Goal: Task Accomplishment & Management: Use online tool/utility

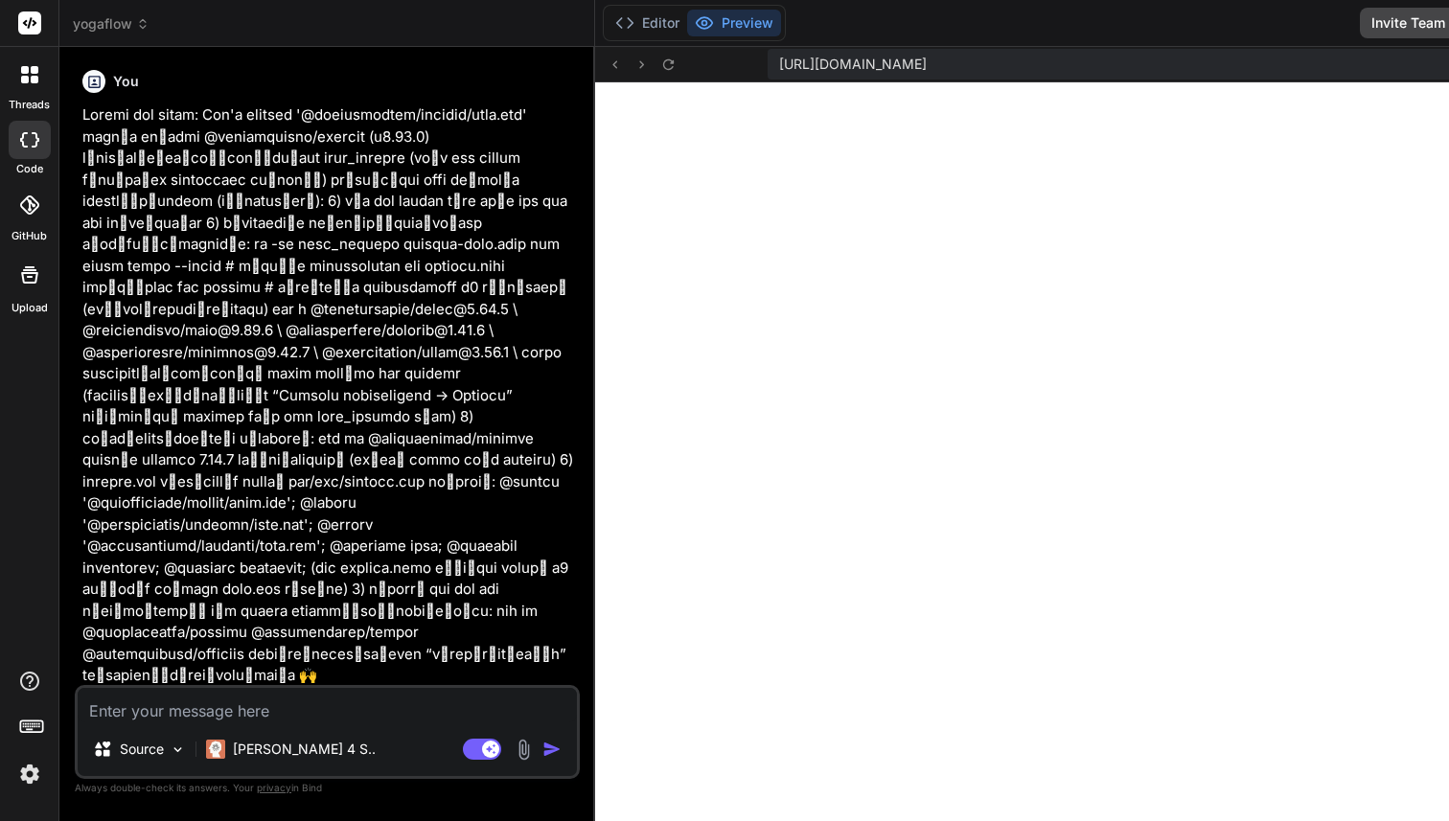
scroll to position [1328, 0]
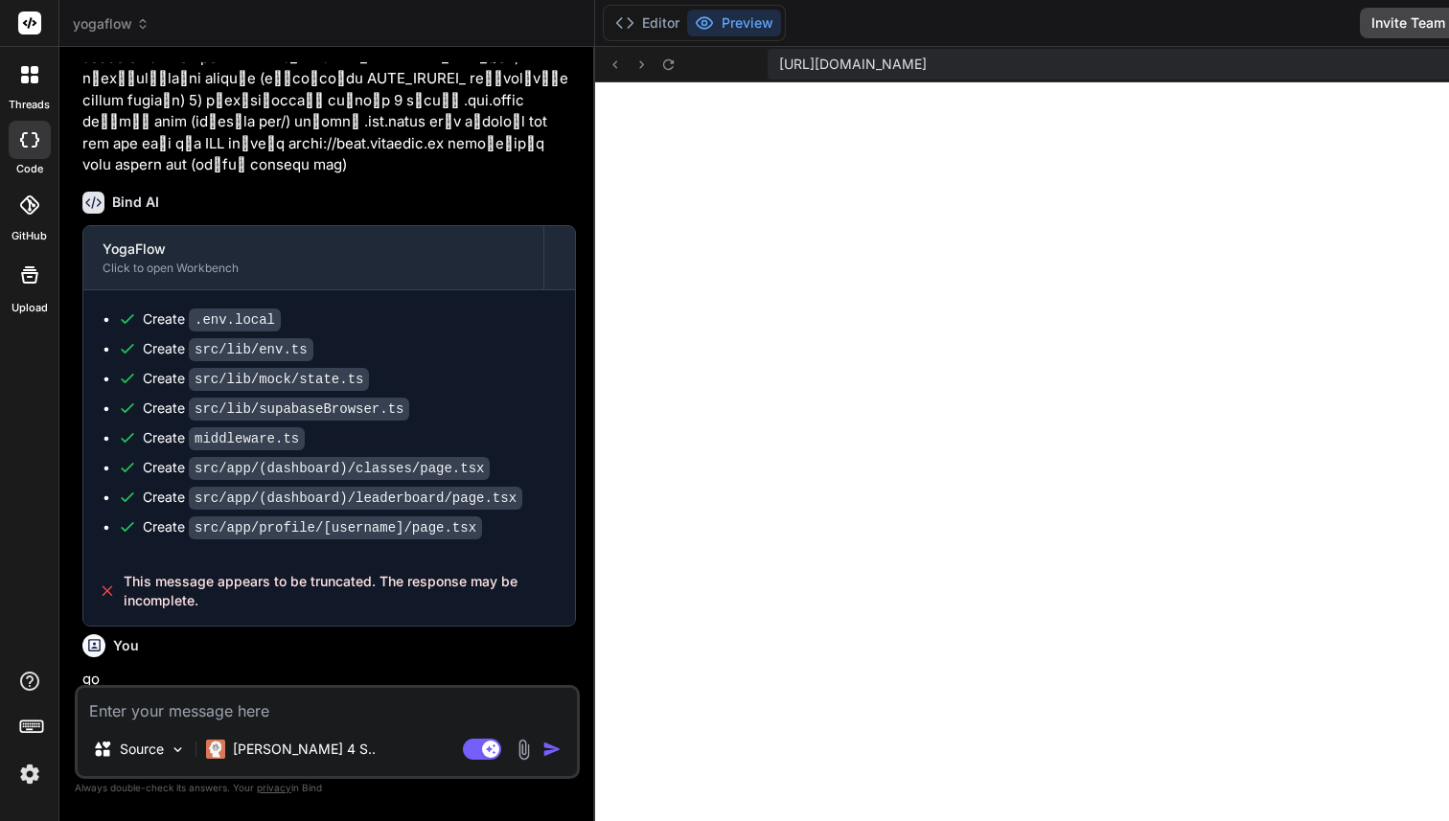
type textarea "x"
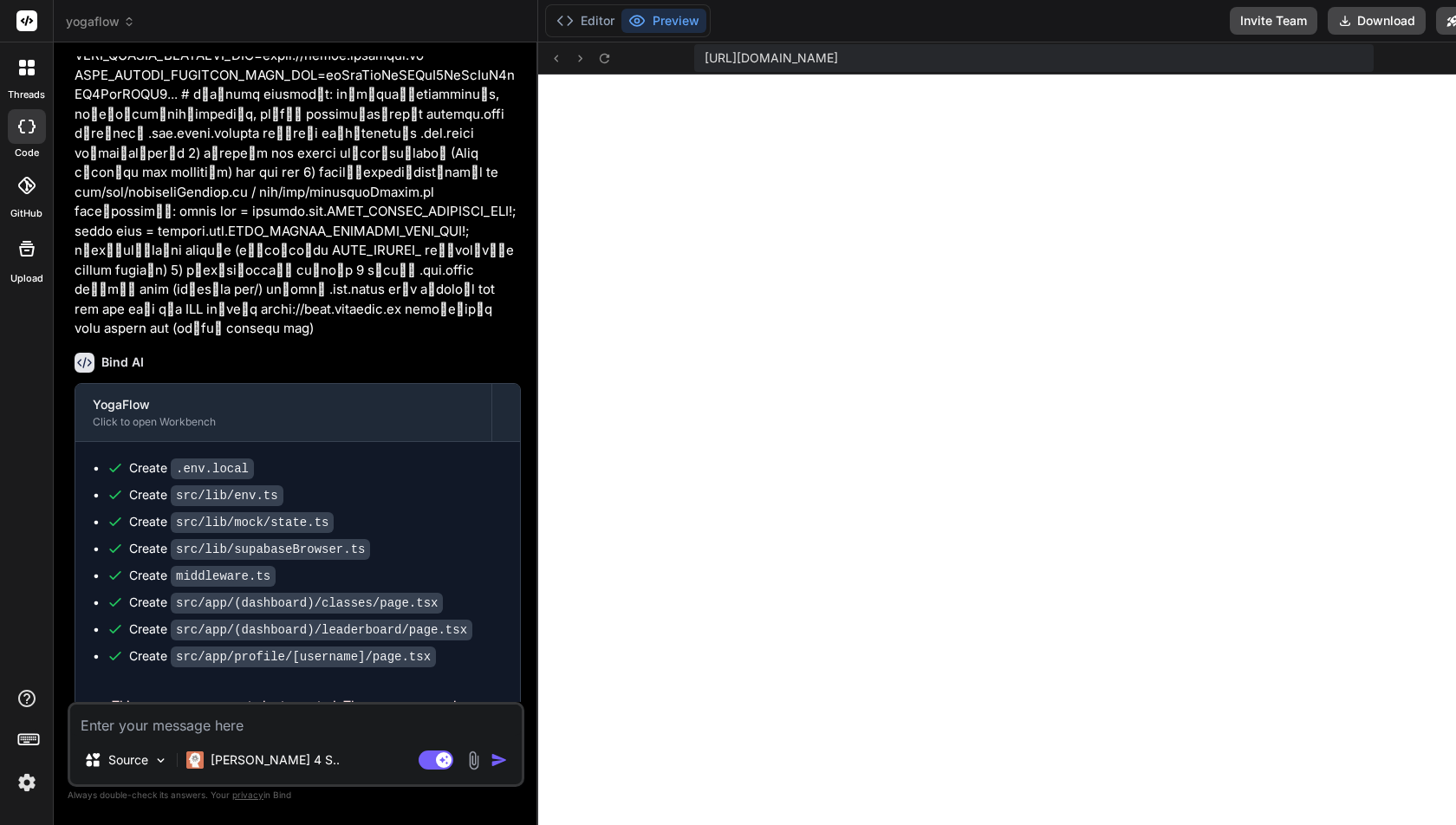
scroll to position [5042, 0]
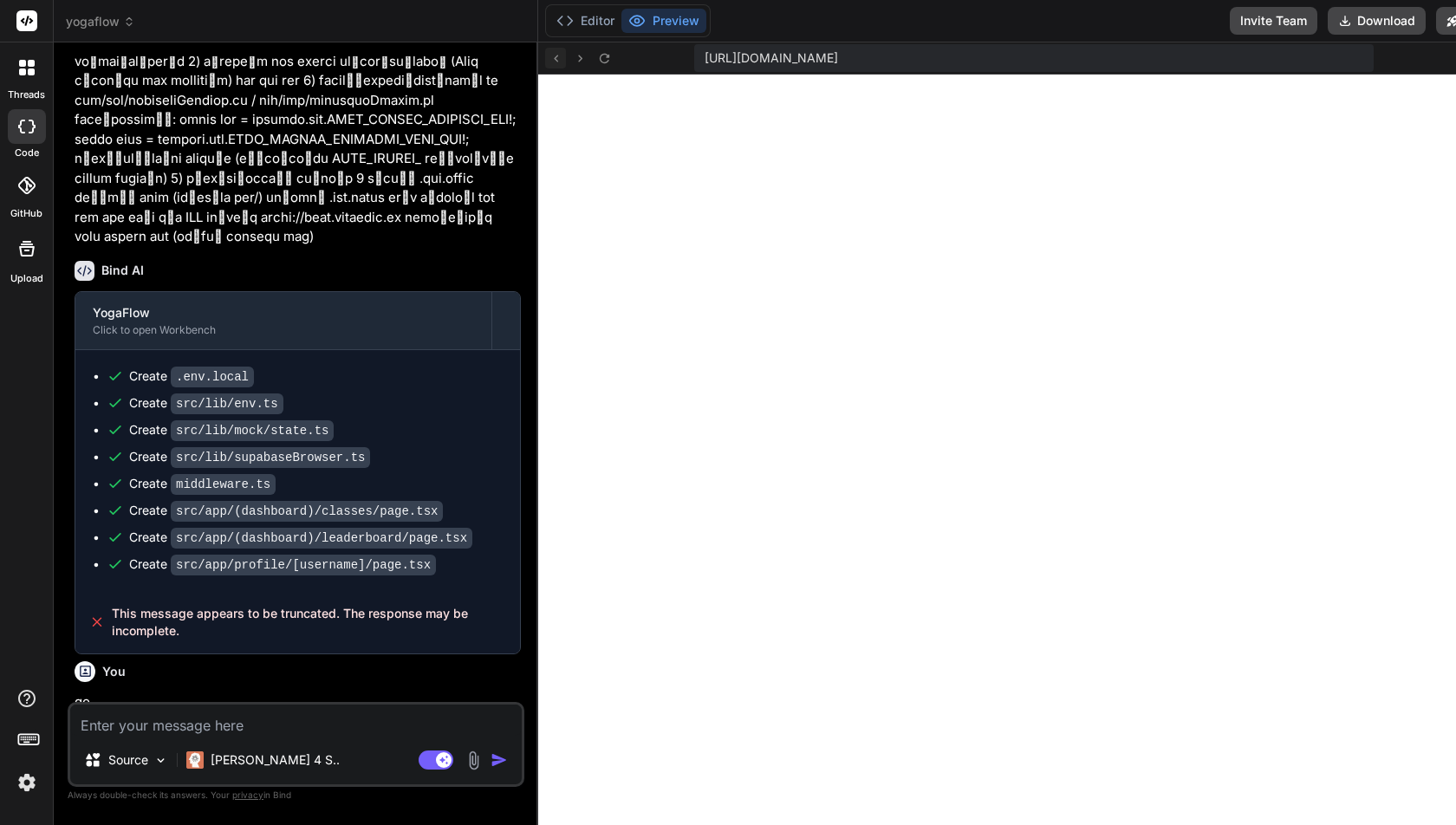
click at [563, 59] on icon at bounding box center [556, 59] width 14 height 14
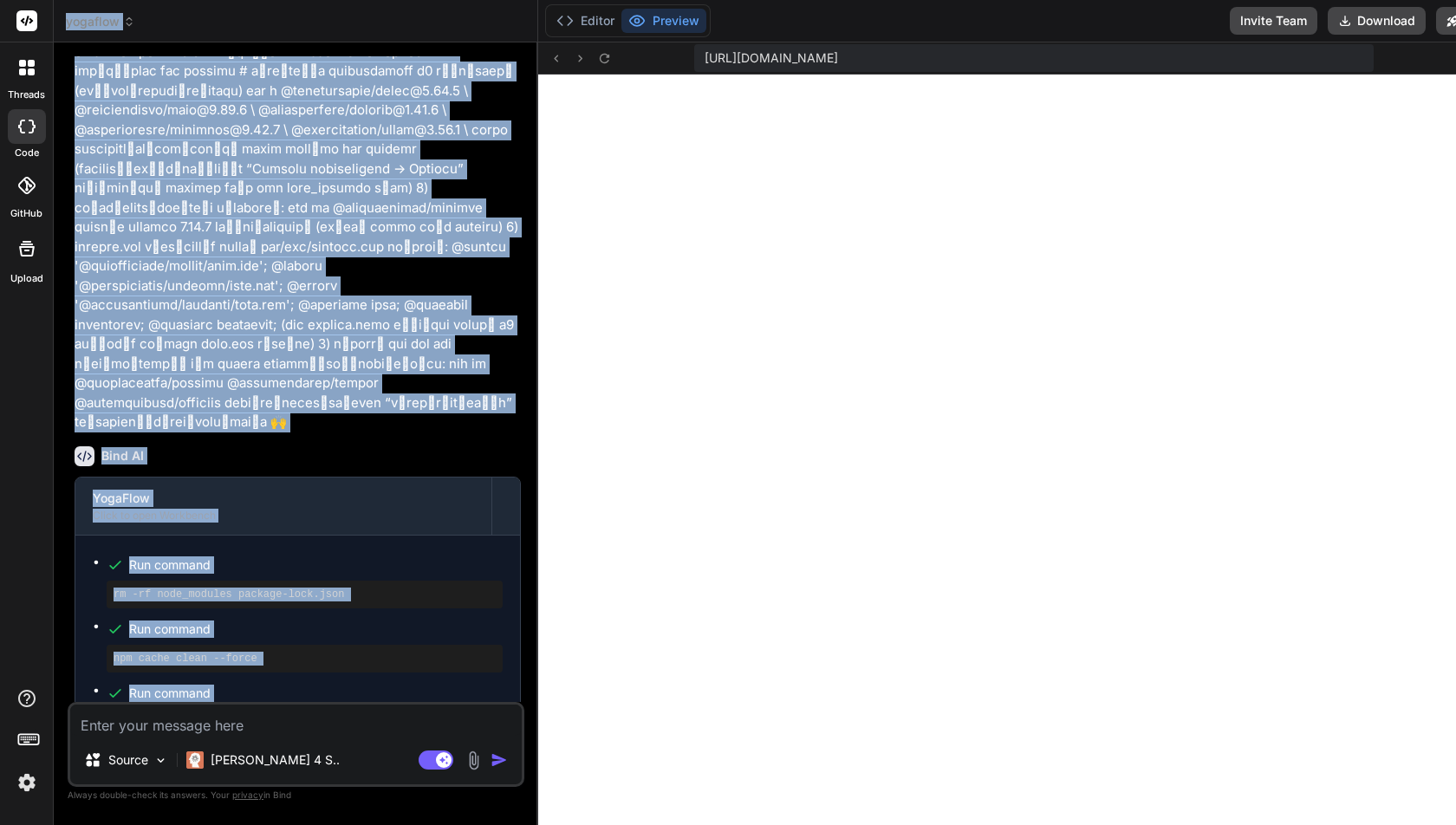
scroll to position [0, 0]
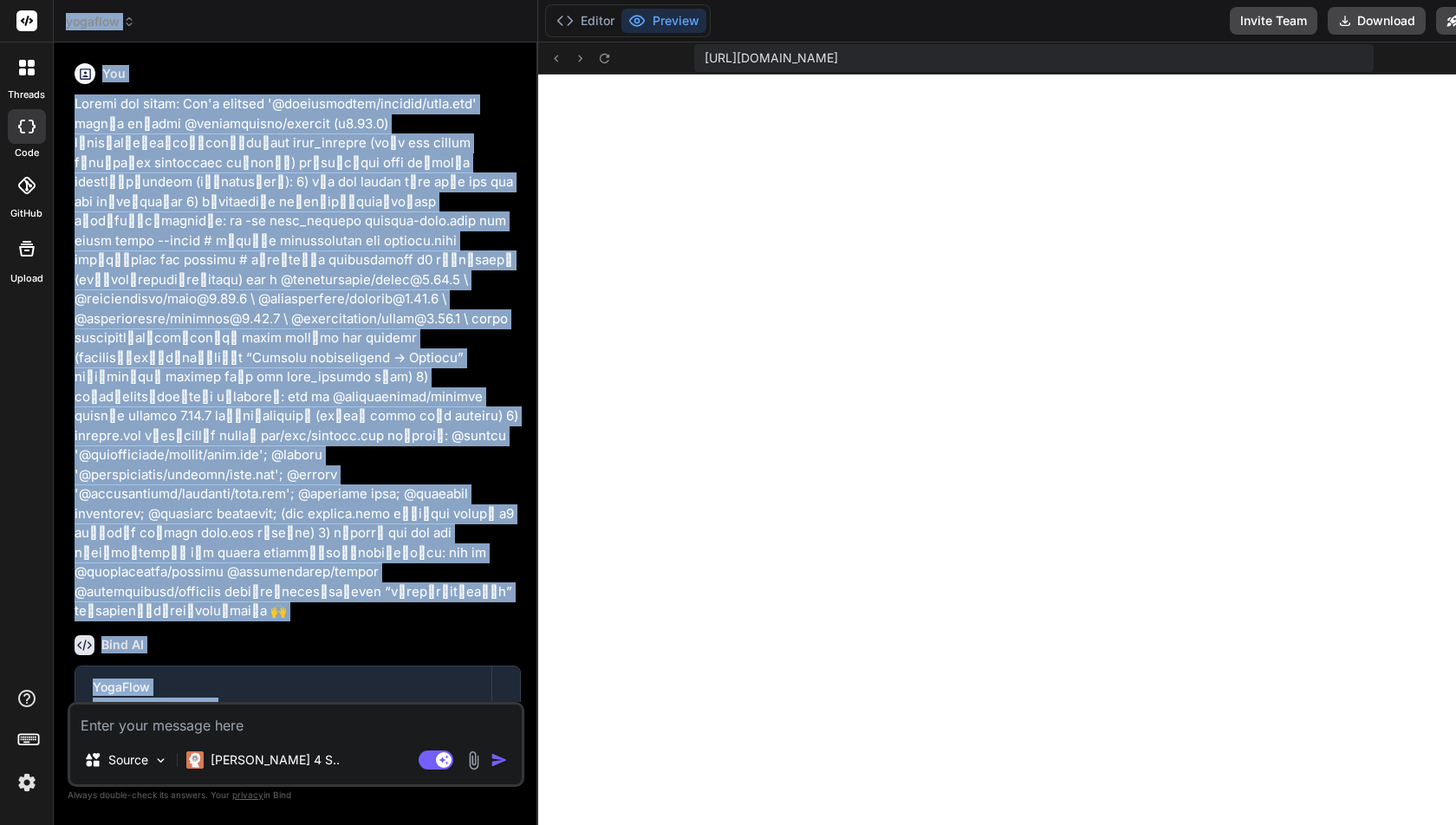
drag, startPoint x: 403, startPoint y: 690, endPoint x: 171, endPoint y: -119, distance: 841.6
click at [171, 0] on html "threads code GitHub Upload yogaflow Created with Pixso. Bind AI Web Search Crea…" at bounding box center [728, 412] width 1456 height 825
copy div "loremips Dolorsi amet Conse. Adip EL Sed Doeius Tempori utla Etdol. Magn Aliqua…"
click at [610, 57] on icon at bounding box center [604, 59] width 14 height 14
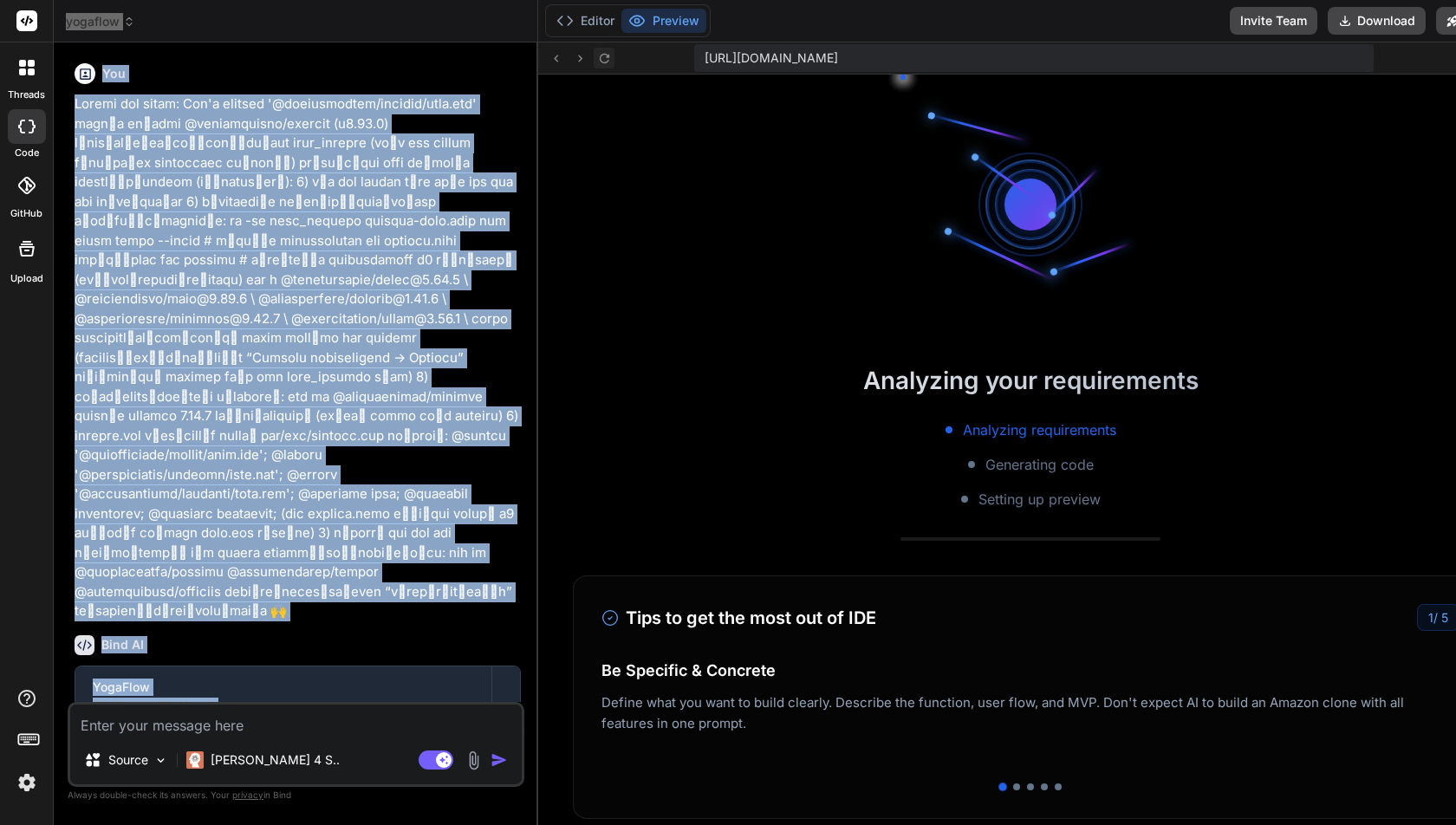
scroll to position [3552, 0]
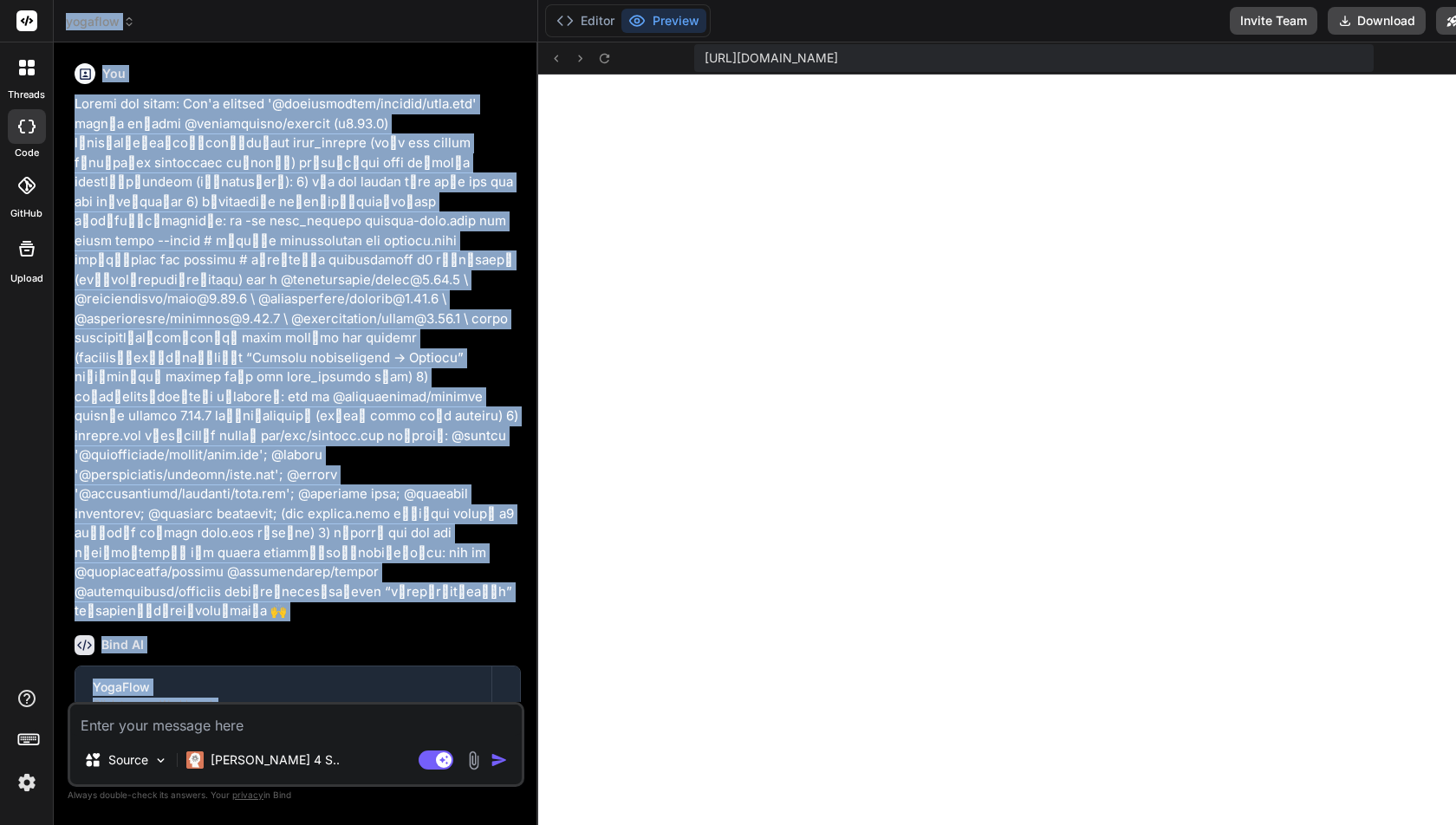
click at [353, 214] on p at bounding box center [298, 357] width 447 height 527
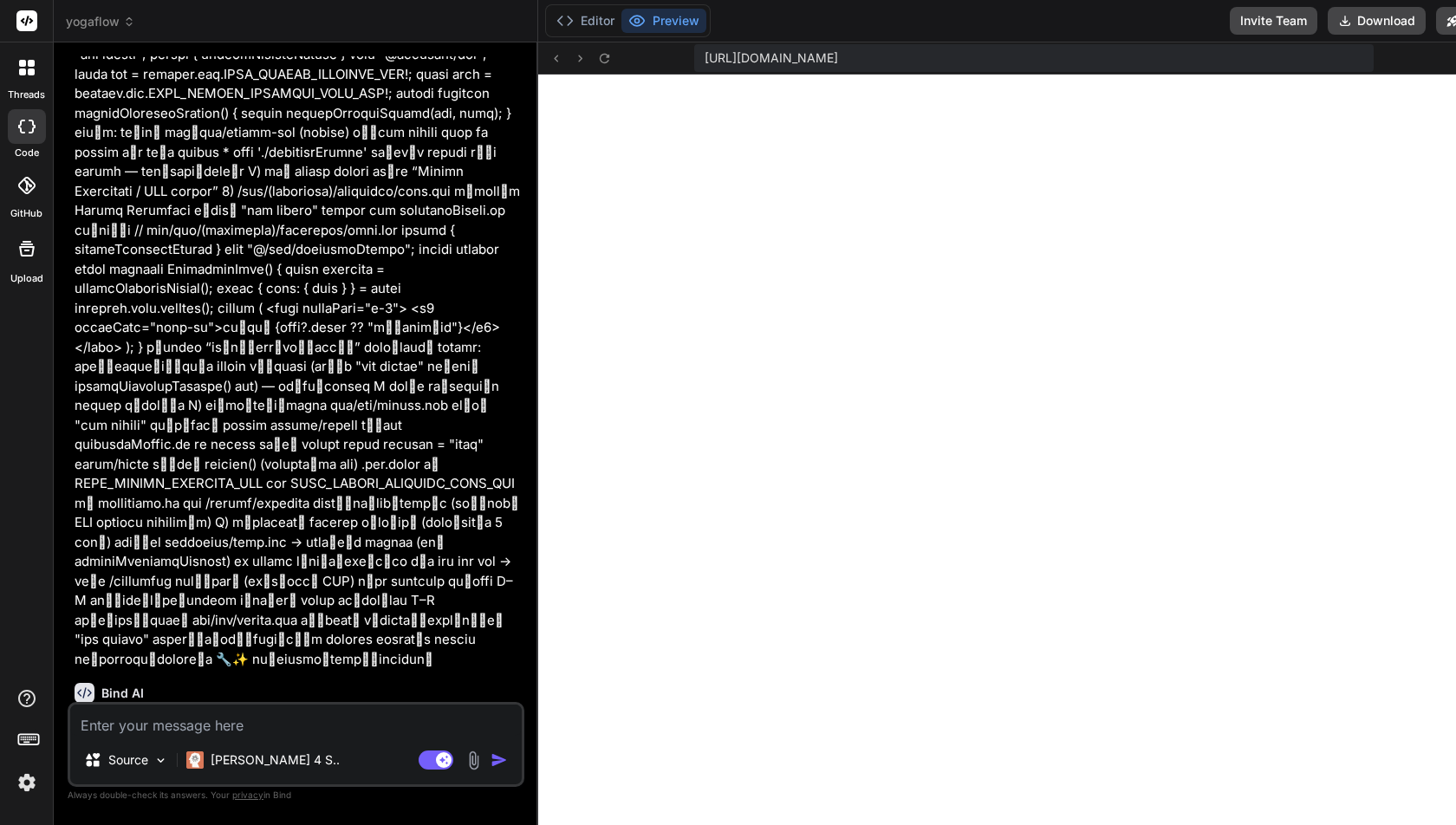
scroll to position [5042, 0]
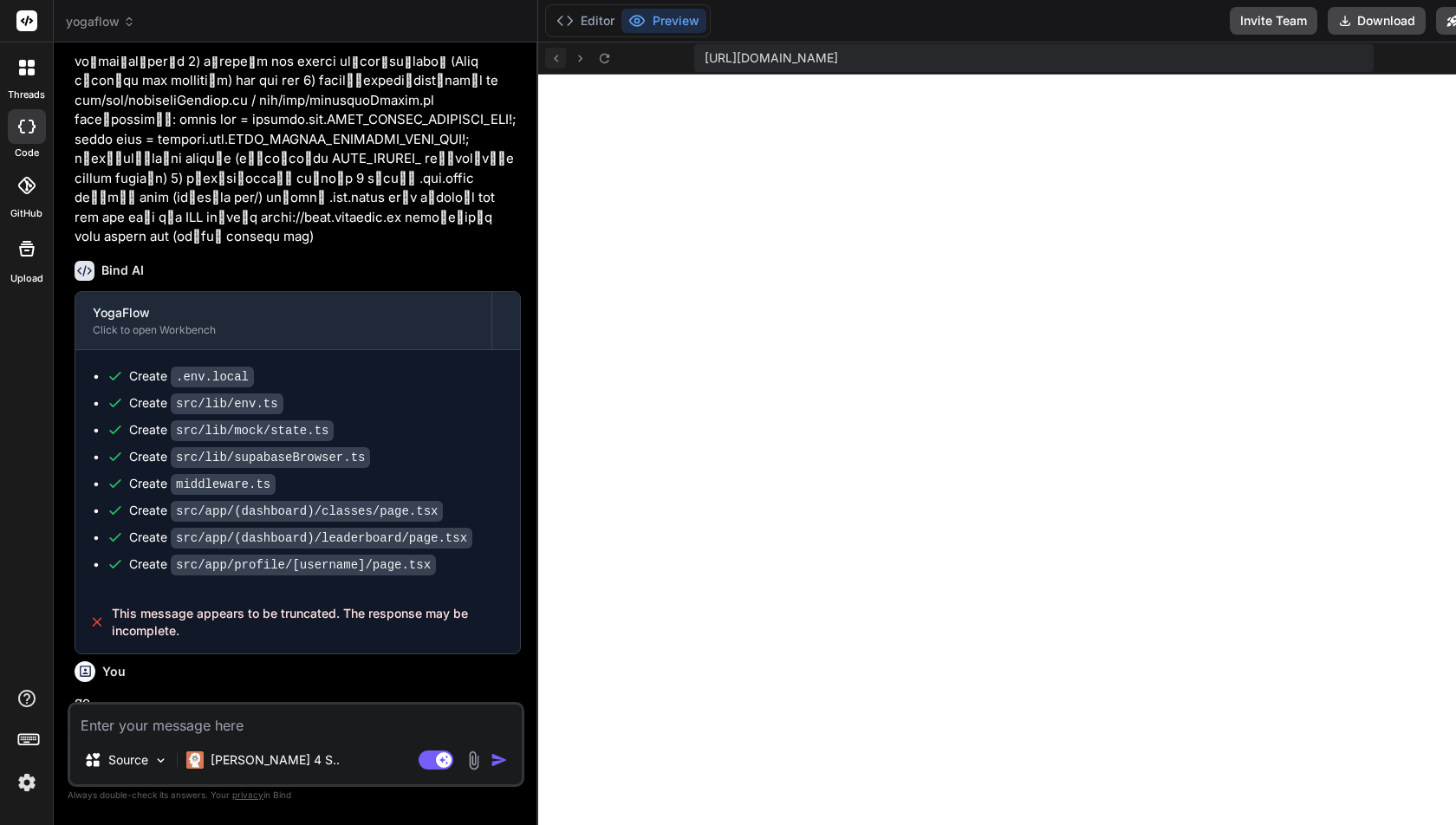
click at [563, 59] on icon at bounding box center [556, 59] width 14 height 14
click at [588, 62] on icon at bounding box center [580, 59] width 14 height 14
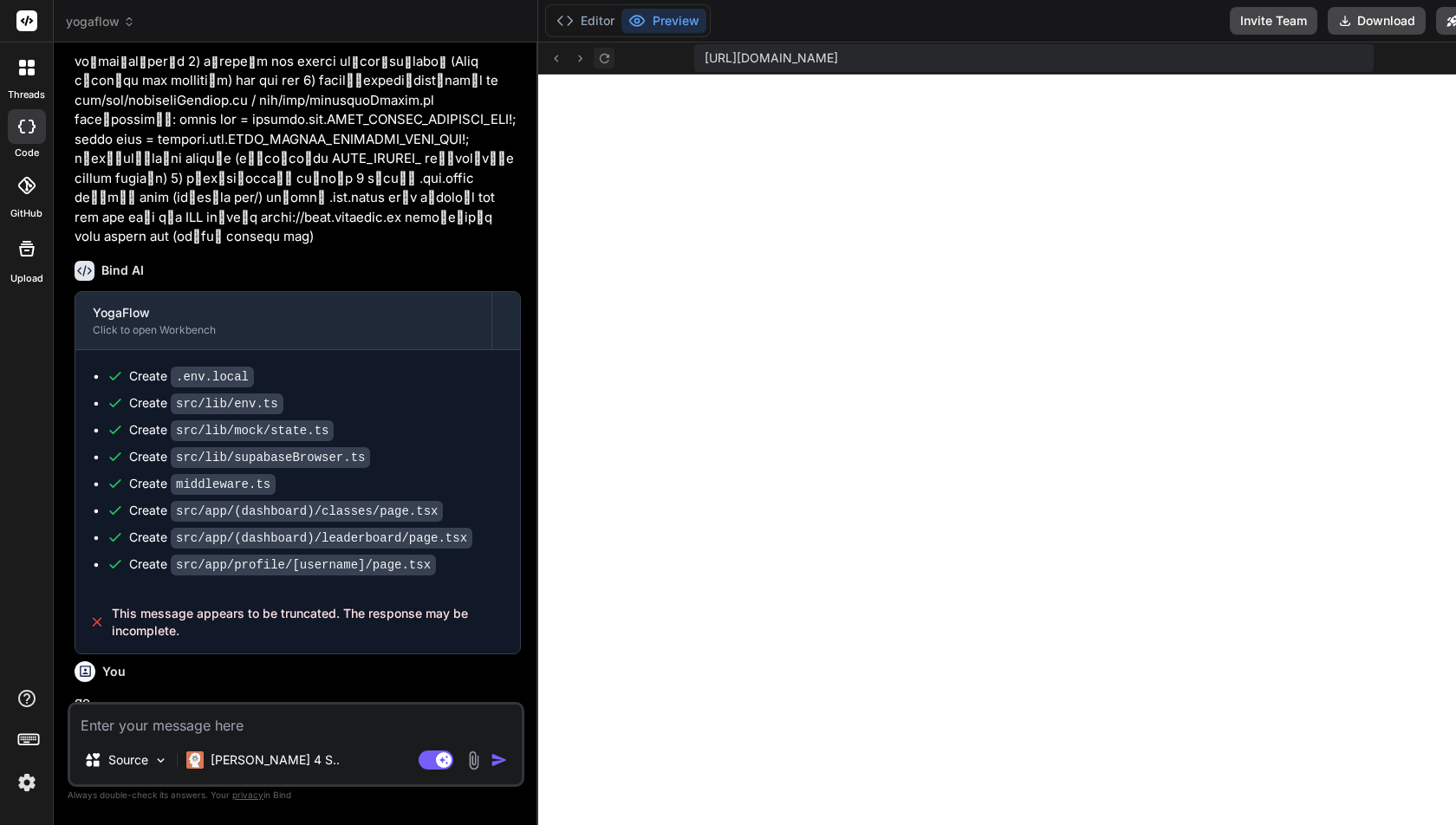
click at [614, 54] on button at bounding box center [603, 58] width 21 height 21
click at [563, 52] on icon at bounding box center [556, 59] width 14 height 14
click at [563, 19] on polyline at bounding box center [560, 21] width 5 height 9
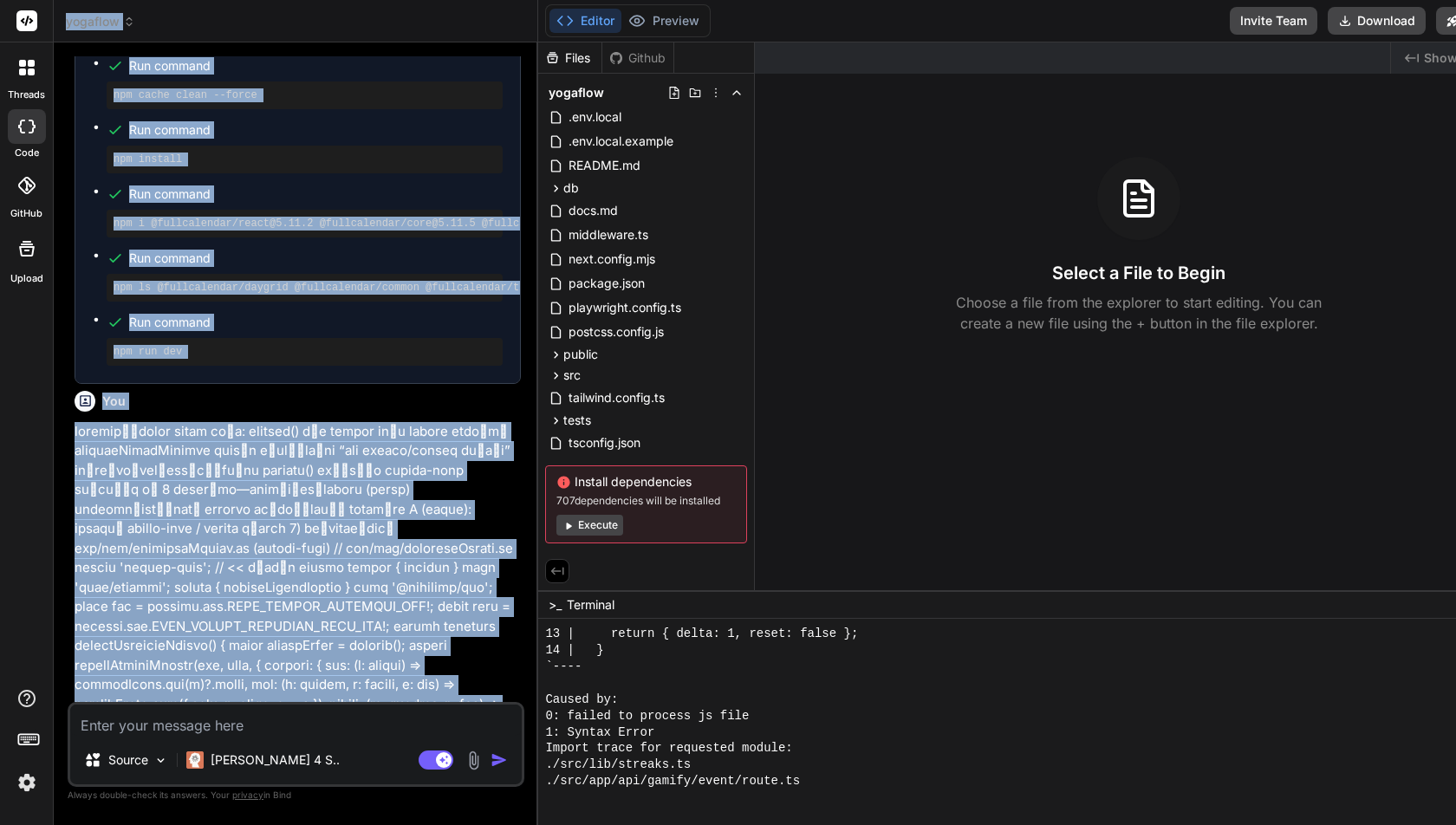
scroll to position [0, 0]
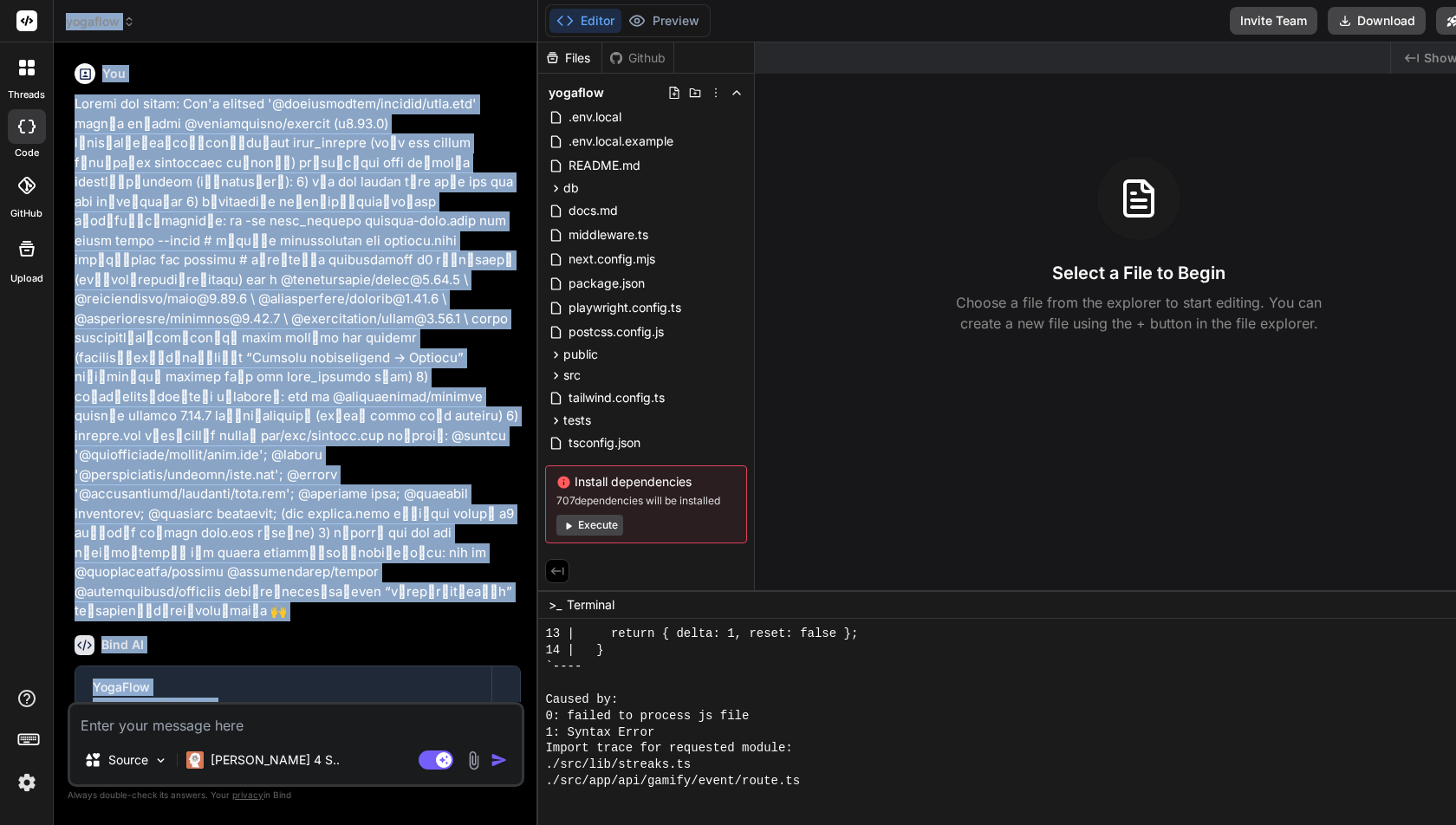
drag, startPoint x: 316, startPoint y: 685, endPoint x: 118, endPoint y: -106, distance: 815.4
click at [118, 0] on html "threads code GitHub Upload yogaflow Created with Pixso. Bind AI Web Search Crea…" at bounding box center [728, 412] width 1456 height 825
copy div "yogaflow Created with Pixso. Bind AI Web Search Created with Pixso. Code Genera…"
click at [852, 253] on div "Select a File to Begin Choose a file from the explorer to start editing. You ca…" at bounding box center [1139, 244] width 768 height 176
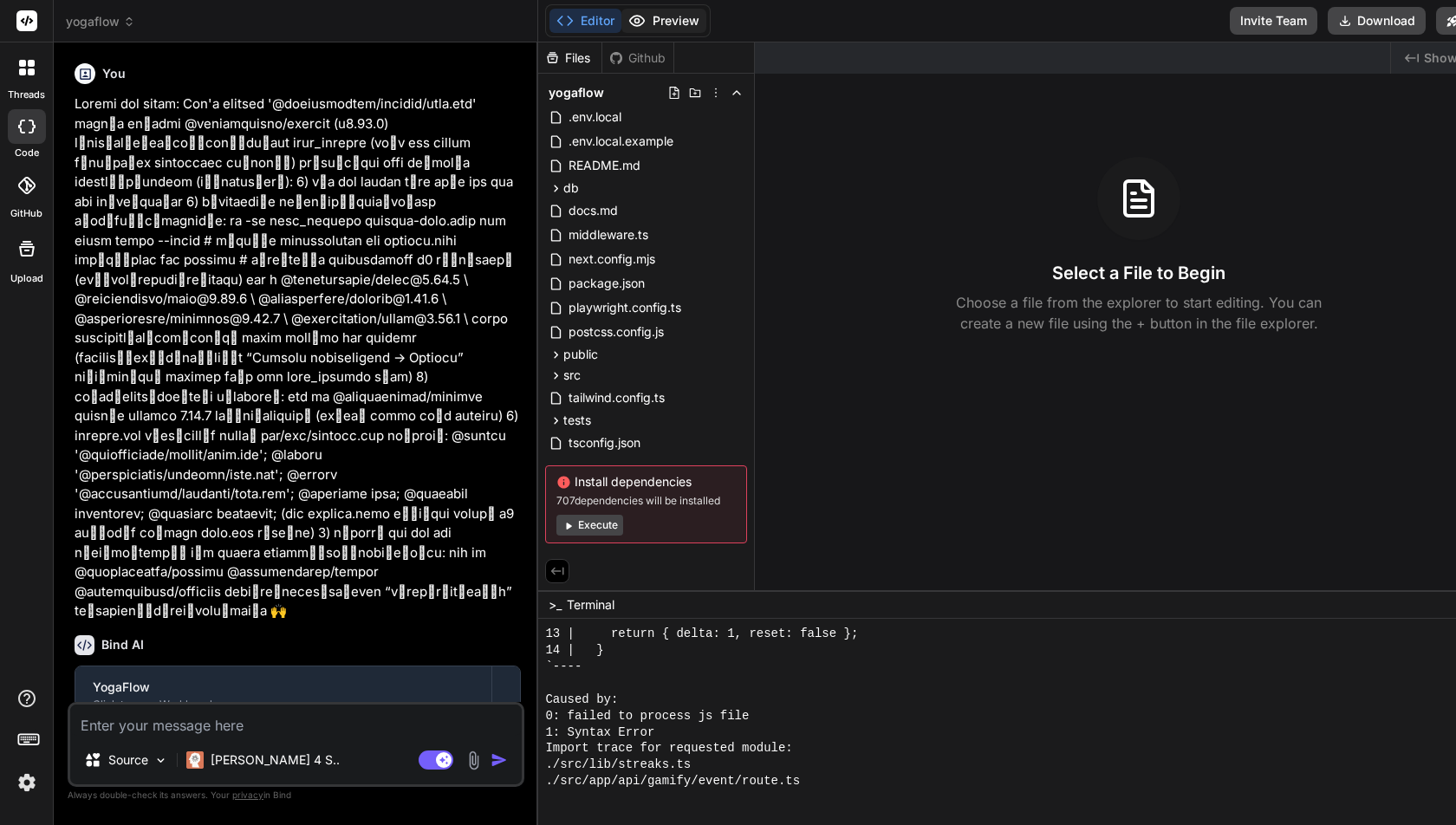
click at [657, 16] on button "Preview" at bounding box center [664, 21] width 85 height 24
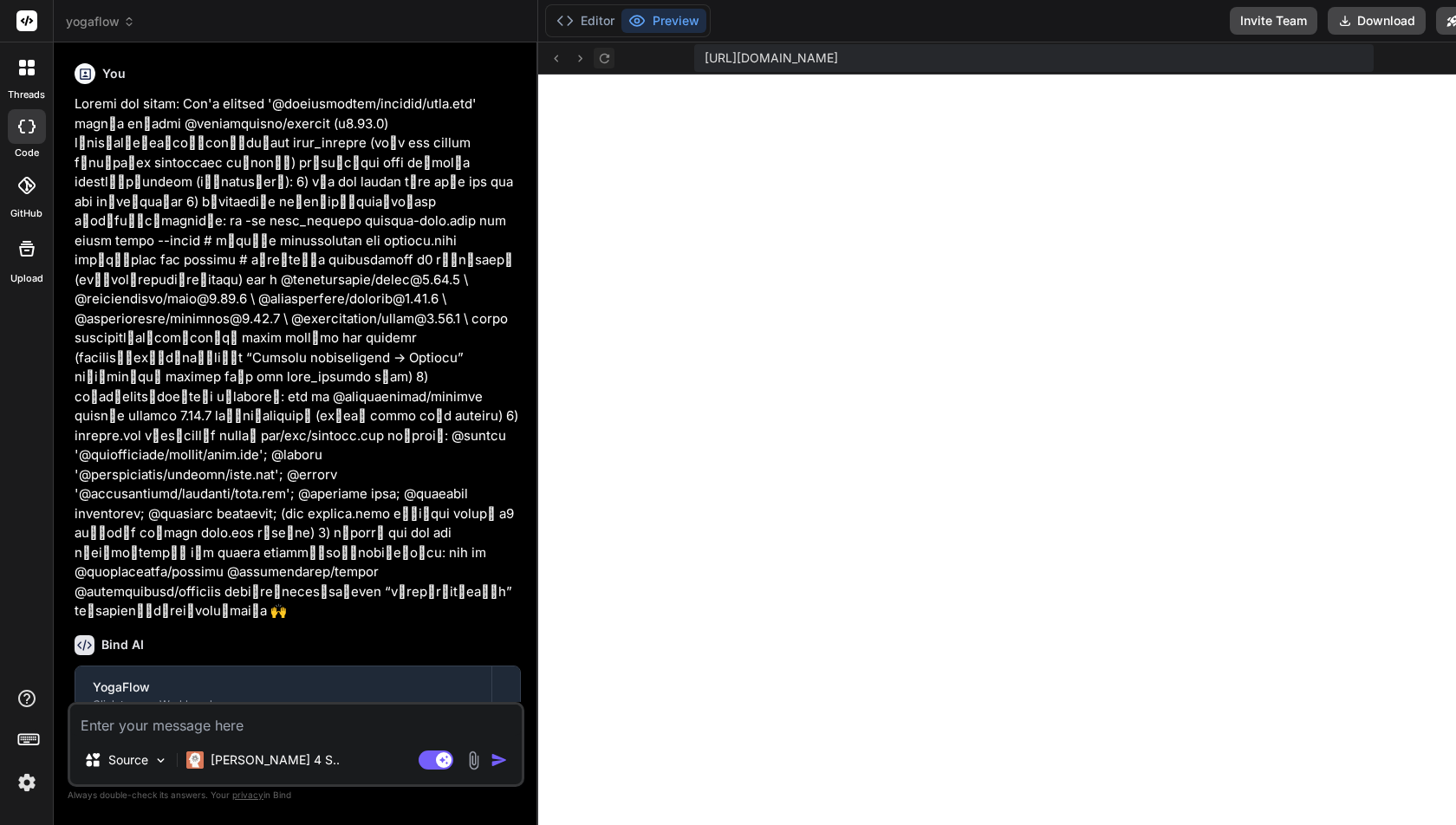
click at [612, 60] on icon at bounding box center [604, 59] width 14 height 14
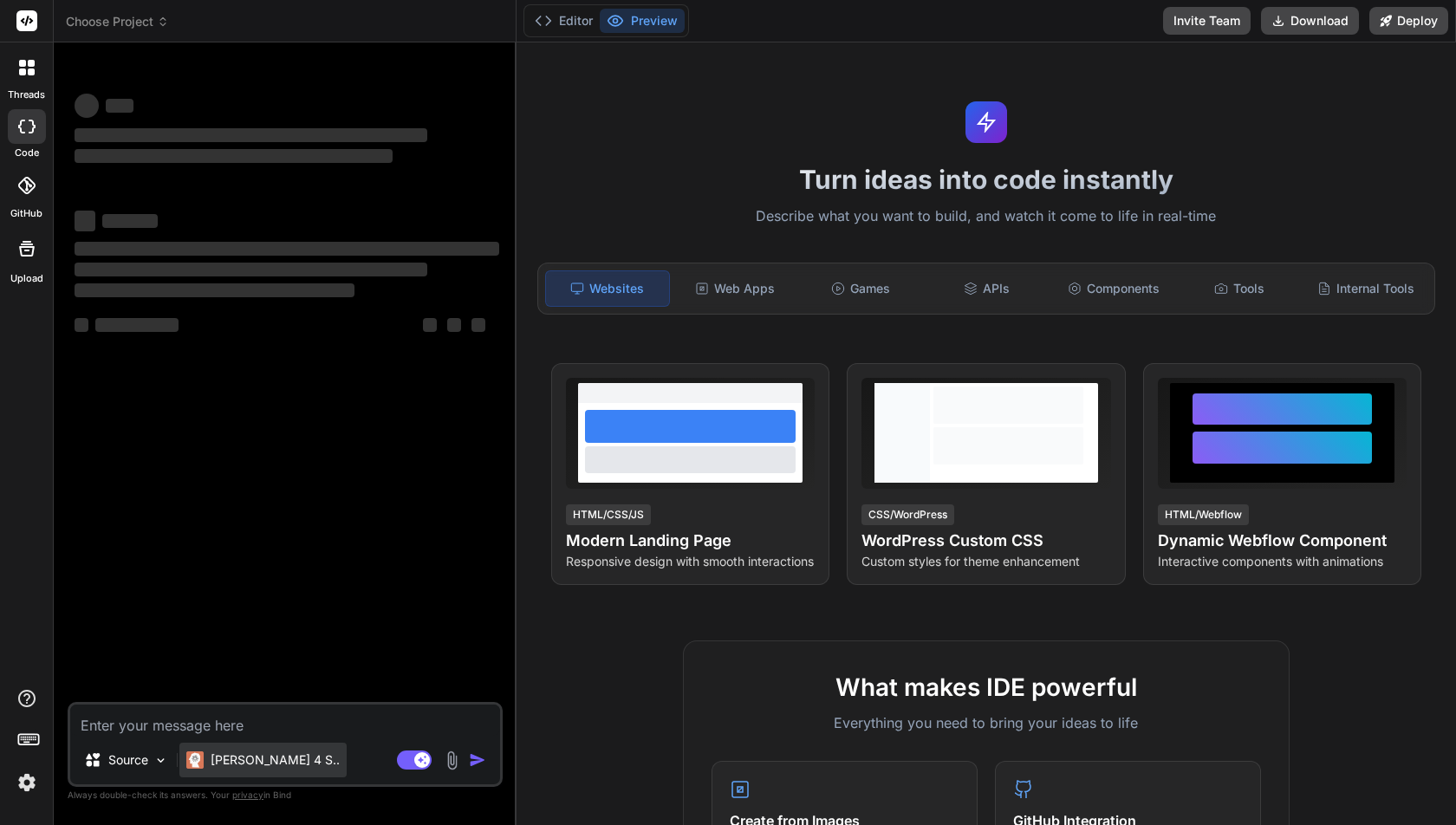
click at [260, 759] on p "[PERSON_NAME] 4 S.." at bounding box center [275, 760] width 129 height 17
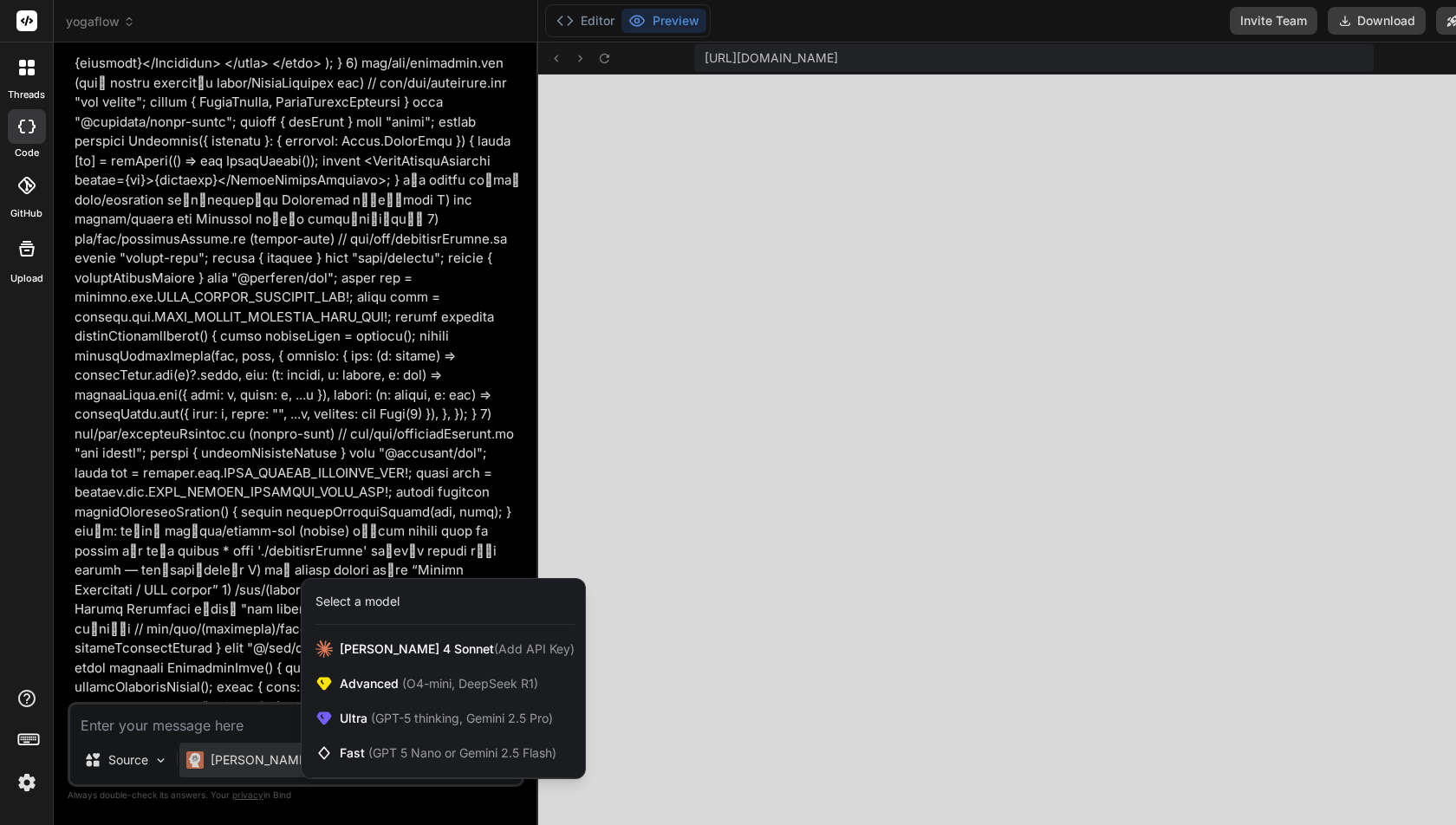
scroll to position [1113, 0]
click at [1324, 107] on div at bounding box center [728, 412] width 1456 height 825
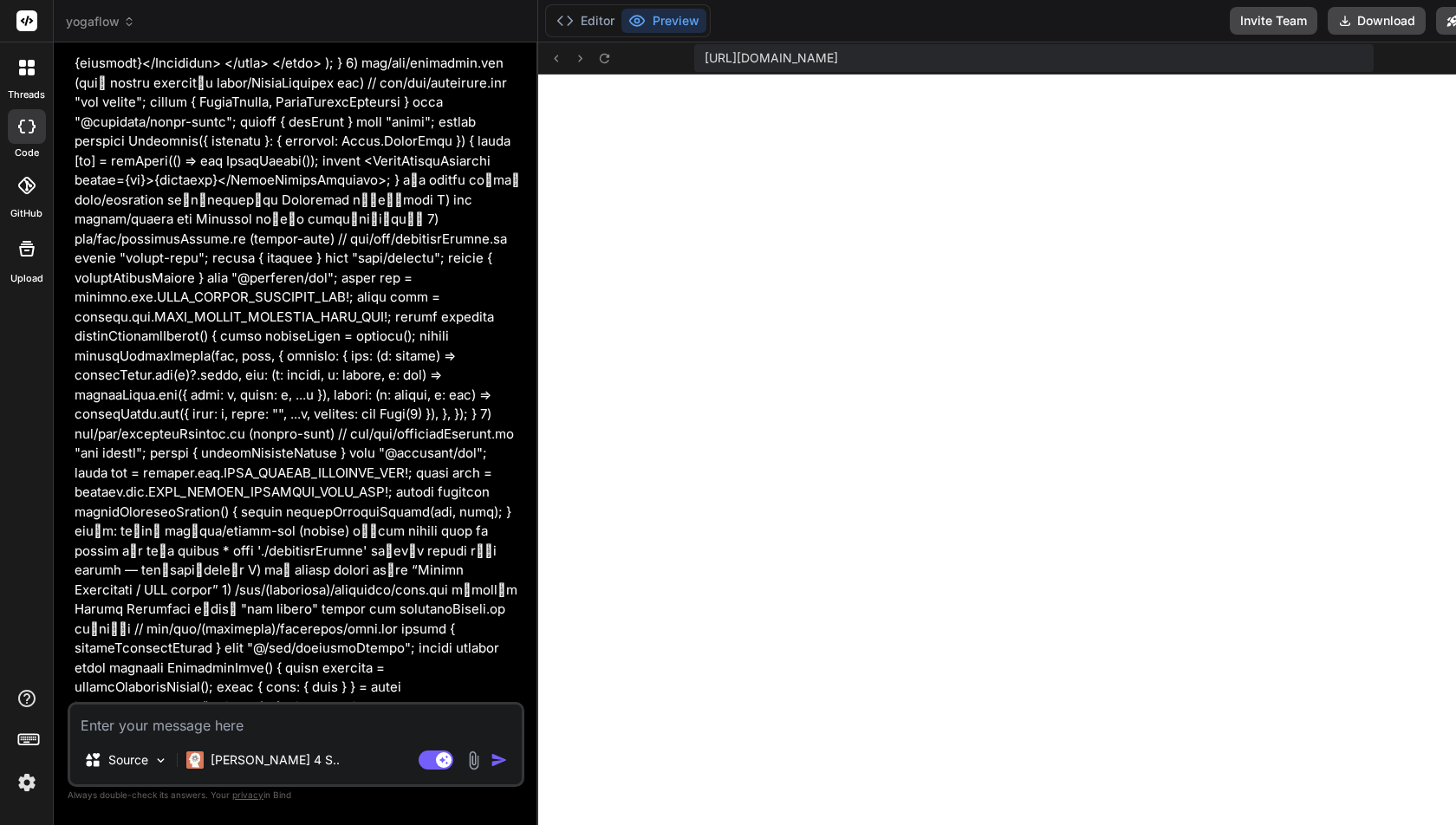
scroll to position [1408, 0]
drag, startPoint x: 546, startPoint y: 322, endPoint x: 457, endPoint y: 327, distance: 89.1
click at [457, 327] on div "yogaflow Created with Pixso. Bind AI Web Search Created with Pixso. Code Genera…" at bounding box center [788, 412] width 1469 height 825
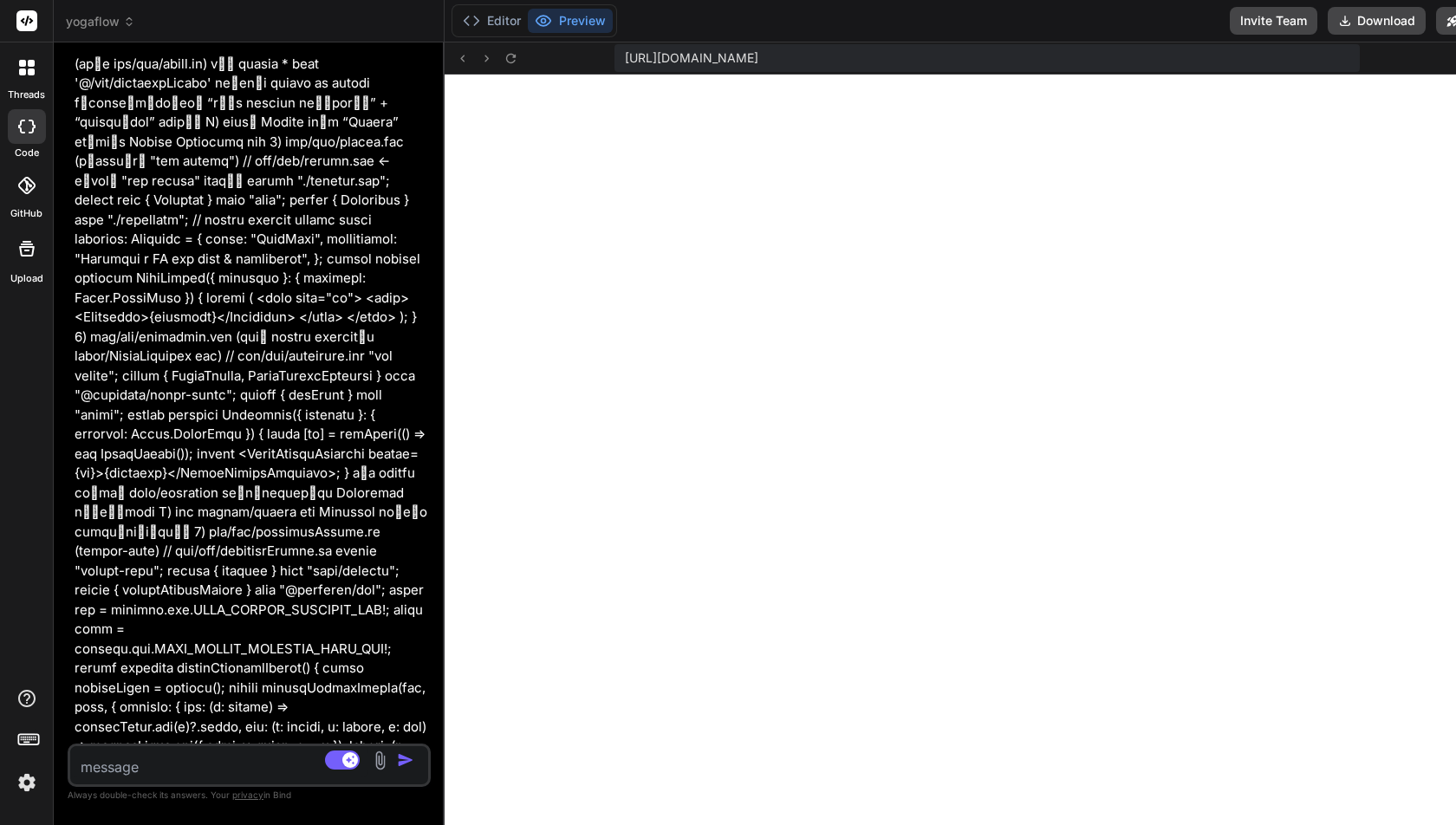
scroll to position [4215, 0]
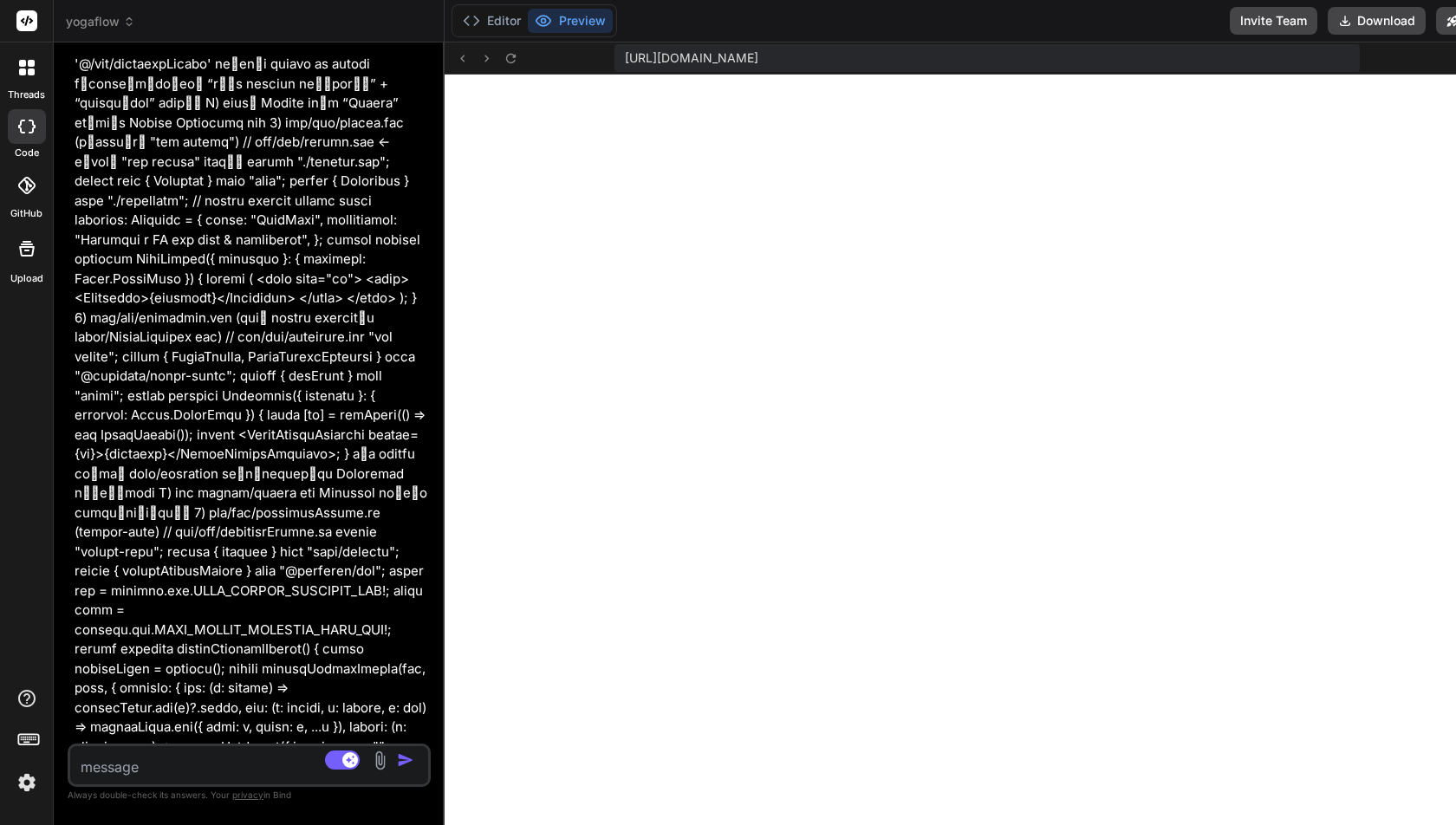
drag, startPoint x: 546, startPoint y: 327, endPoint x: 387, endPoint y: 341, distance: 159.6
click at [387, 341] on div "Bind AI Web Search Created with Pixso. Code Generator You Bind AI YogaFlow Clic…" at bounding box center [249, 433] width 391 height 782
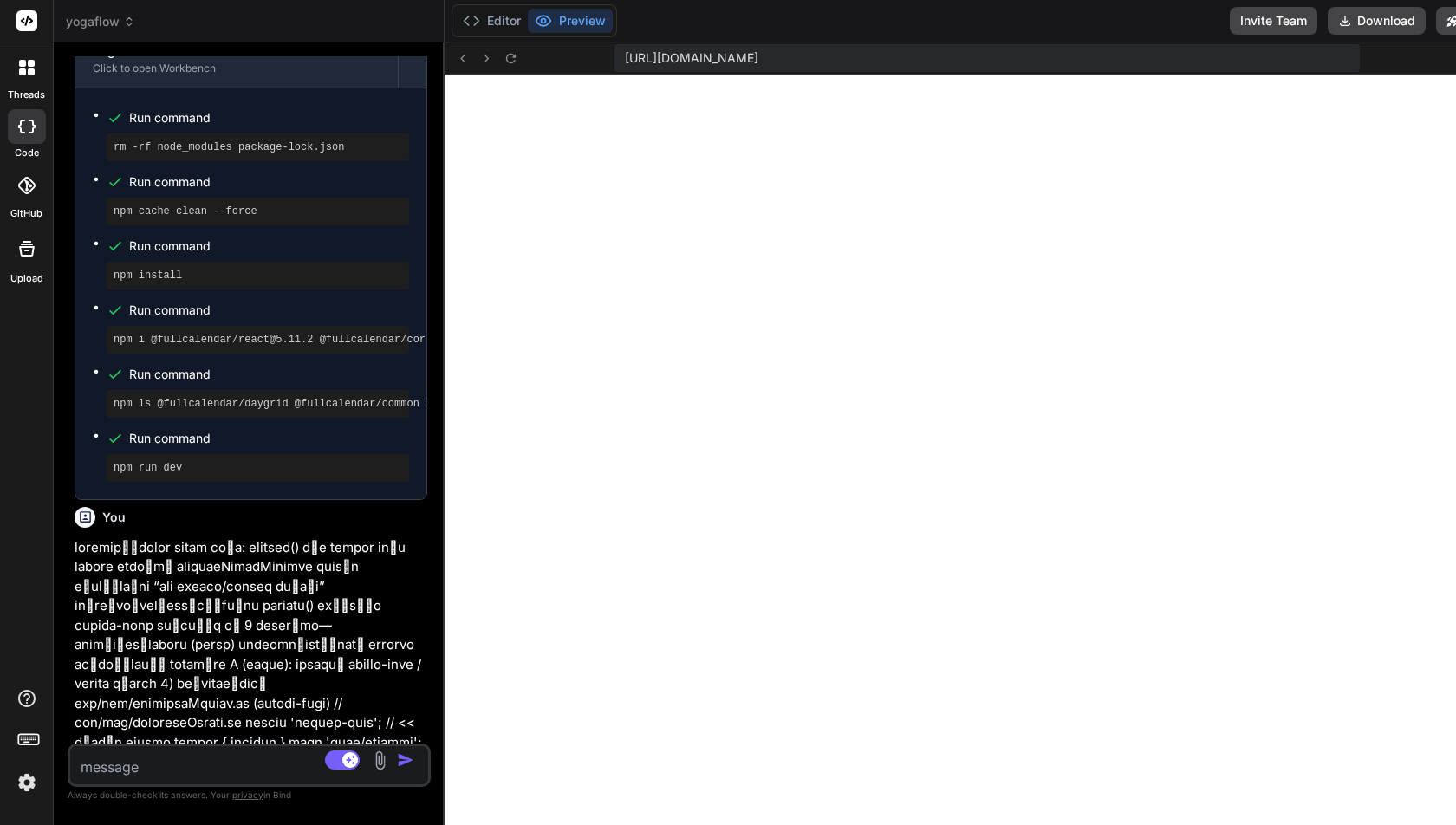
scroll to position [0, 0]
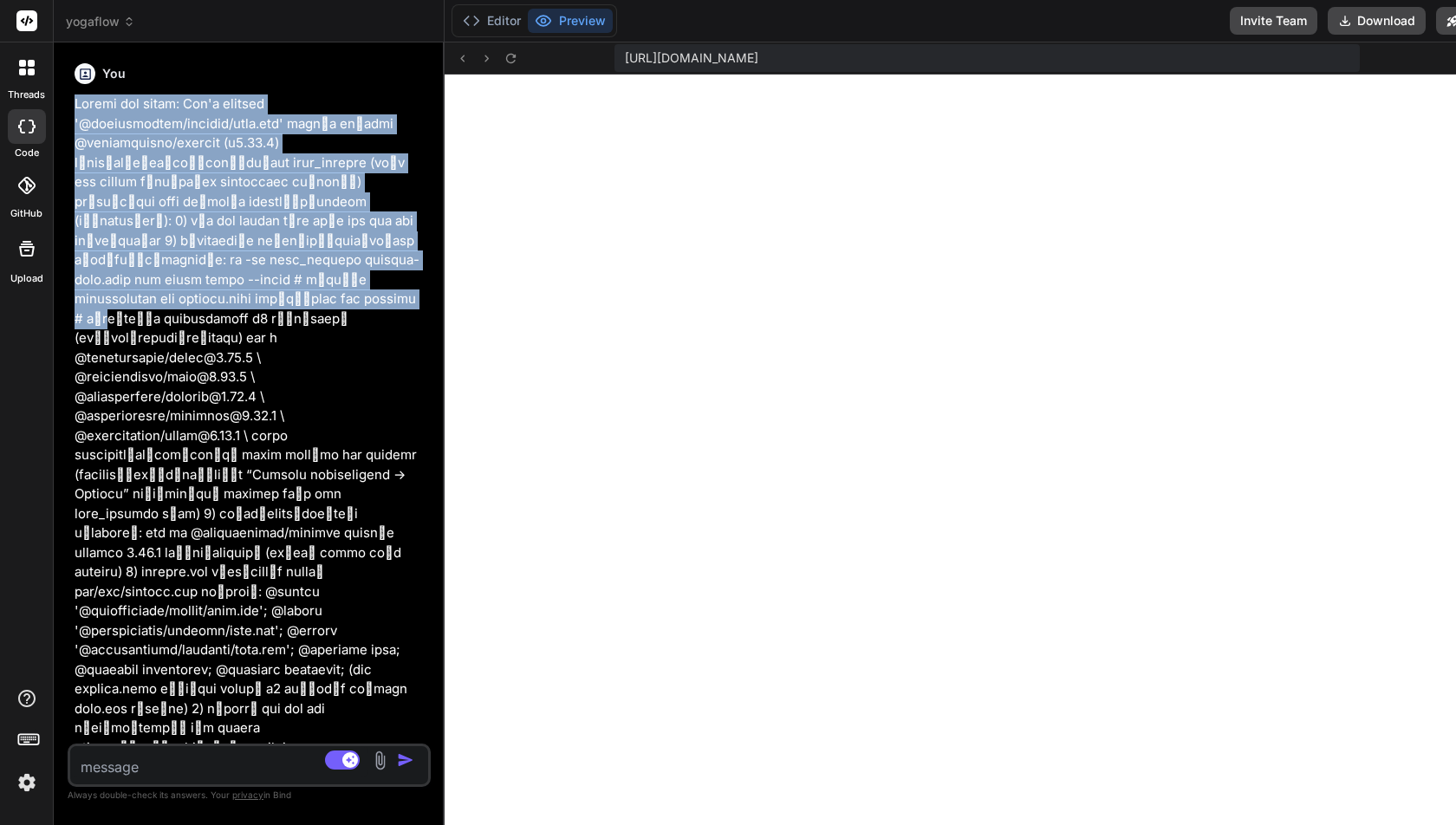
drag, startPoint x: 77, startPoint y: 102, endPoint x: 173, endPoint y: 288, distance: 209.3
click at [173, 288] on p at bounding box center [251, 455] width 353 height 722
click at [174, 286] on p at bounding box center [251, 455] width 353 height 722
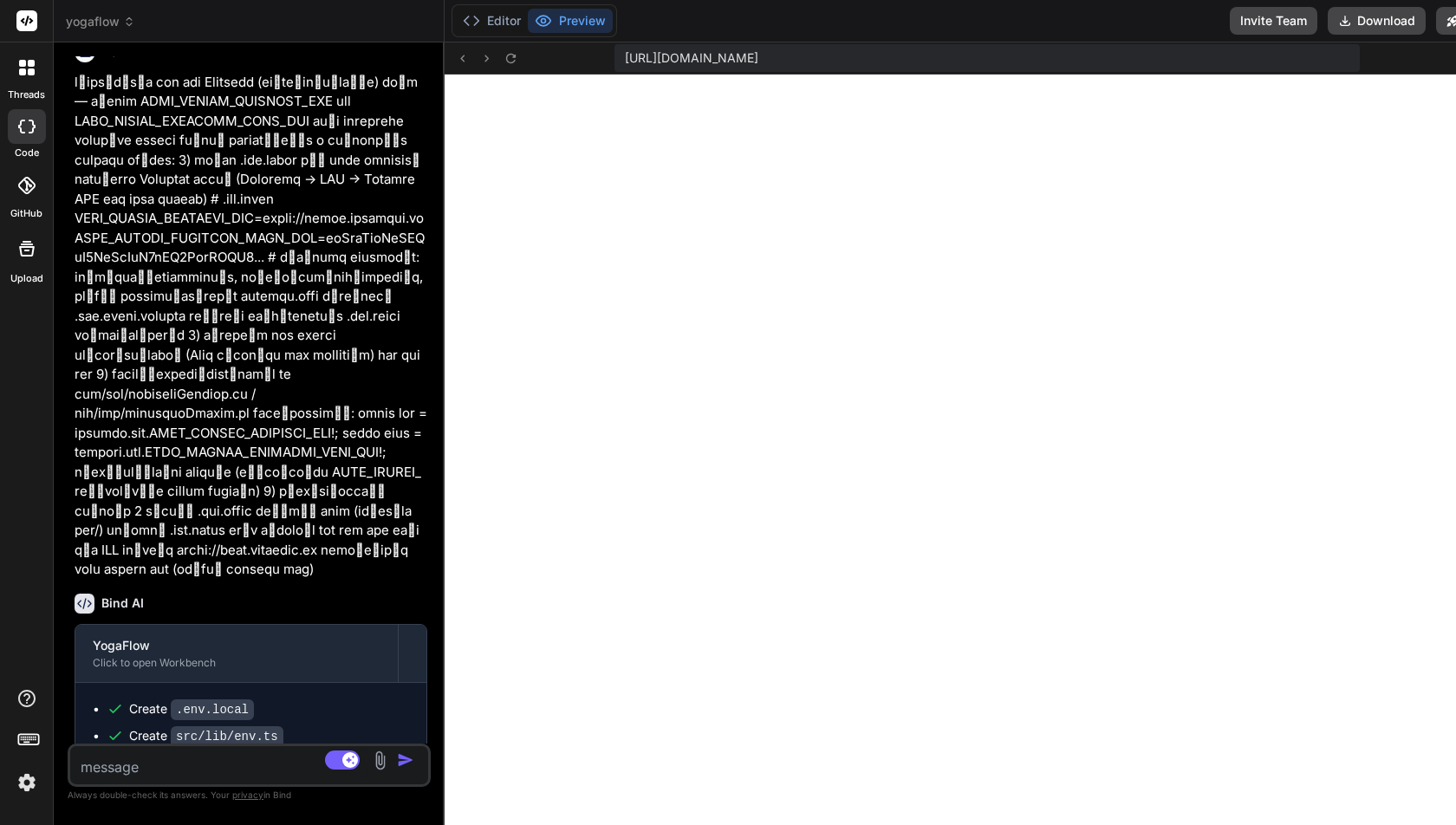
scroll to position [6243, 0]
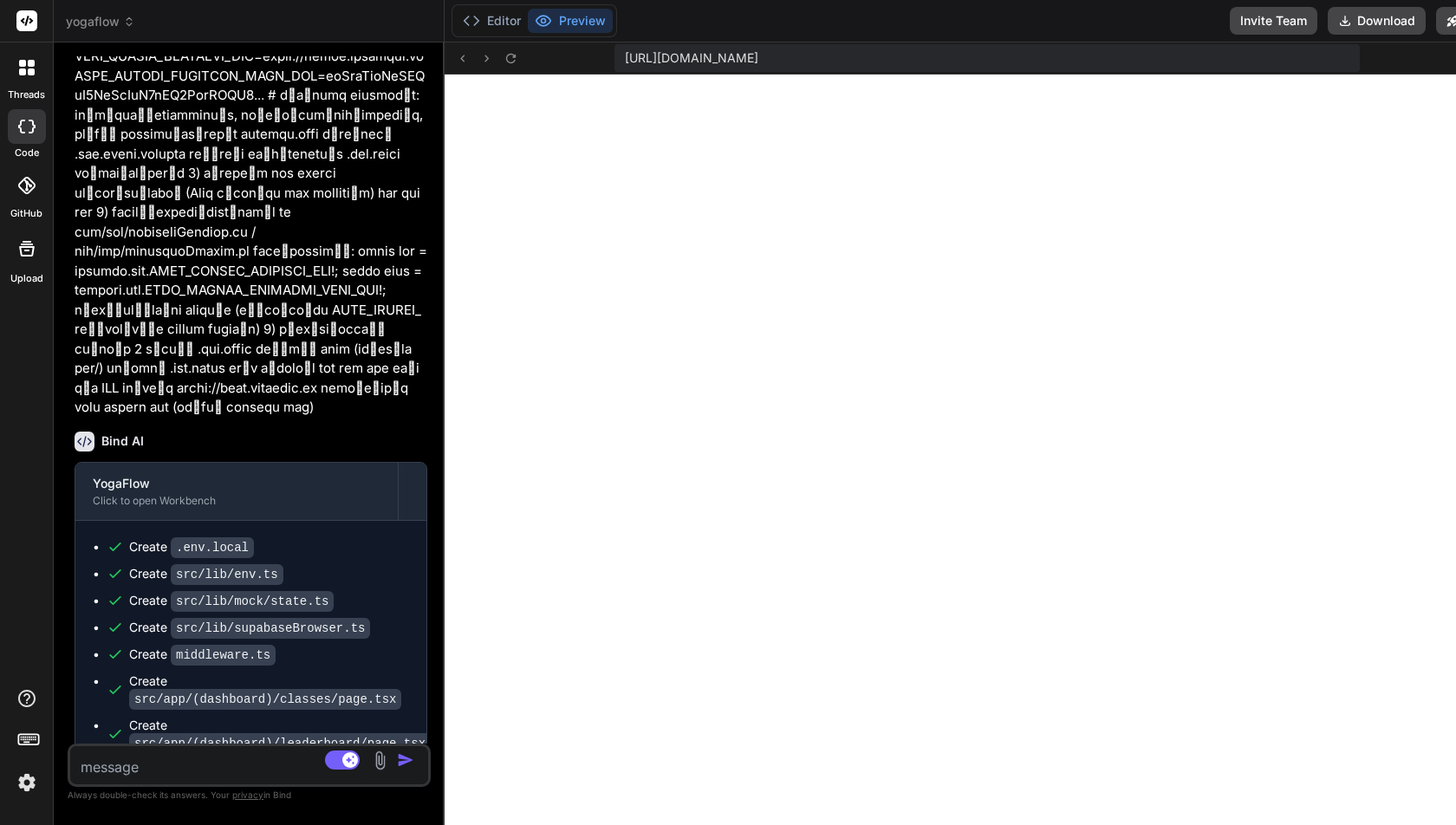
click at [164, 765] on textarea at bounding box center [220, 762] width 298 height 31
click at [352, 759] on rect at bounding box center [350, 760] width 15 height 15
click at [156, 764] on textarea at bounding box center [220, 762] width 298 height 31
click at [351, 762] on rect at bounding box center [342, 760] width 34 height 19
type textarea "x"
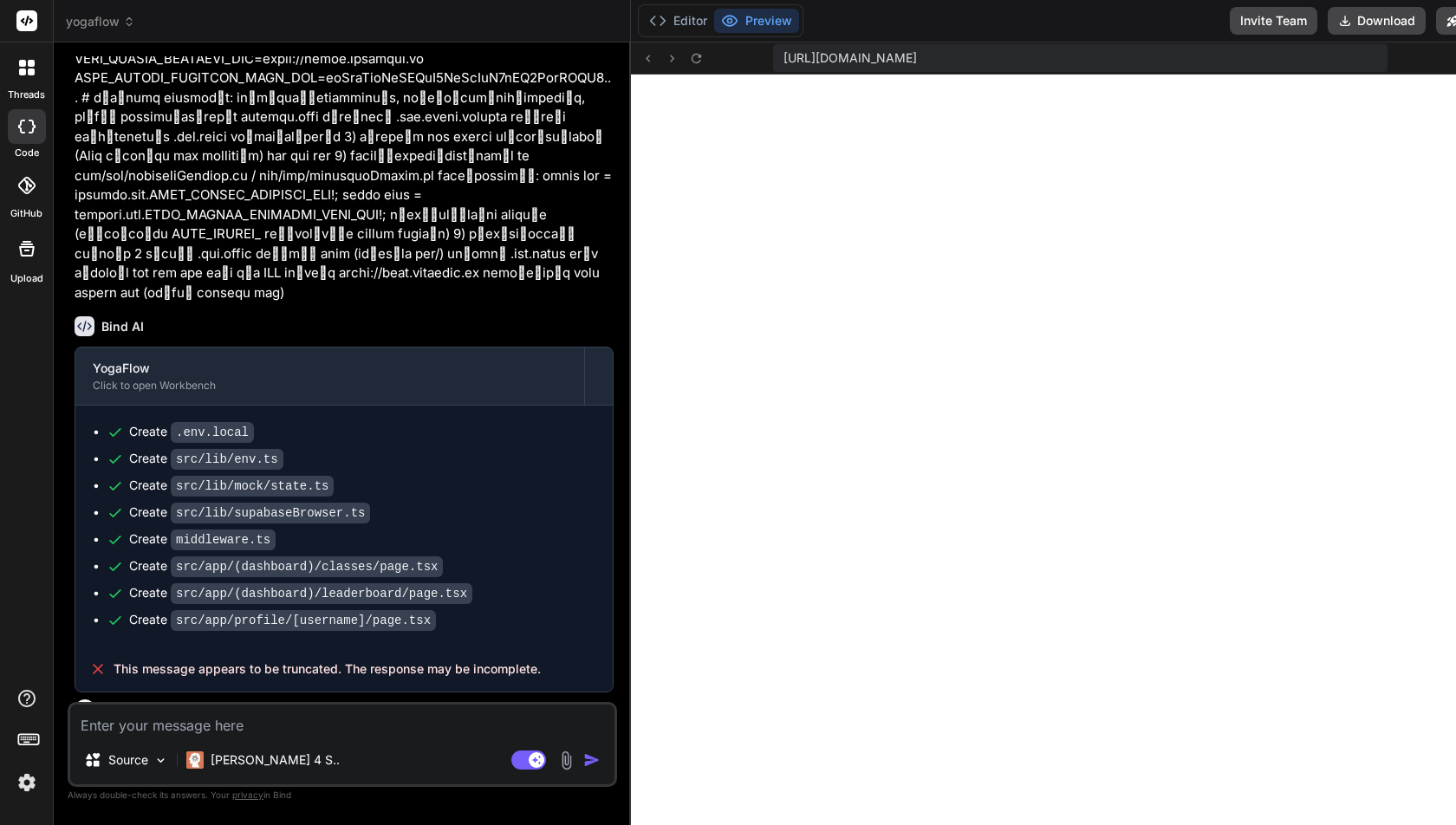
scroll to position [4479, 0]
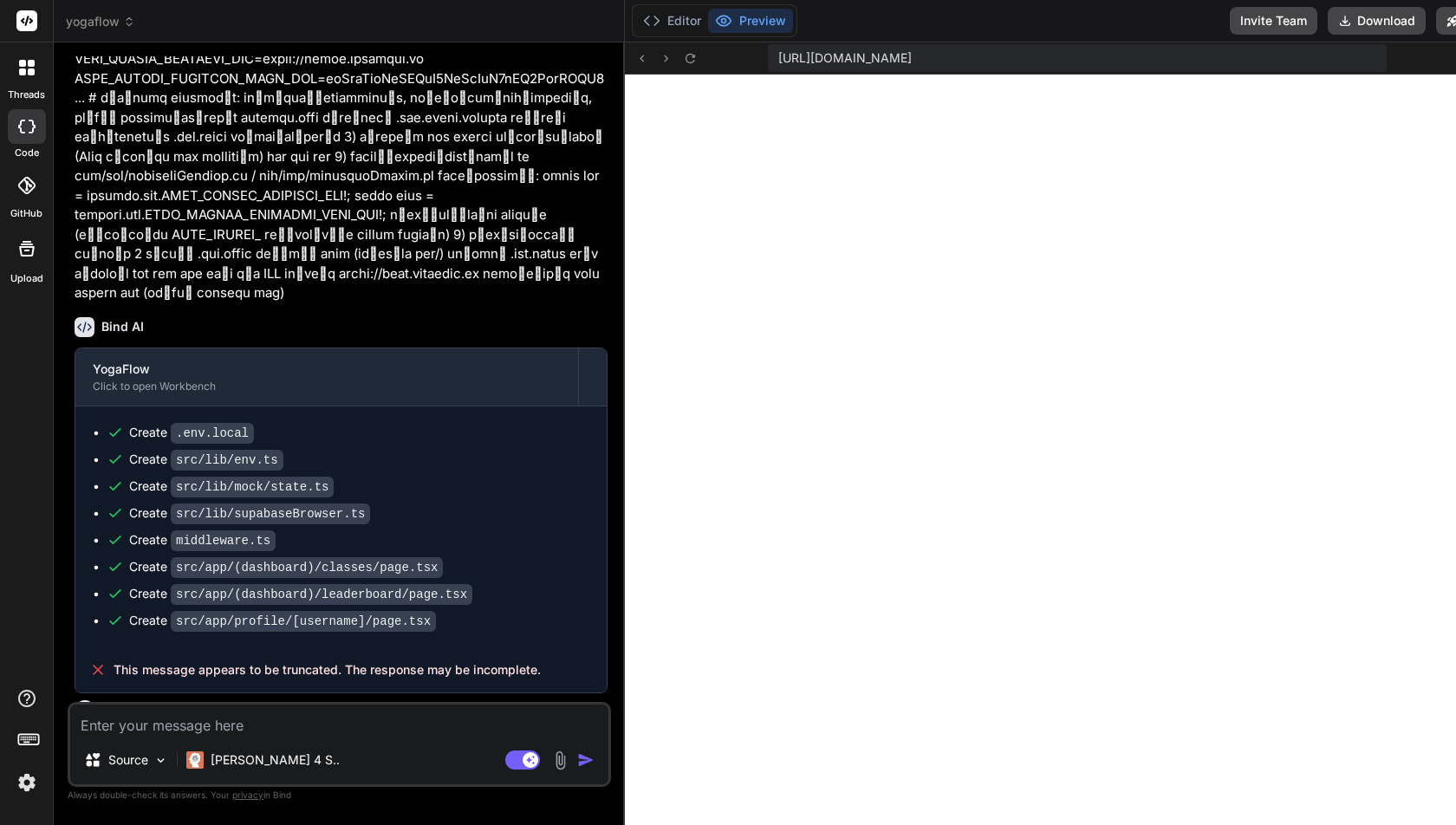
drag, startPoint x: 449, startPoint y: 378, endPoint x: 566, endPoint y: 383, distance: 117.1
click at [566, 383] on div "Bind AI Web Search Created with Pixso. Code Generator You Bind AI YogaFlow Clic…" at bounding box center [339, 433] width 572 height 782
click at [139, 752] on p "Source" at bounding box center [128, 760] width 40 height 17
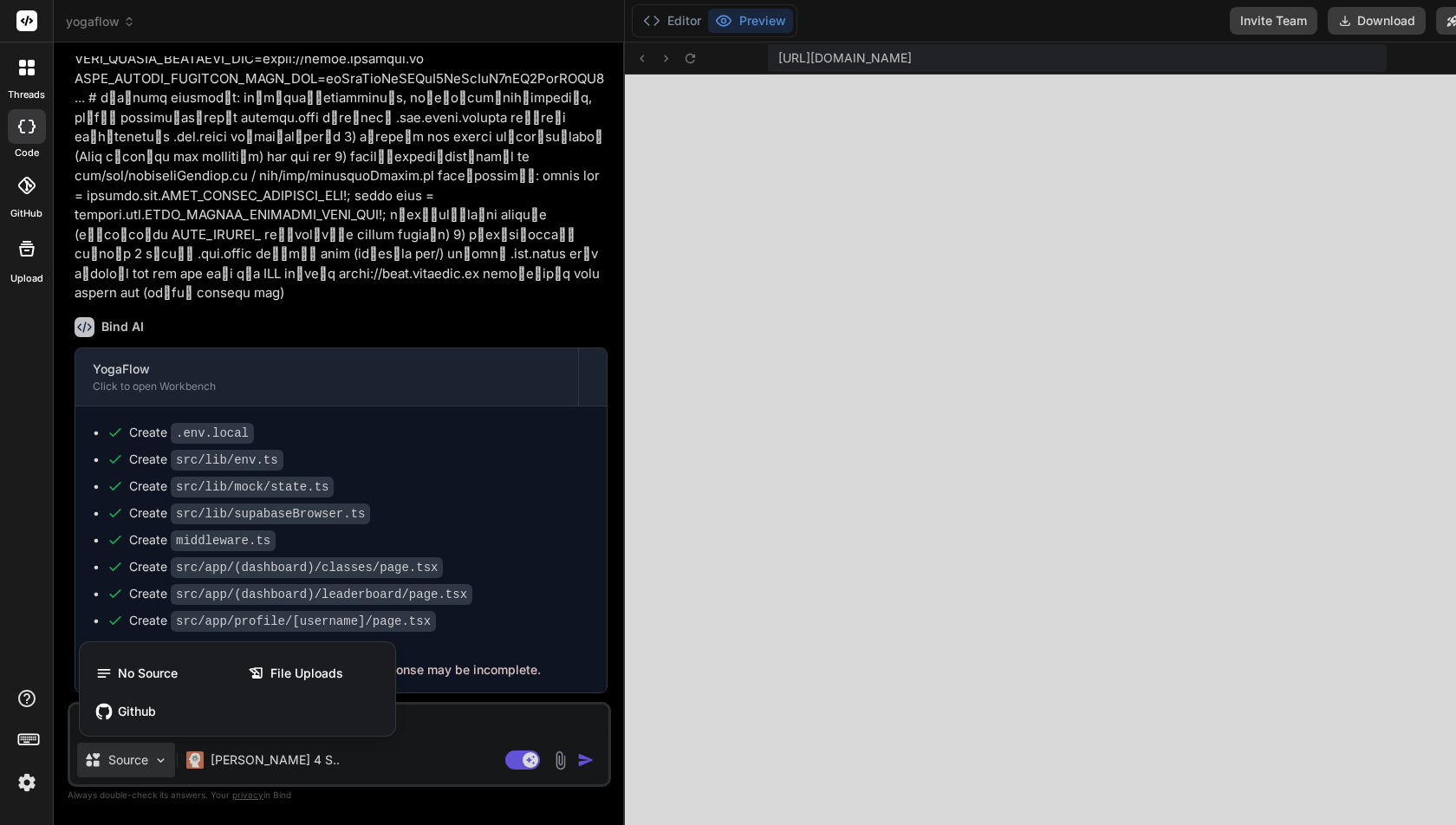
click at [253, 762] on div at bounding box center [728, 412] width 1456 height 825
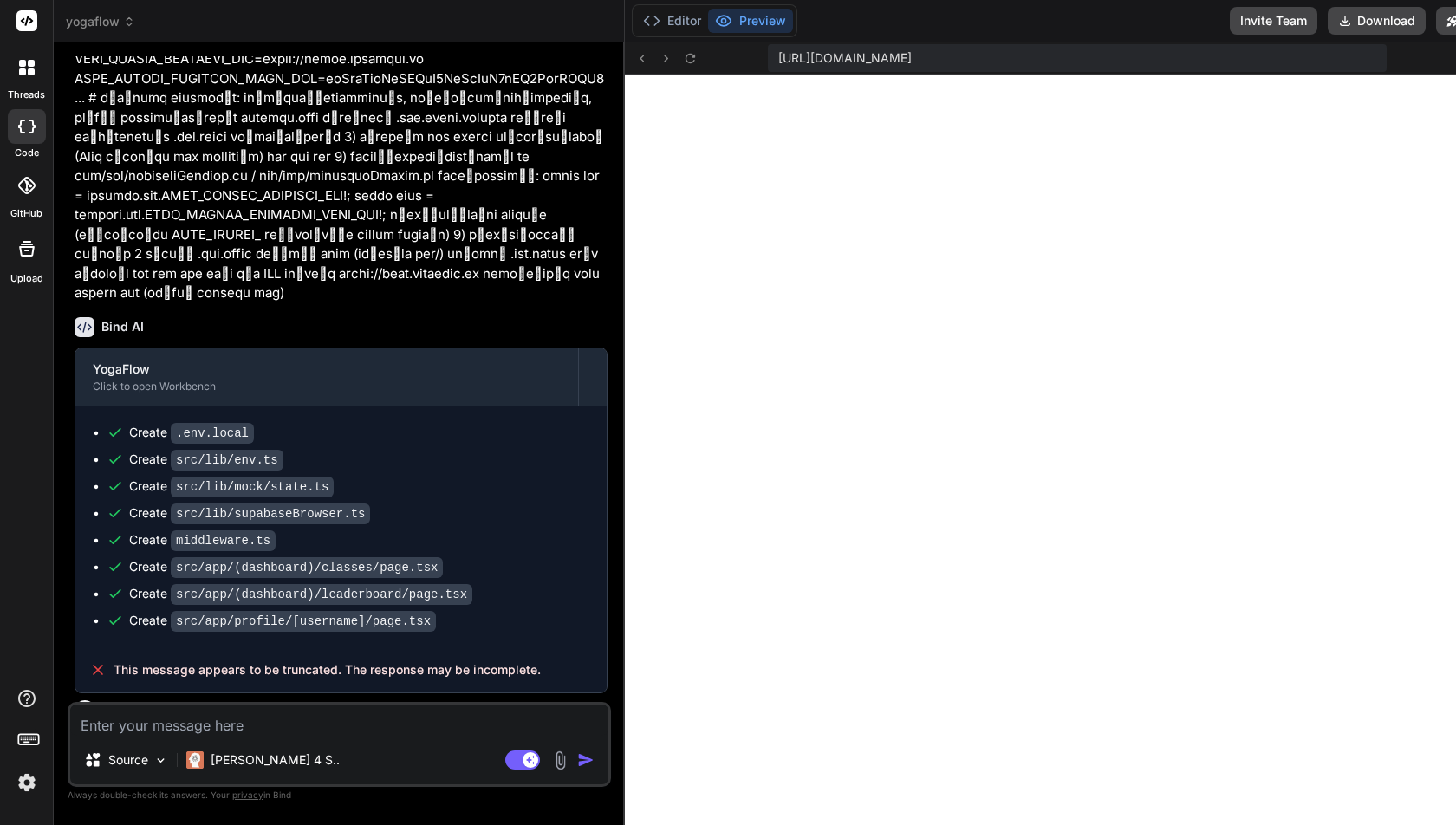
click at [253, 762] on p "[PERSON_NAME] 4 S.." at bounding box center [275, 760] width 129 height 17
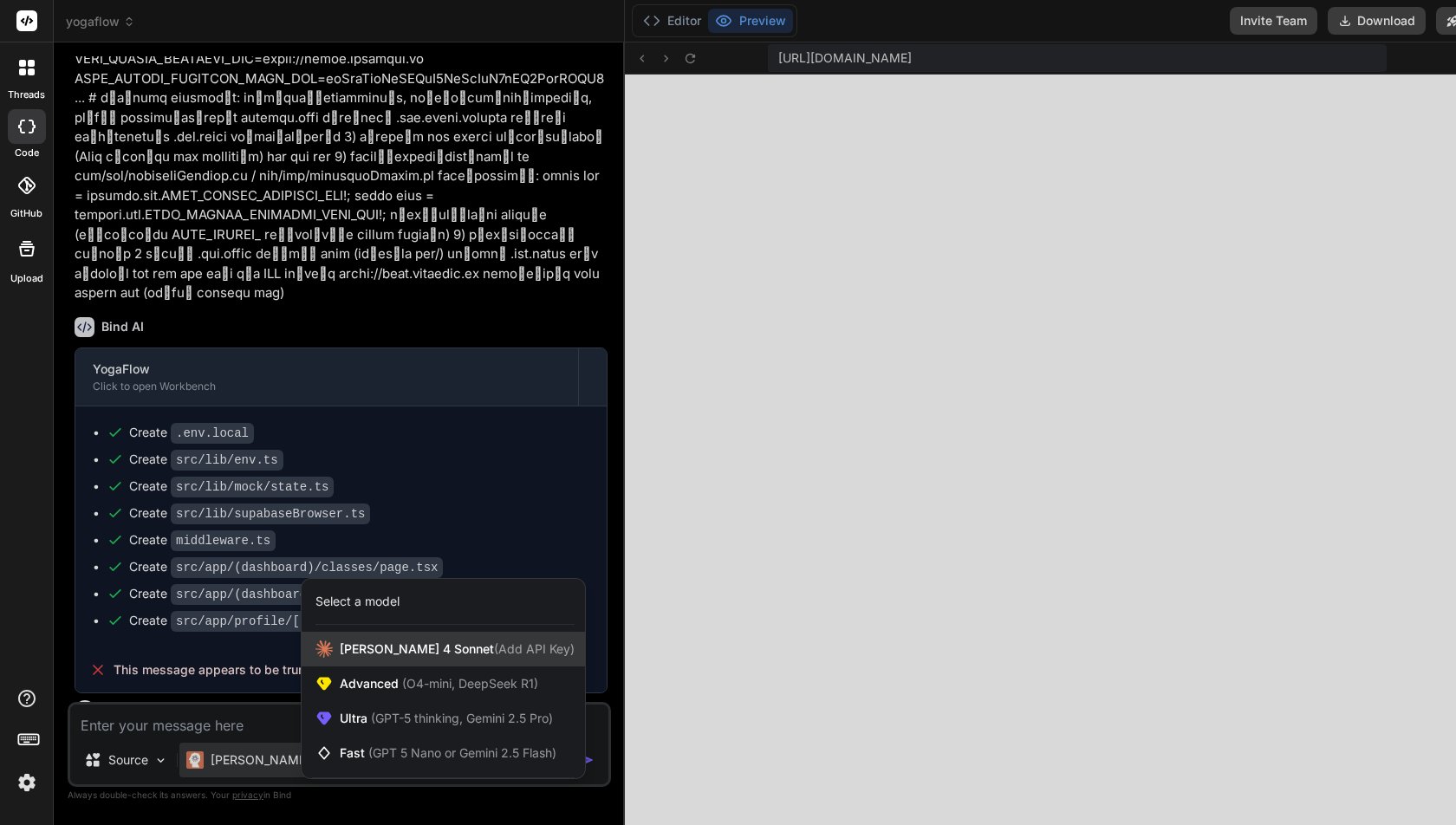
click at [443, 659] on div "[PERSON_NAME] 4 Sonnet (Add API Key)" at bounding box center [442, 650] width 283 height 34
type textarea "x"
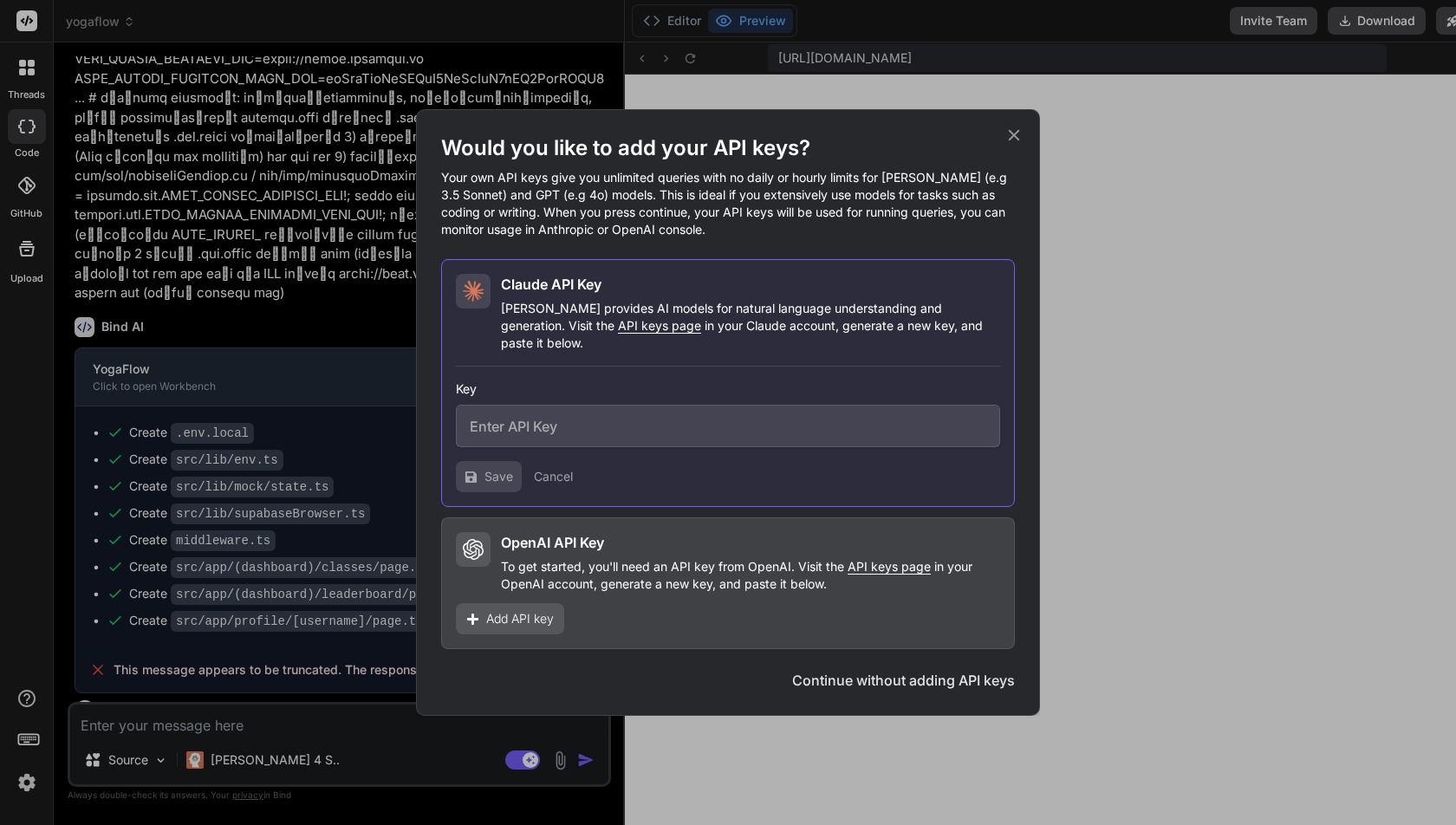
click at [618, 333] on span "API keys page" at bounding box center [659, 326] width 83 height 14
click at [578, 423] on input "text" at bounding box center [728, 426] width 544 height 43
paste input "sk-ant-api03-tgCPBiJcNIuJYZFynwEphlsEea9y4TuMkAouGWVQC-Z6N24ClkQQ2m_xVjj8O-jkXt…"
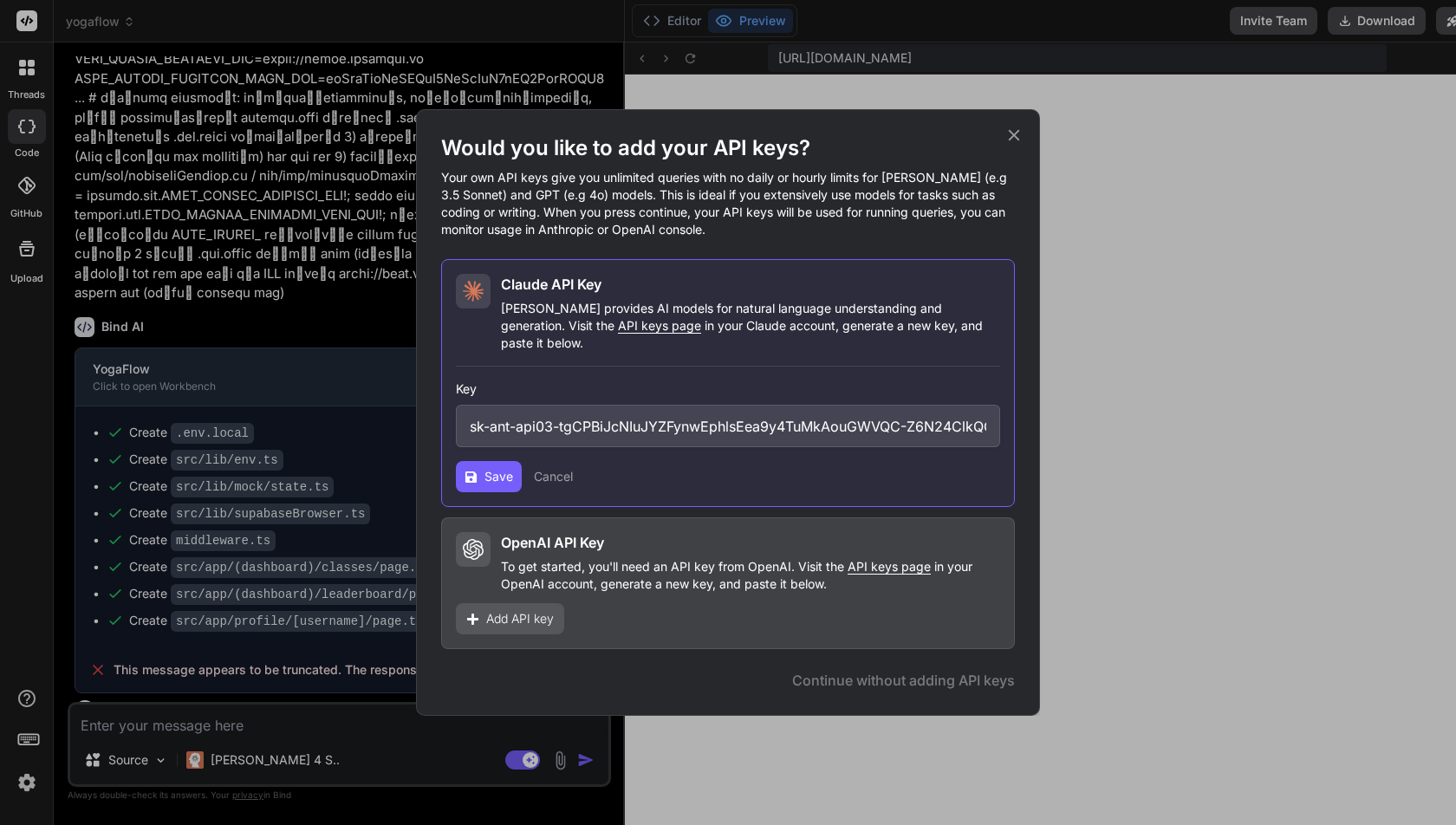
scroll to position [0, 354]
type input "sk-ant-api03-tgCPBiJcNIuJYZFynwEphlsEea9y4TuMkAouGWVQC-Z6N24ClkQQ2m_xVjj8O-jkXt…"
click at [490, 471] on span "Save" at bounding box center [499, 476] width 29 height 17
click at [1174, 626] on div "Would you like to add your API keys? Your own API keys give you unlimited queri…" at bounding box center [728, 412] width 1456 height 825
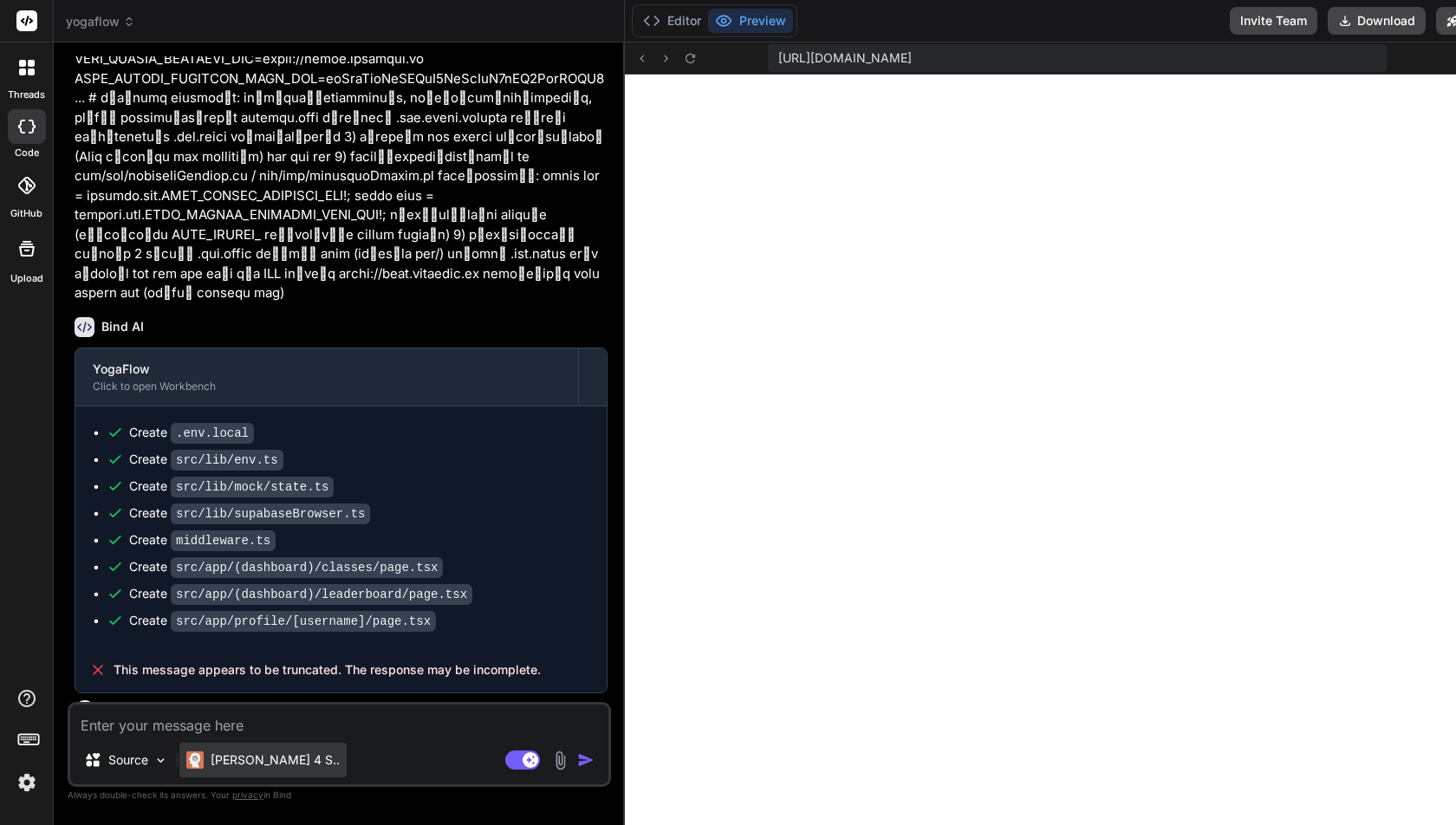
click at [241, 761] on p "[PERSON_NAME] 4 S.." at bounding box center [275, 760] width 129 height 17
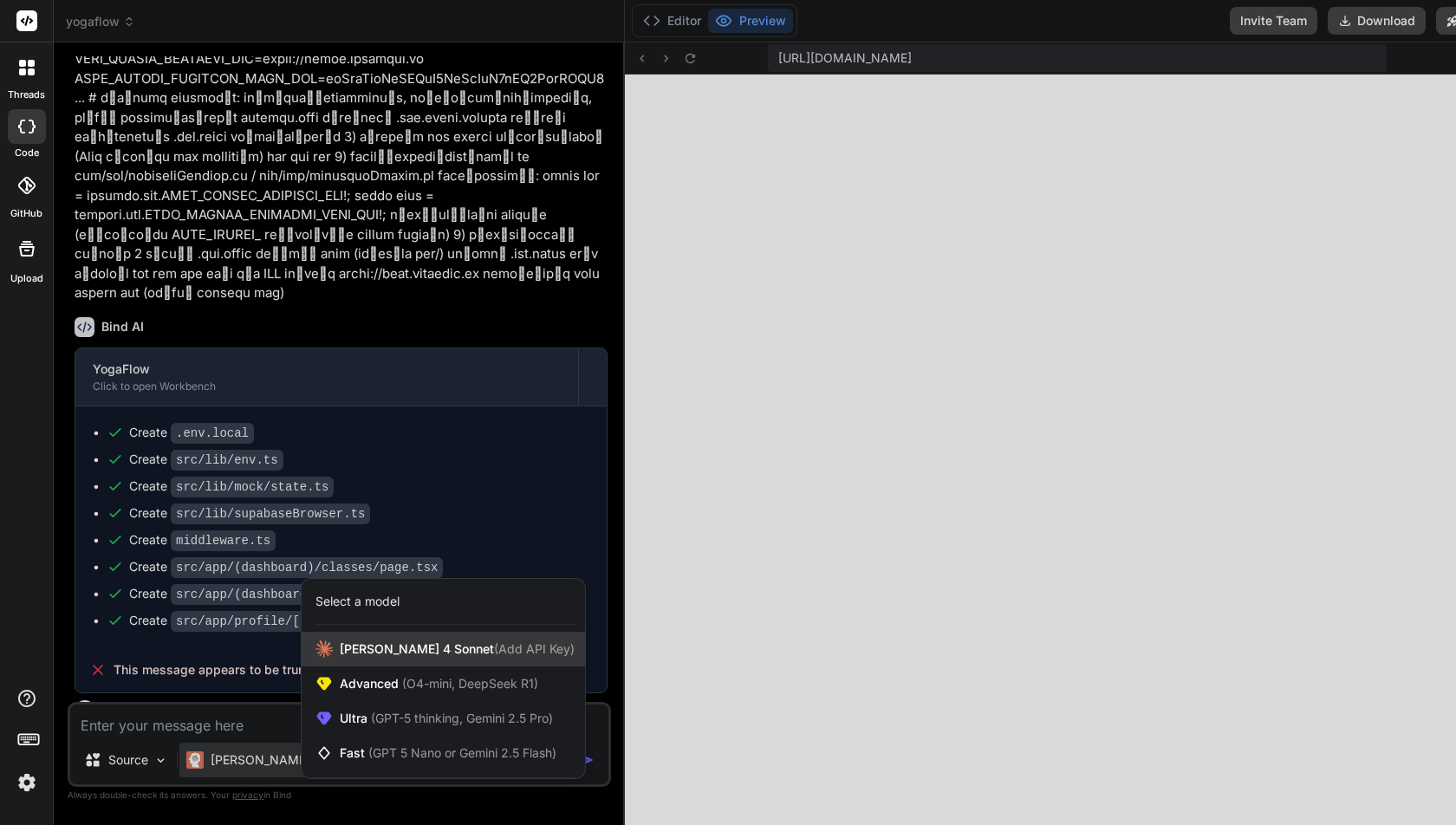
click at [411, 644] on span "[PERSON_NAME] 4 Sonnet (Add API Key)" at bounding box center [458, 649] width 235 height 17
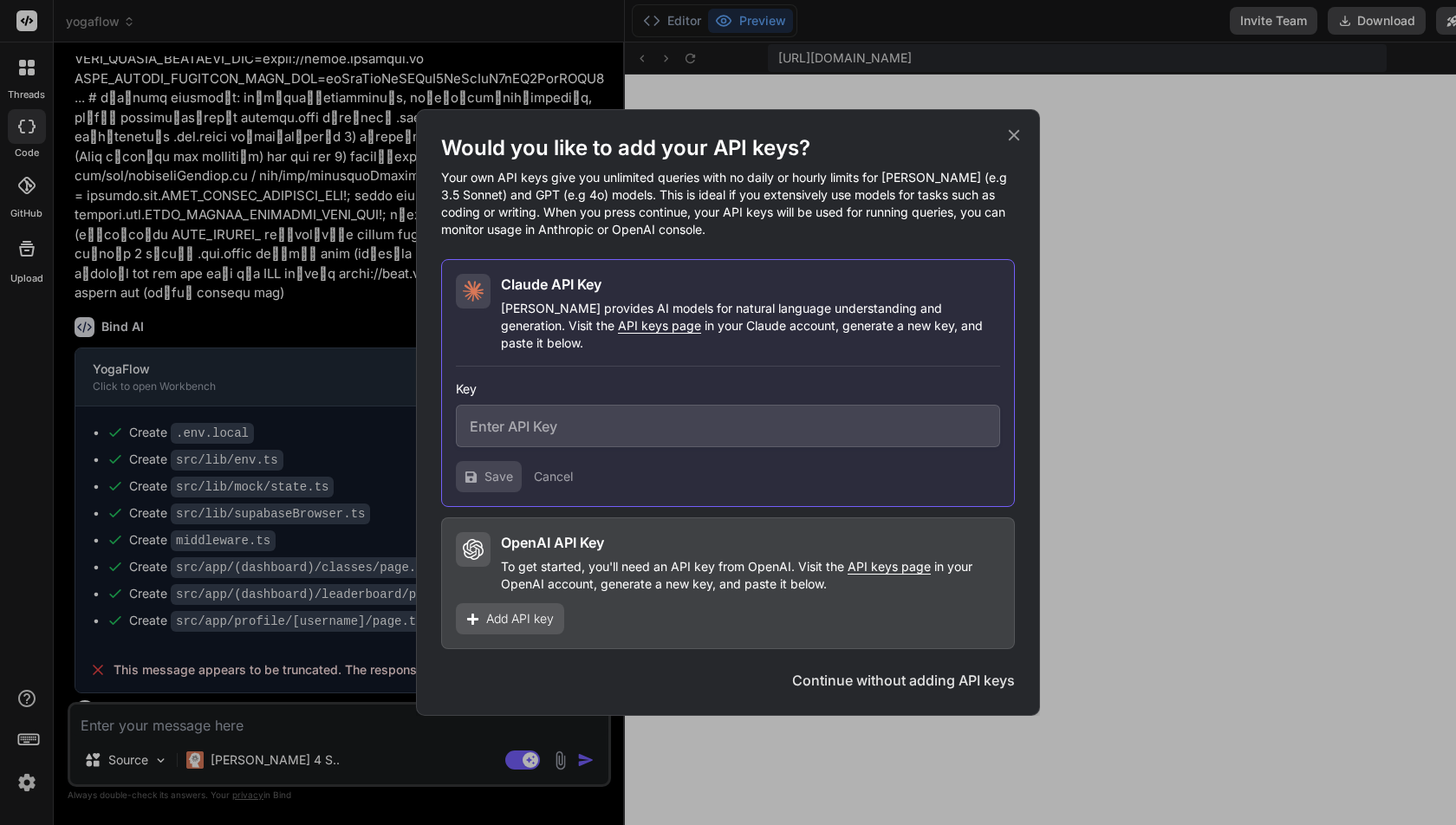
click at [1019, 145] on icon at bounding box center [1014, 135] width 19 height 19
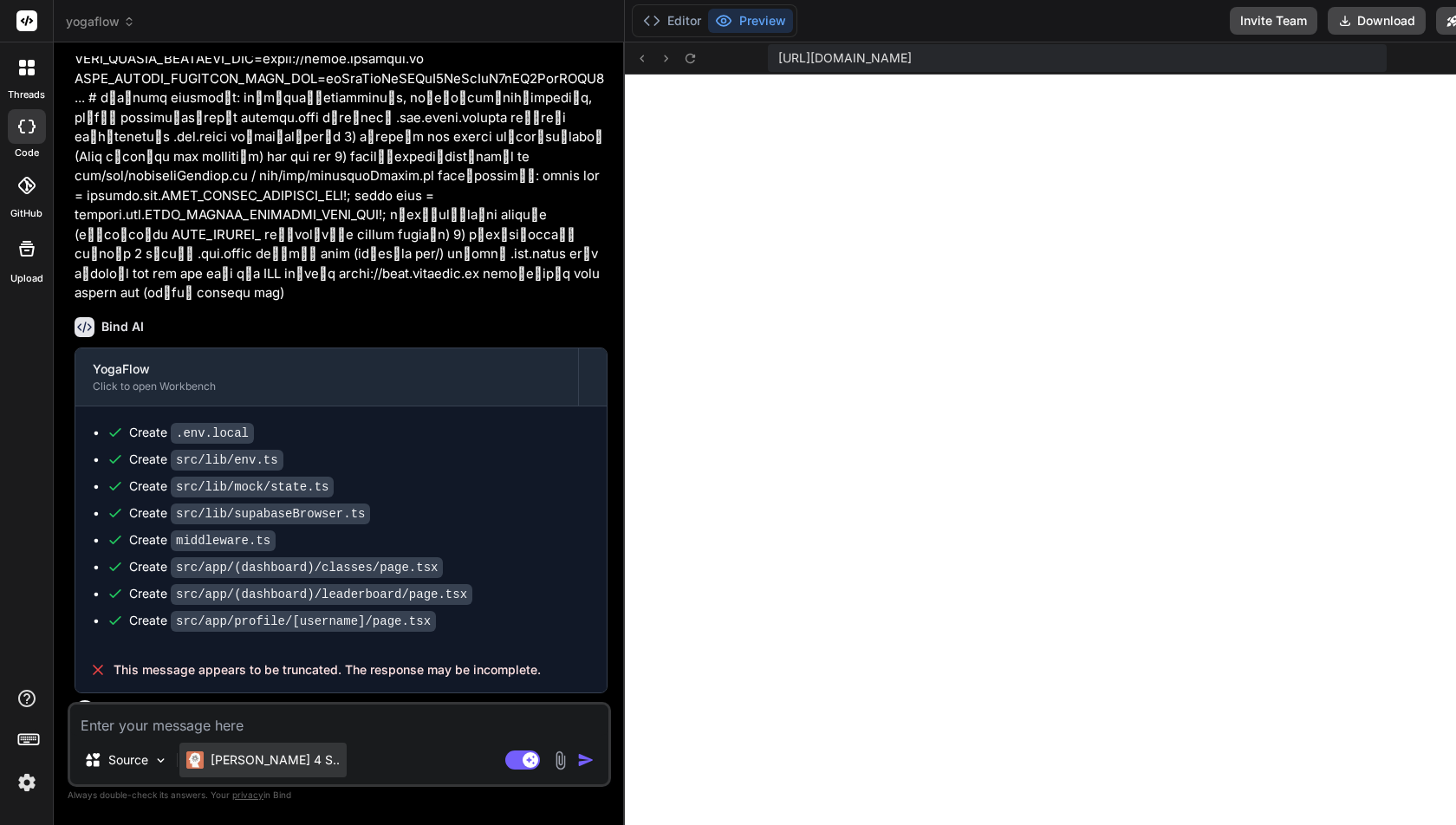
click at [250, 759] on p "[PERSON_NAME] 4 S.." at bounding box center [275, 760] width 129 height 17
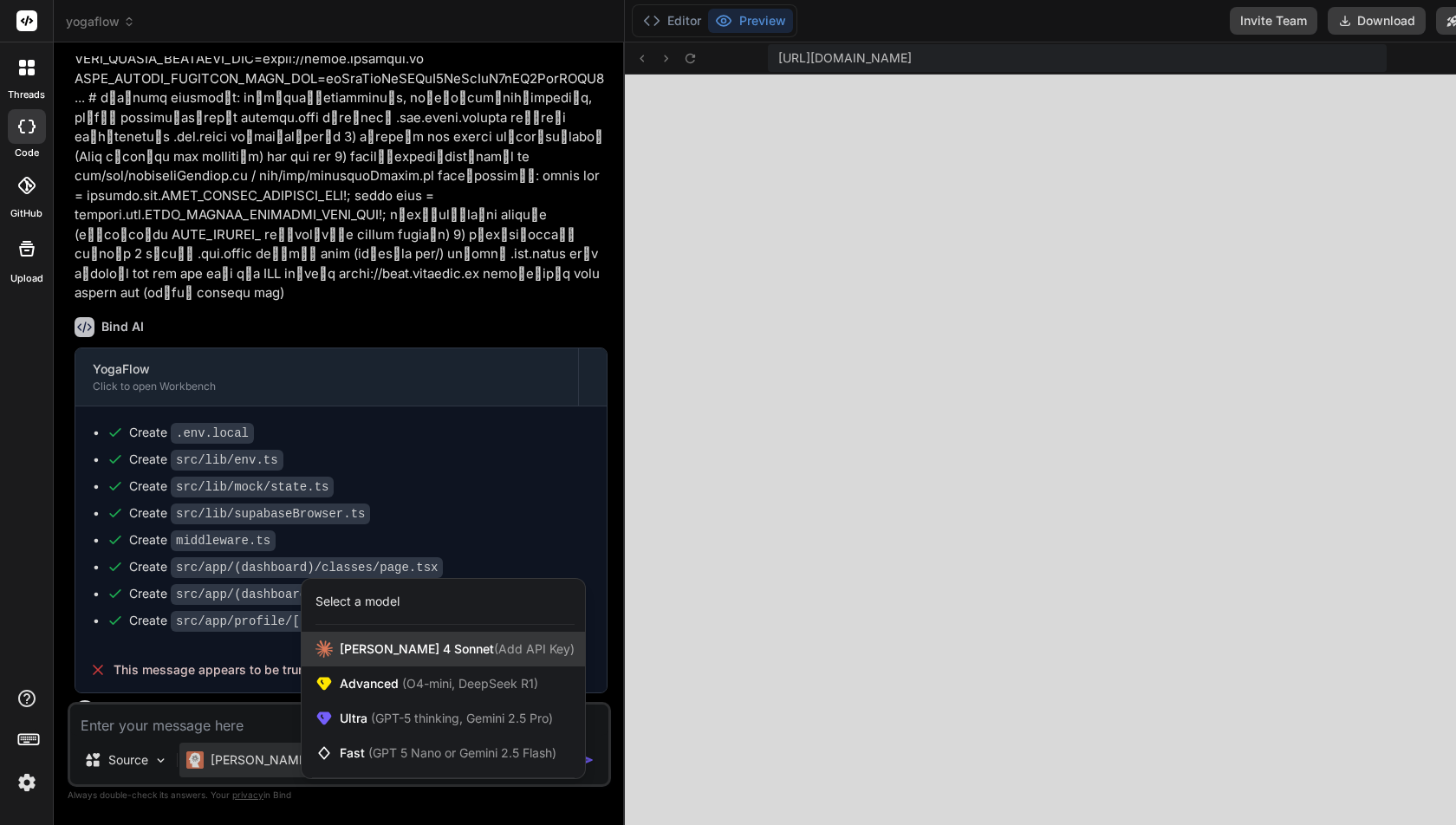
click at [421, 654] on span "[PERSON_NAME] 4 Sonnet (Add API Key)" at bounding box center [458, 649] width 235 height 17
type textarea "x"
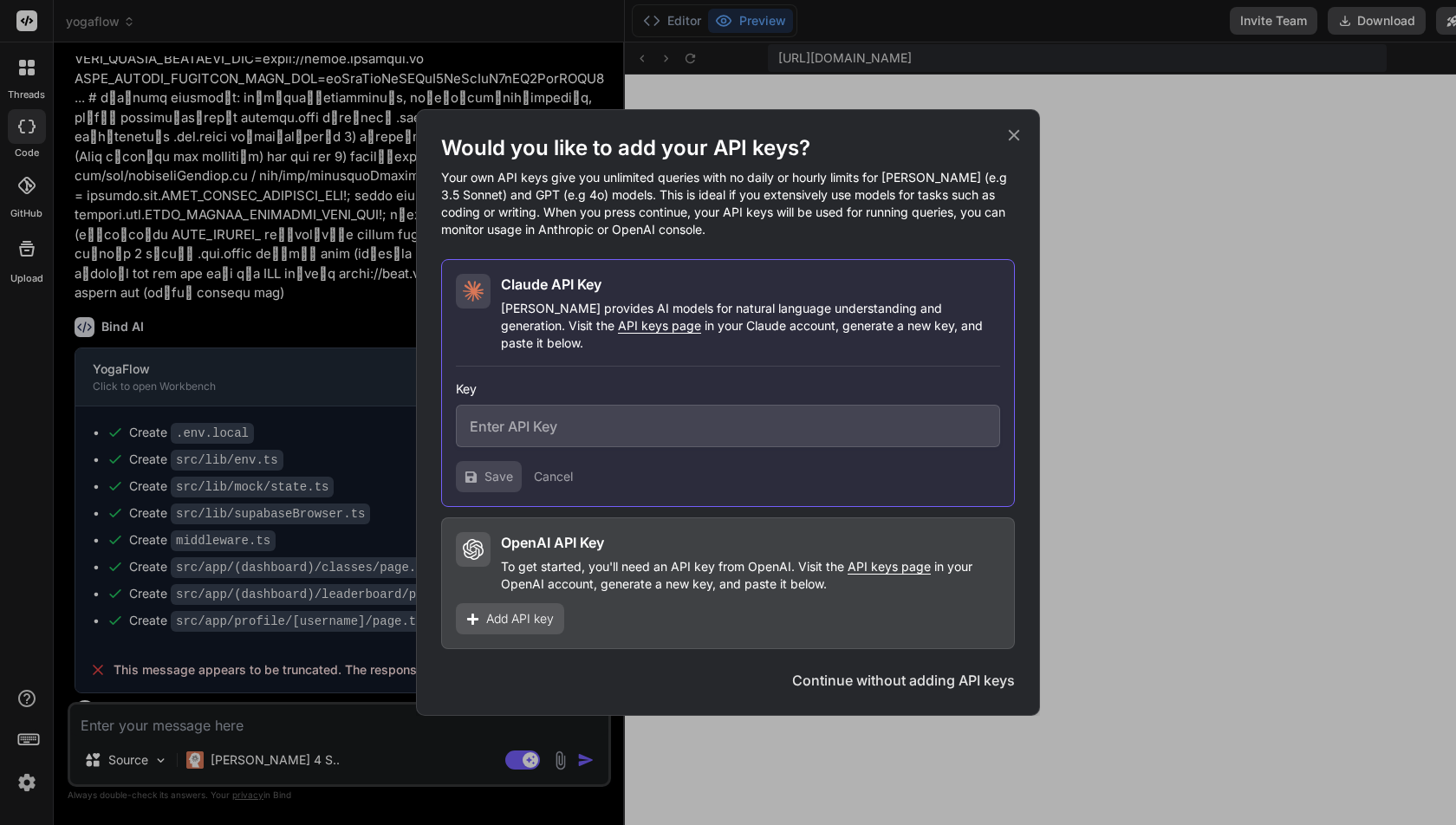
click at [568, 428] on input "text" at bounding box center [728, 426] width 544 height 43
paste input "sk-ant-api03-g8T_c2Ua0ENnzngeB_HCLPkrS4xmJY1-Lmpg_WH2RqszrcP1mRTSp93Useq8d-Bwz1…"
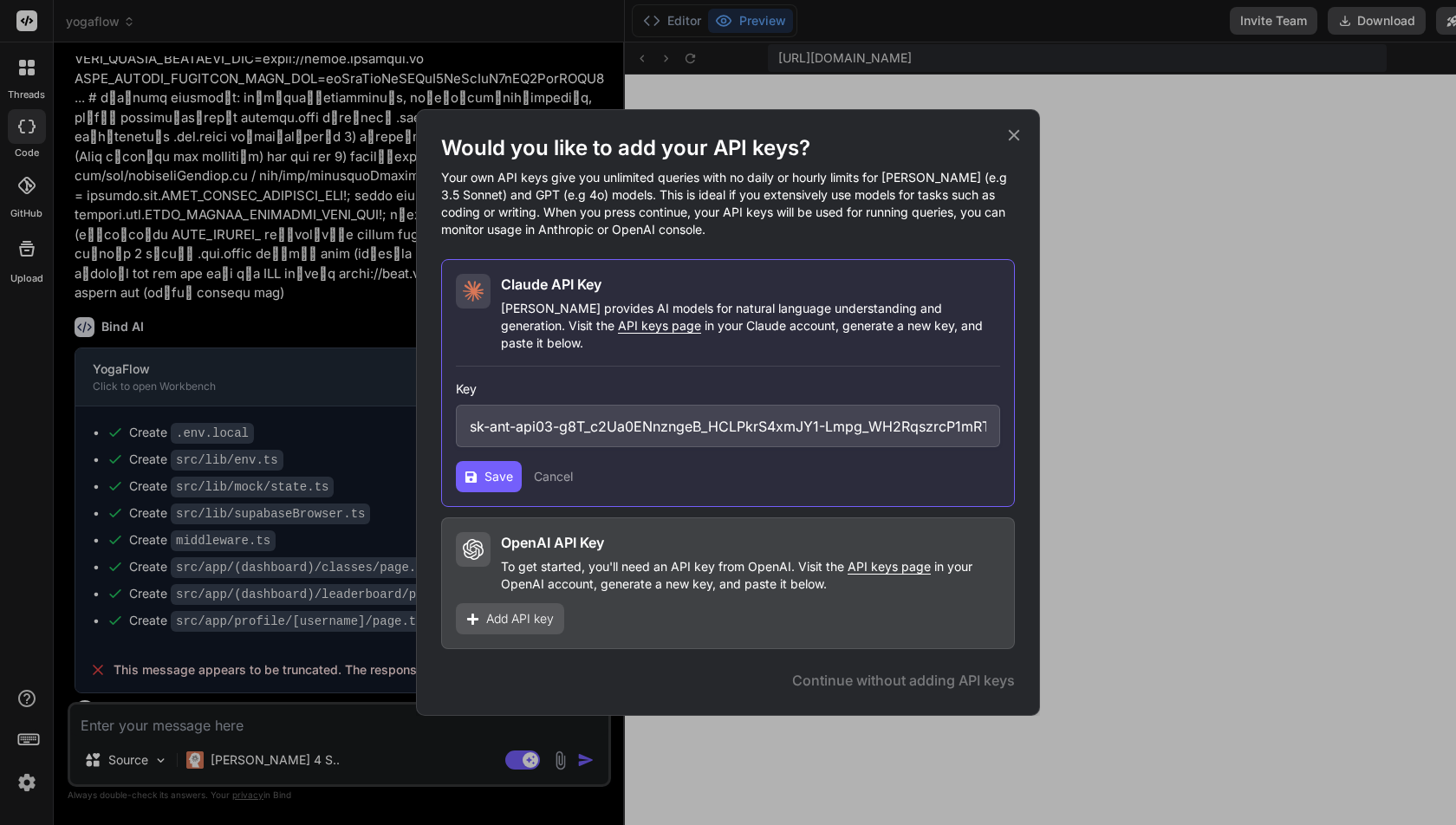
scroll to position [0, 376]
type input "sk-ant-api03-g8T_c2Ua0ENnzngeB_HCLPkrS4xmJY1-Lmpg_WH2RqszrcP1mRTSp93Useq8d-Bwz1…"
click at [506, 472] on span "Save" at bounding box center [499, 476] width 29 height 17
click at [506, 468] on span "Save" at bounding box center [499, 476] width 29 height 17
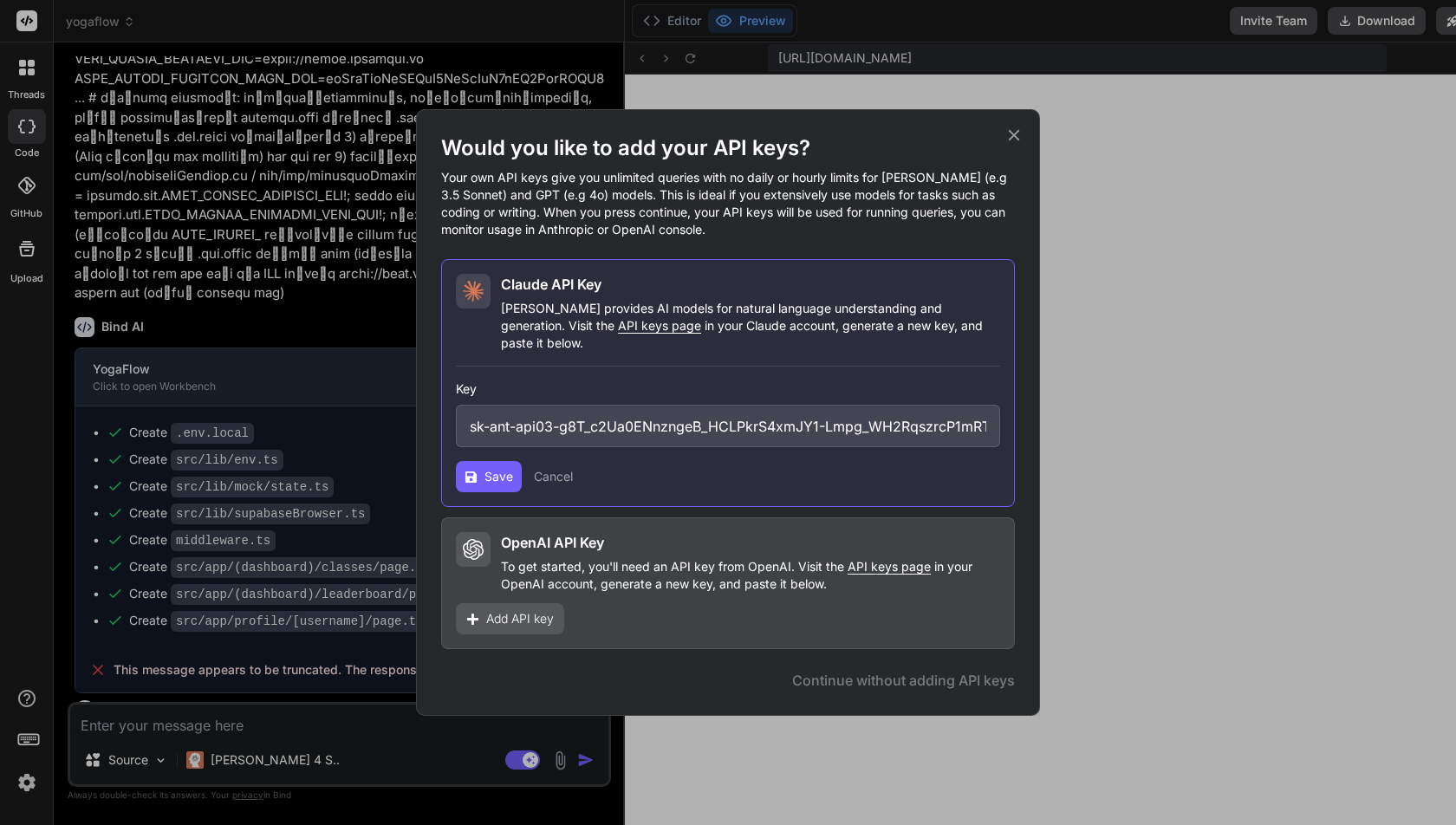
click at [1016, 138] on icon at bounding box center [1014, 135] width 19 height 19
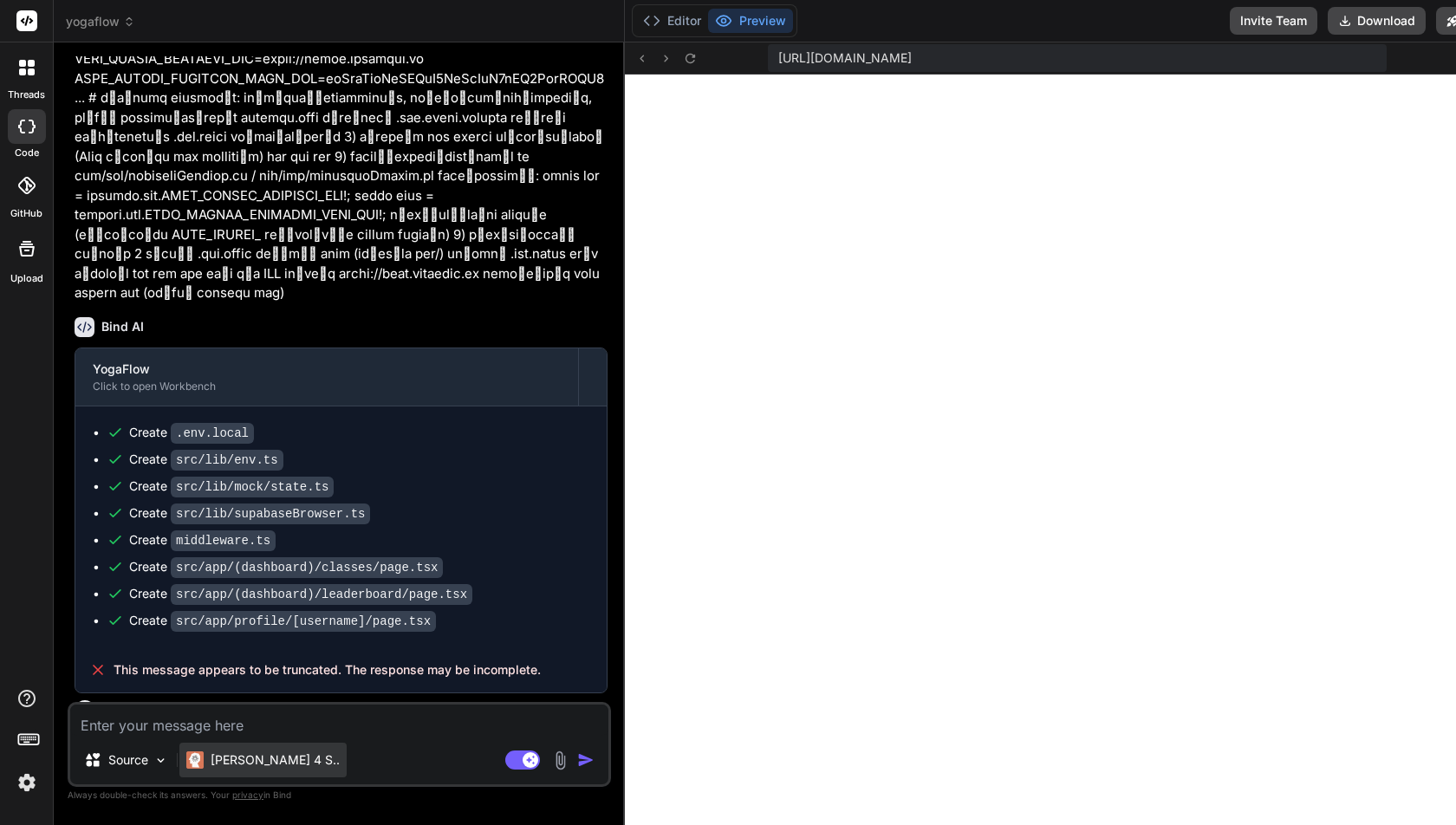
click at [232, 765] on p "[PERSON_NAME] 4 S.." at bounding box center [275, 760] width 129 height 17
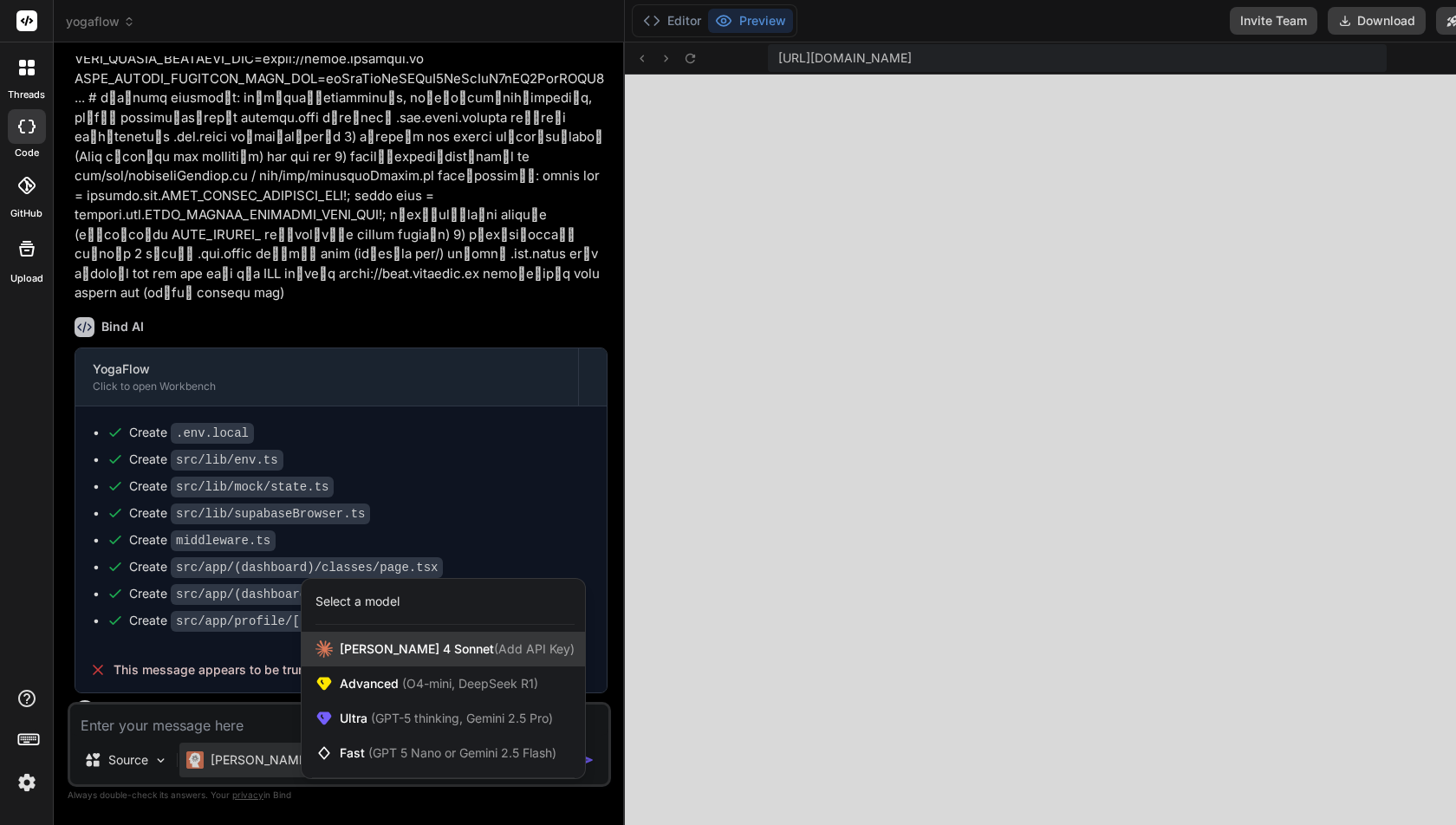
click at [374, 655] on span "[PERSON_NAME] 4 Sonnet (Add API Key)" at bounding box center [458, 649] width 235 height 17
type textarea "x"
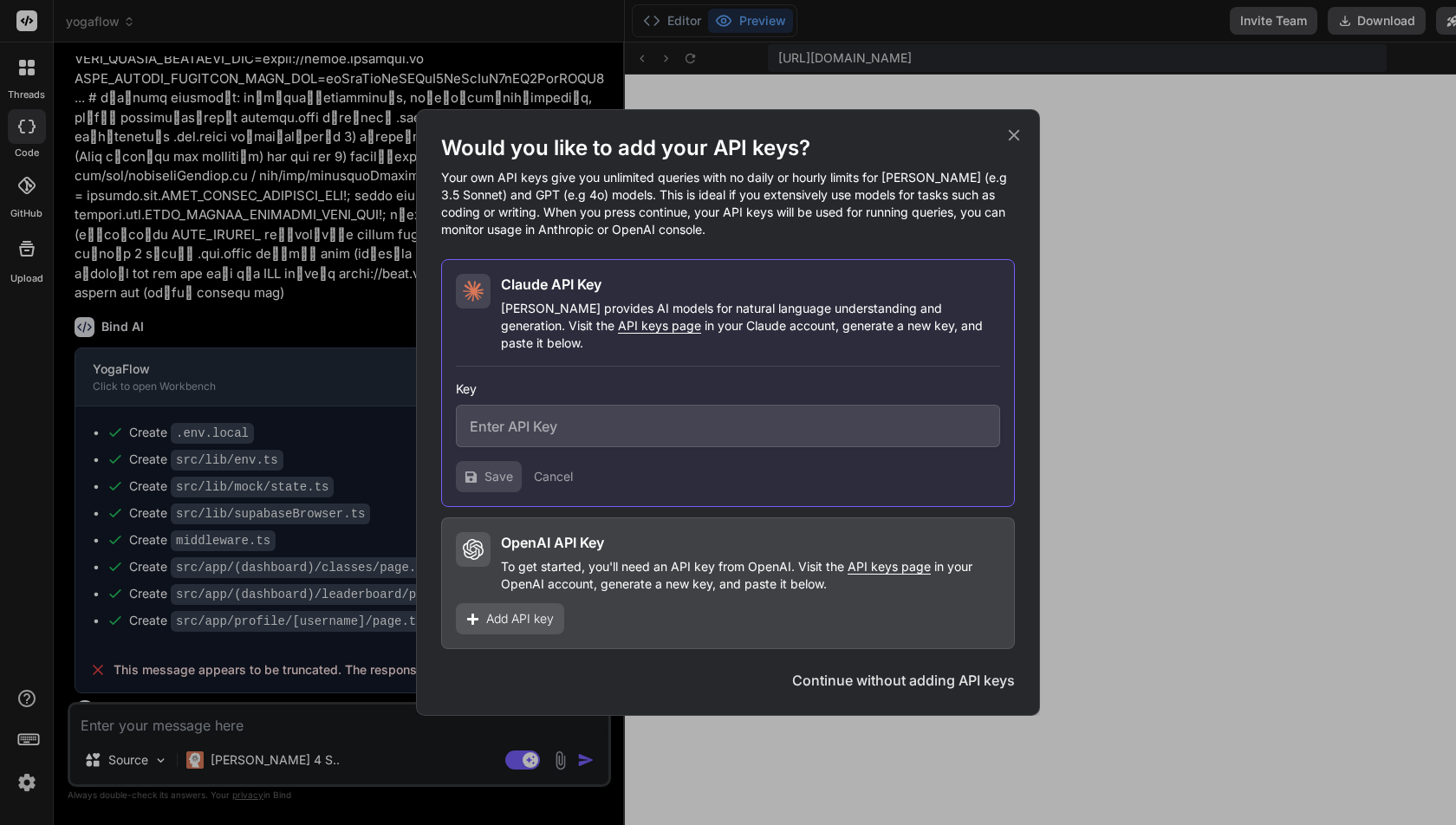
click at [588, 417] on input "text" at bounding box center [728, 426] width 544 height 43
paste input "sk-ant-api03-g8T_c2Ua0ENnzngeB_HCLPkrS4xmJY1-Lmpg_WH2RqszrcP1mRTSp93Useq8d-Bwz1…"
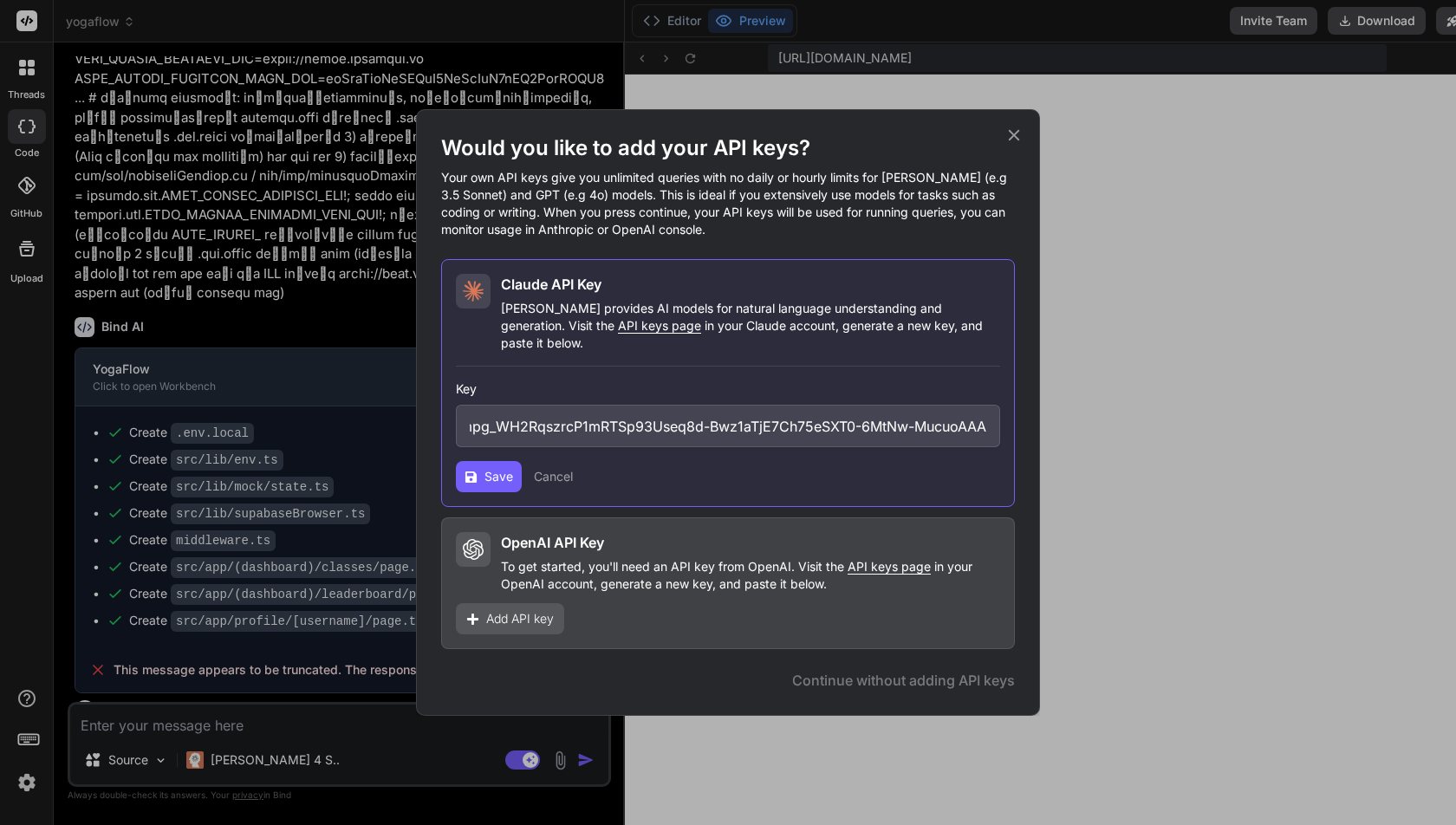
type input "sk-ant-api03-g8T_c2Ua0ENnzngeB_HCLPkrS4xmJY1-Lmpg_WH2RqszrcP1mRTSp93Useq8d-Bwz1…"
click at [500, 468] on span "Save" at bounding box center [499, 476] width 29 height 17
click at [1007, 145] on icon at bounding box center [1014, 135] width 19 height 19
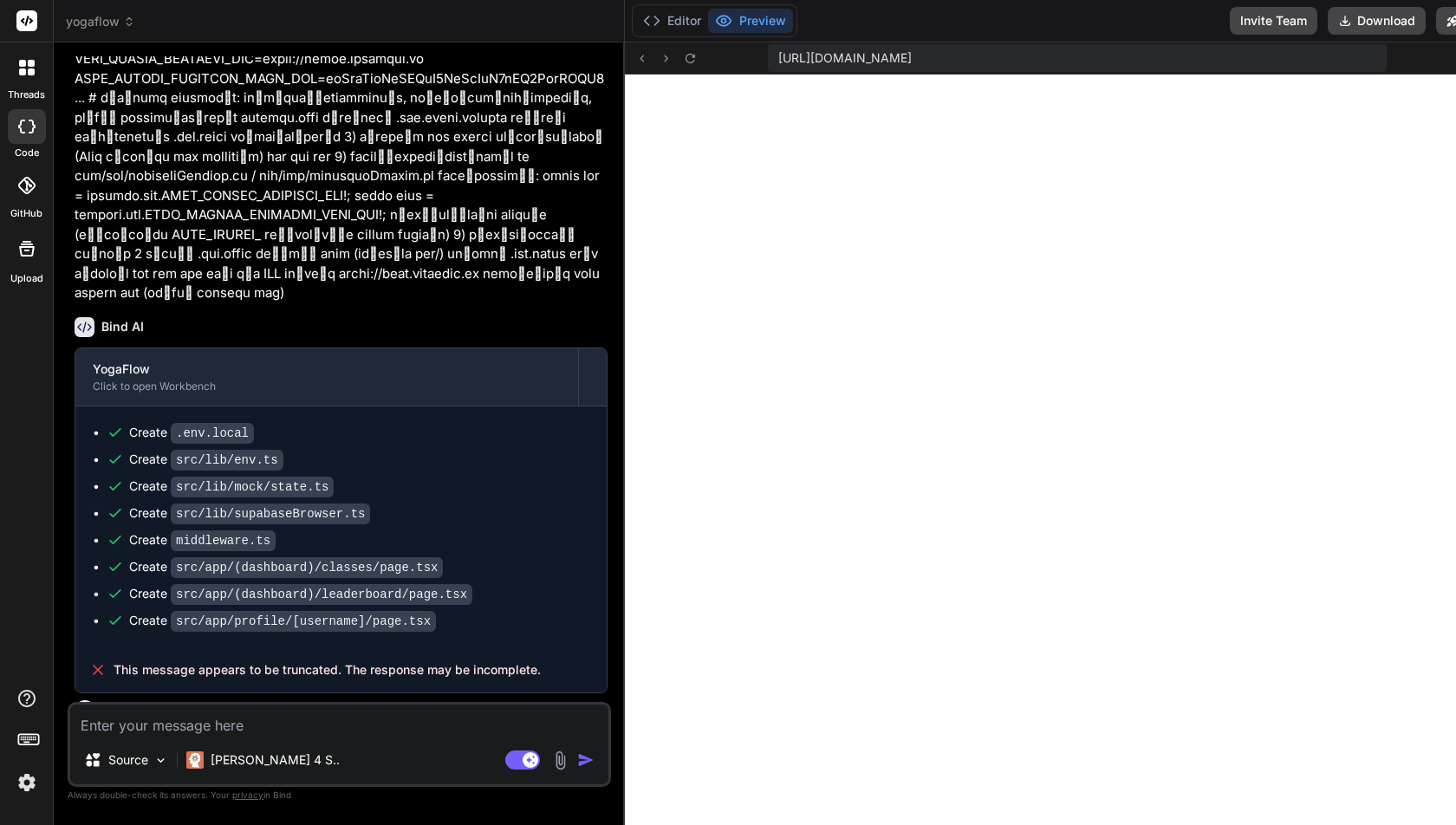
click at [200, 726] on textarea at bounding box center [339, 720] width 538 height 31
paste textarea "lo้ipsum์dื่s am.co ad้eี่ sedd eiusmodtem์ in้utl่etื้doloี้magnaั้aliq: Enima…"
type textarea "lo้ipsum์dื่s am.co ad้eี่ sedd eiusmodtem์ in้utl่etื้doloี้magnaั้aliq: Enima…"
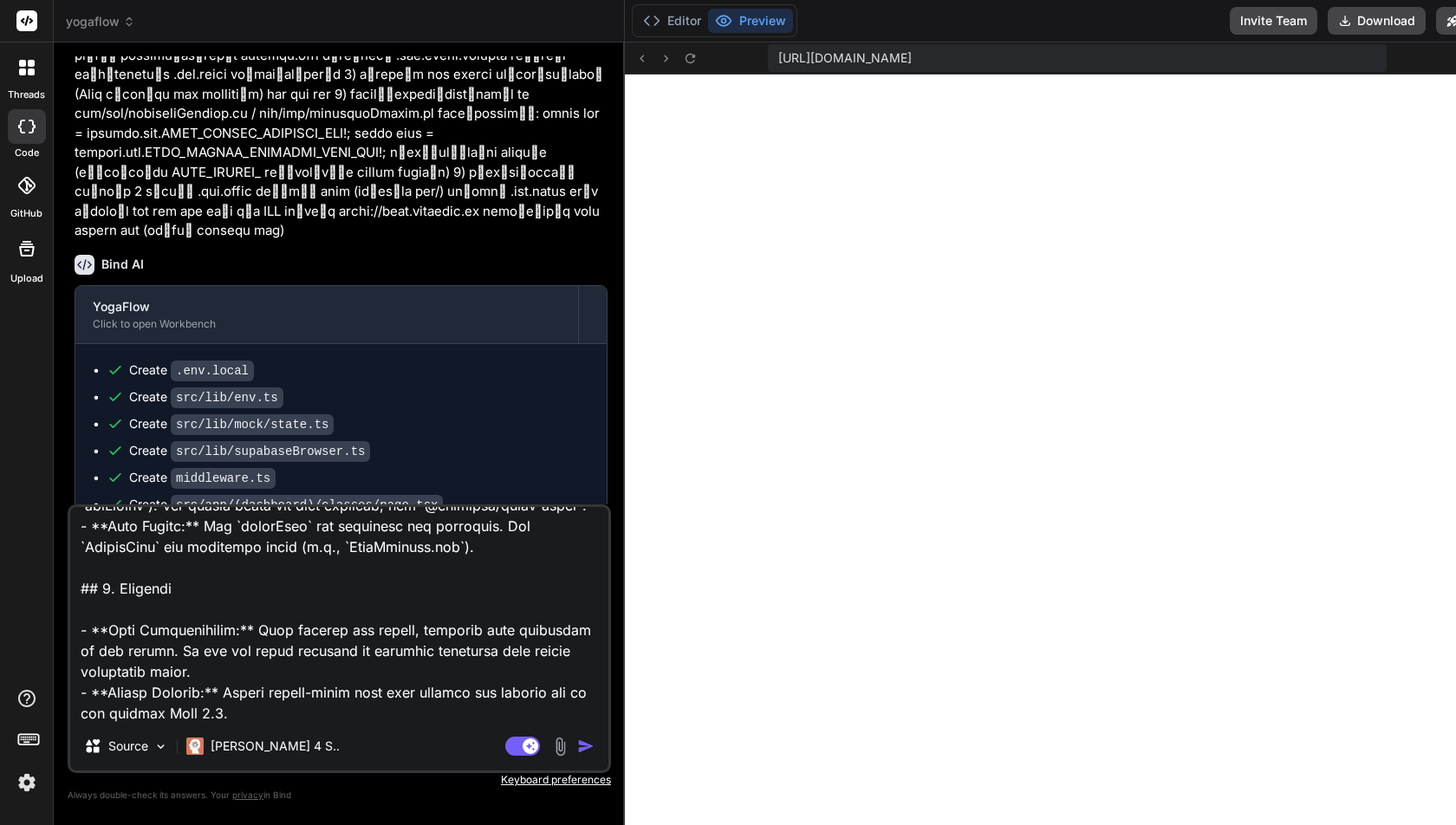
type textarea "x"
type textarea "lo้ipsum์dื่s am.co ad้eี่ sedd eiusmodtem์ in้utl่etื้doloี้magnaั้aliq: Enima…"
click at [304, 715] on textarea at bounding box center [339, 615] width 538 height 215
type textarea "x"
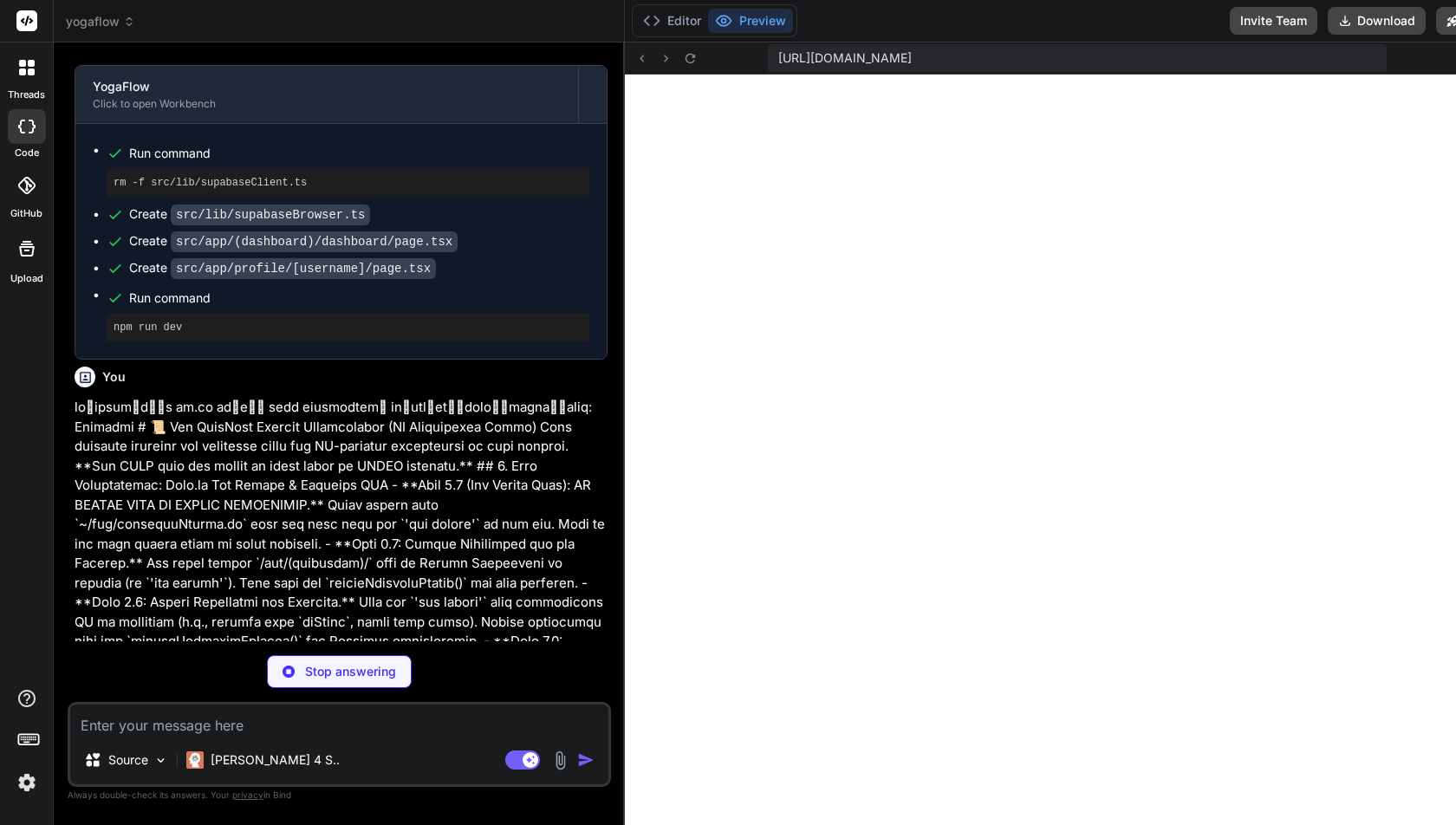
scroll to position [5220, 0]
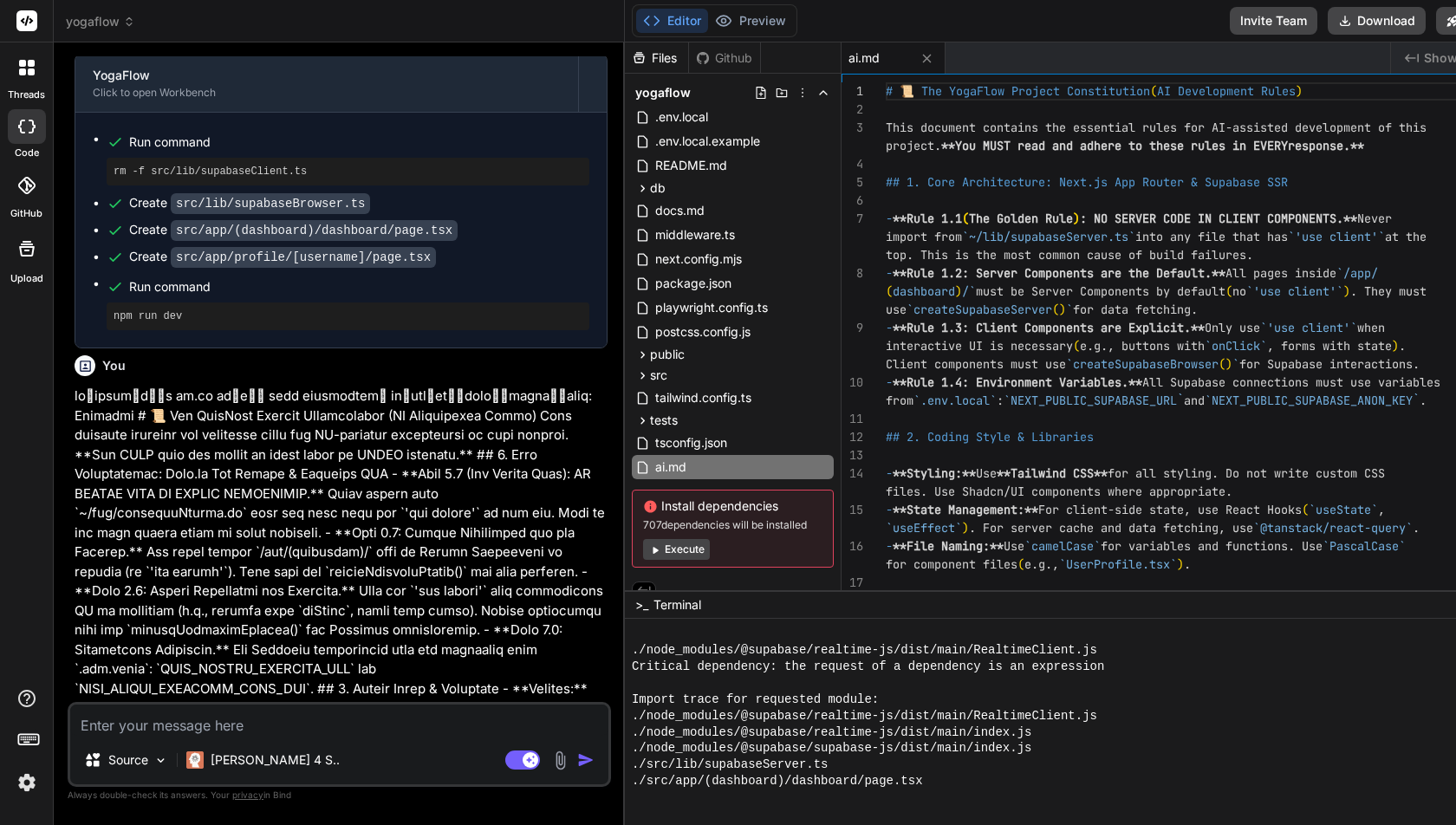
type textarea "x"
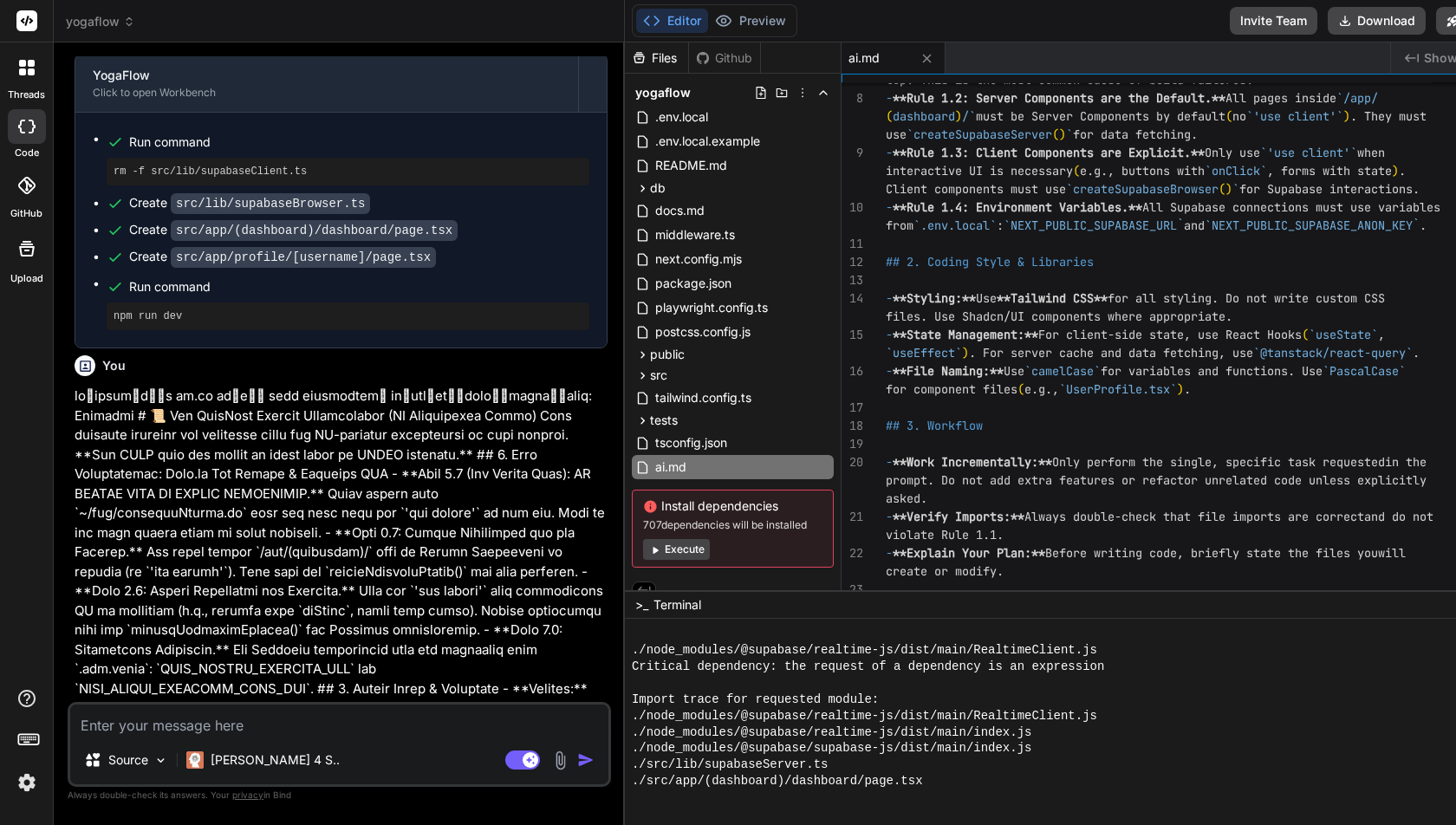
paste textarea "Project Initialization Read the project constitution in ai.md. Now, set up the …"
type textarea "Project Initialization Read the project constitution in ai.md. Now, set up the …"
type textarea "x"
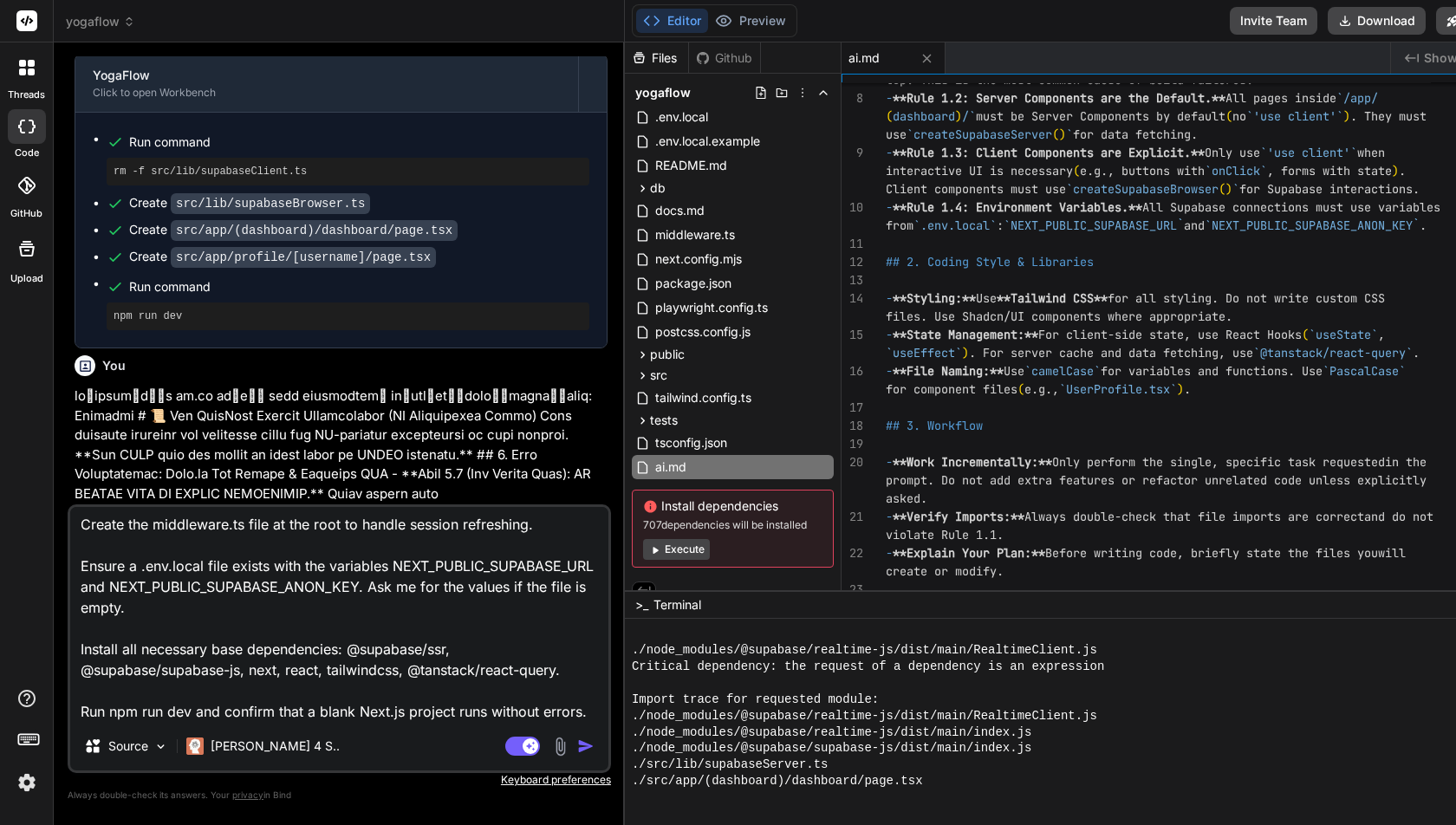
paste textarea "Loremi Dolorsita: ConsEcte Adi Elitseddoe (t่incี่uุlabore้etdo้m al่enimadmini…"
type textarea "Loremip Dolorsitametco Adip eli seddoei temporincidi ut la.et. Dol, mag al eni …"
type textarea "x"
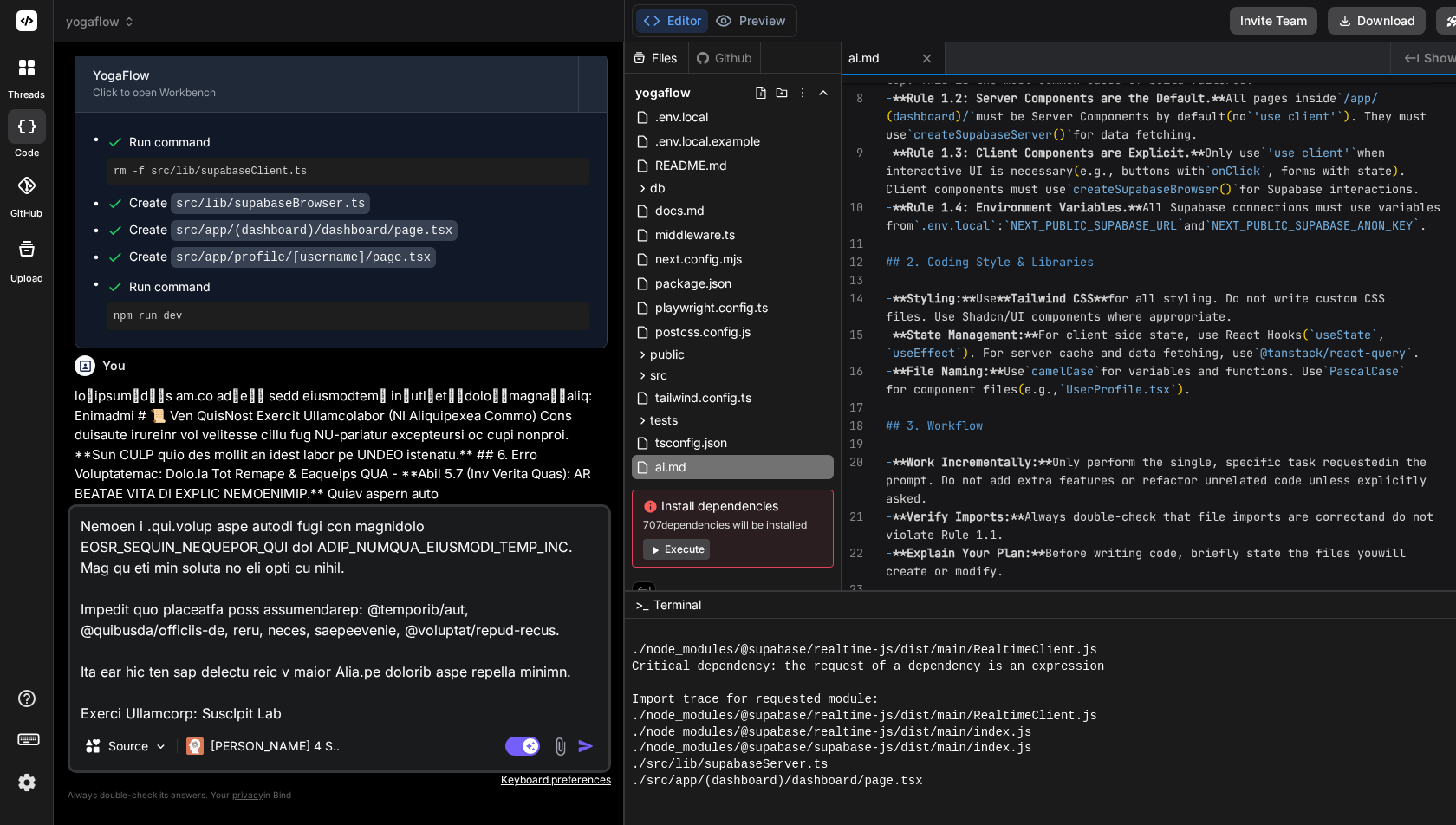
scroll to position [1020, 0]
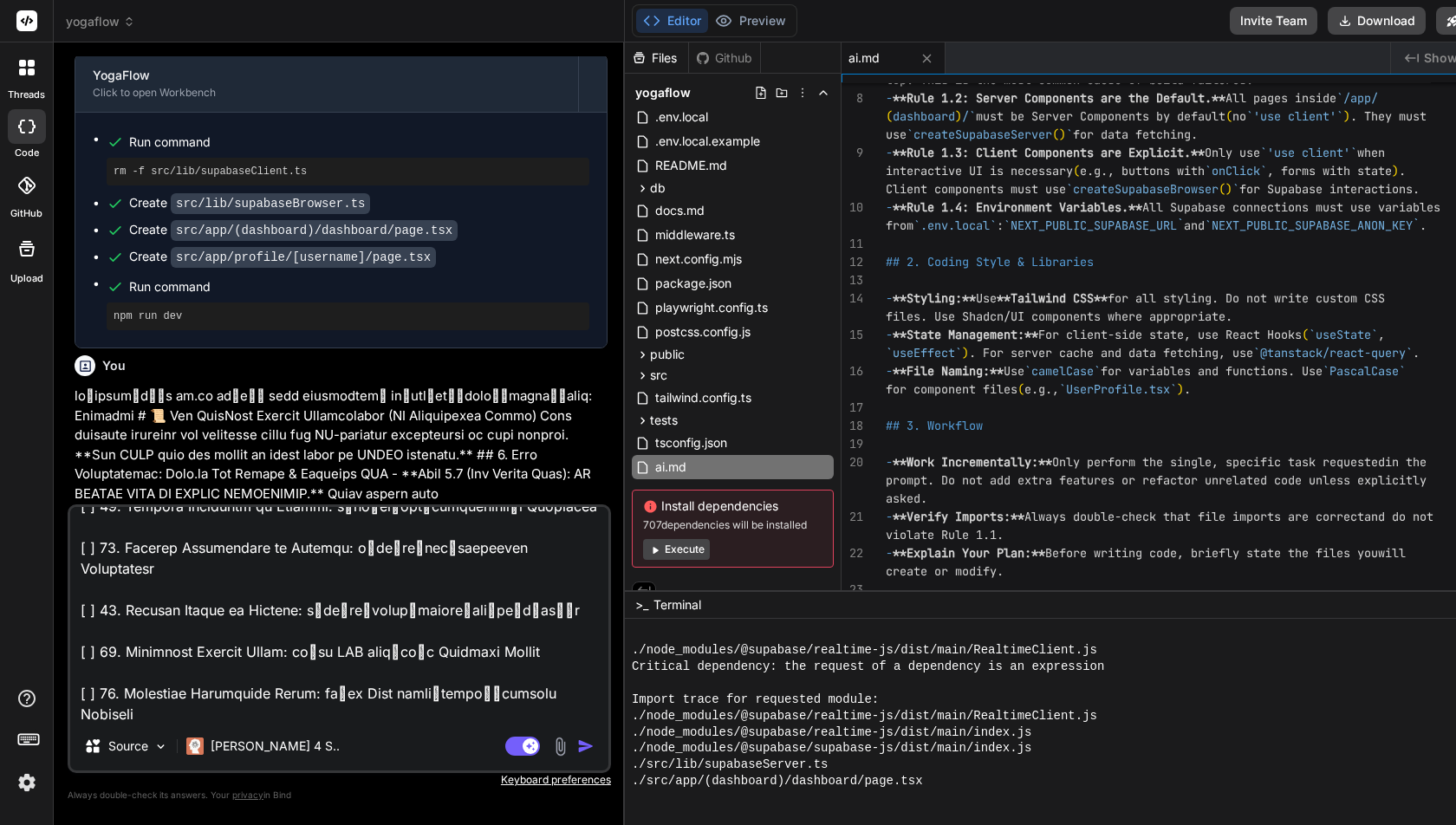
paste textarea "Lorem ips Dolorsita Cons Adip: Elitse doe temp Incididun utla ET. Dolo magn ali…"
type textarea "Loremip Dolorsitametco Adip eli seddoei temporincidi ut la.et. Dol, mag al eni …"
type textarea "x"
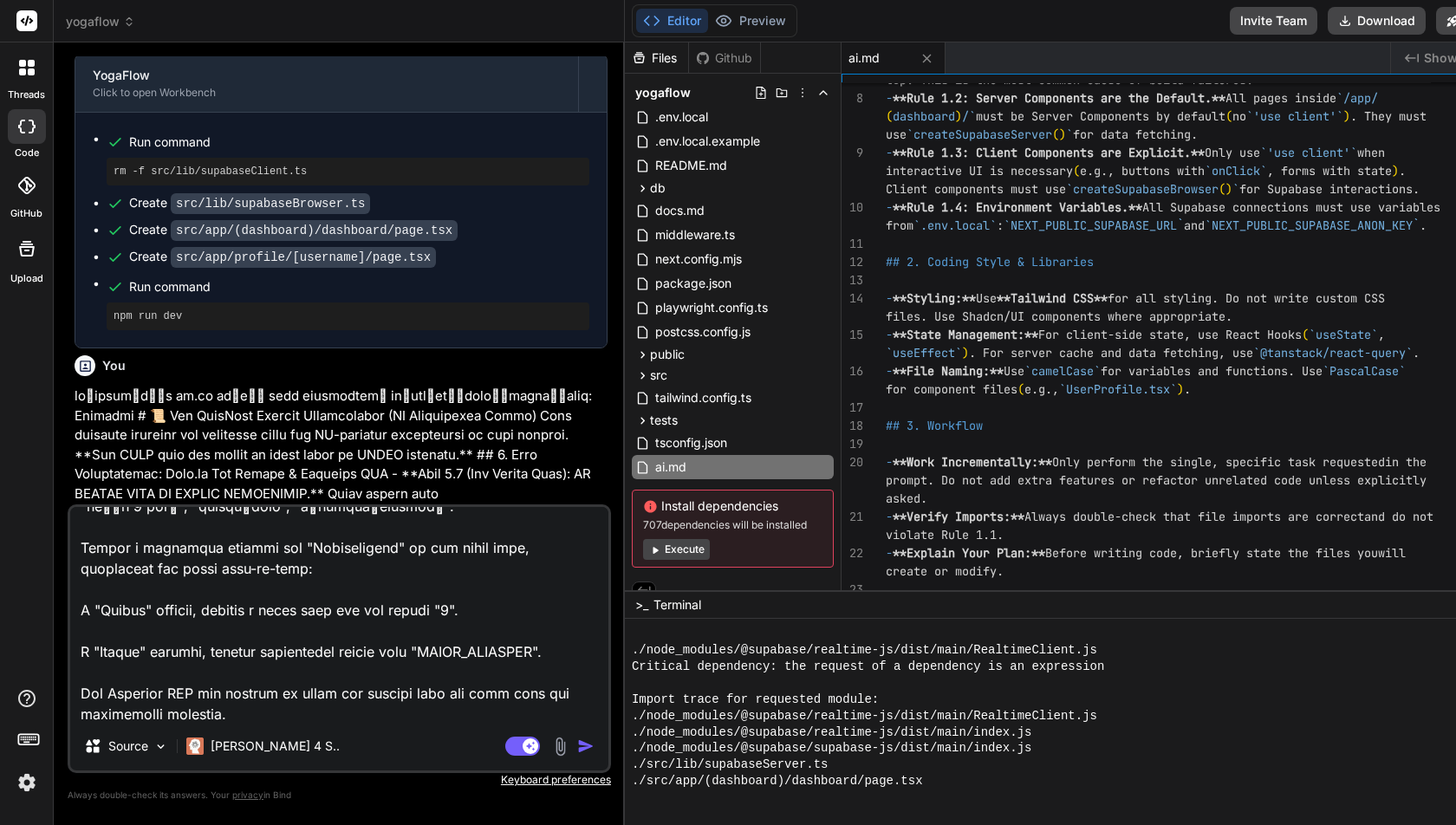
type textarea "Loremip Dolorsitametco Adip eli seddoei temporincidi ut la.et. Dol, mag al eni …"
click at [594, 739] on img "button" at bounding box center [585, 746] width 17 height 17
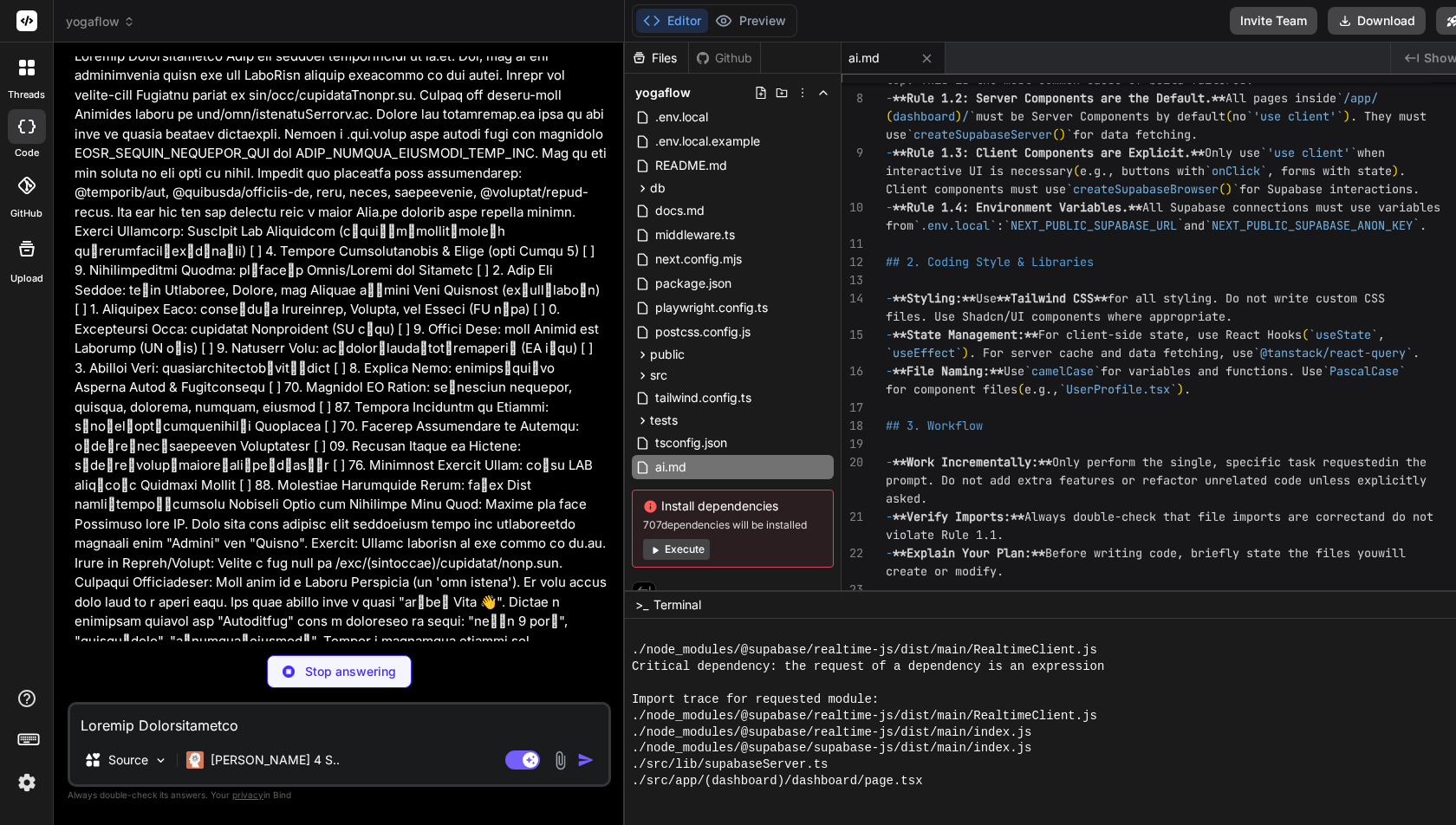
scroll to position [6415, 0]
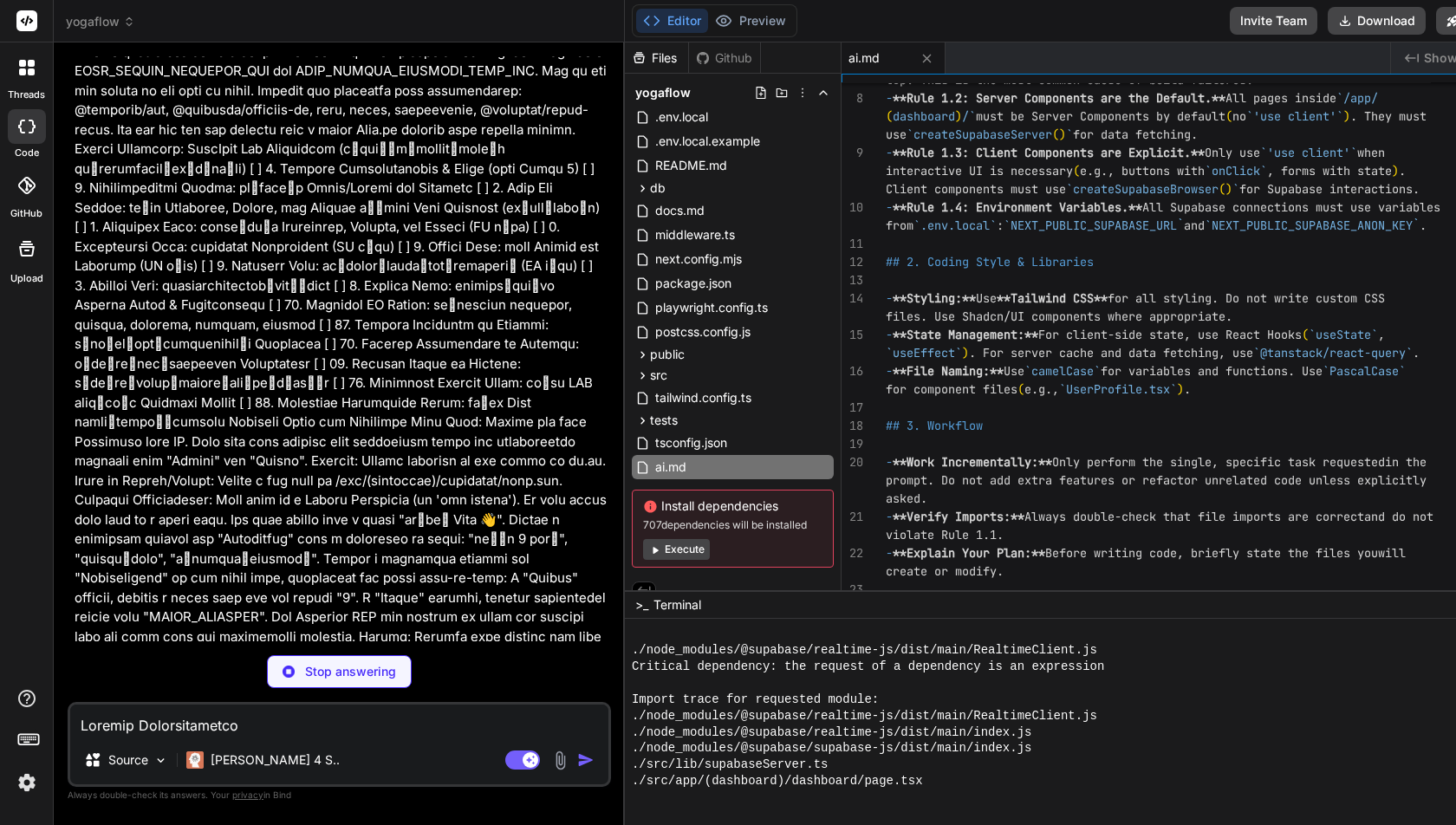
type textarea "x"
type textarea "// user sessions. } }, }, }); }"
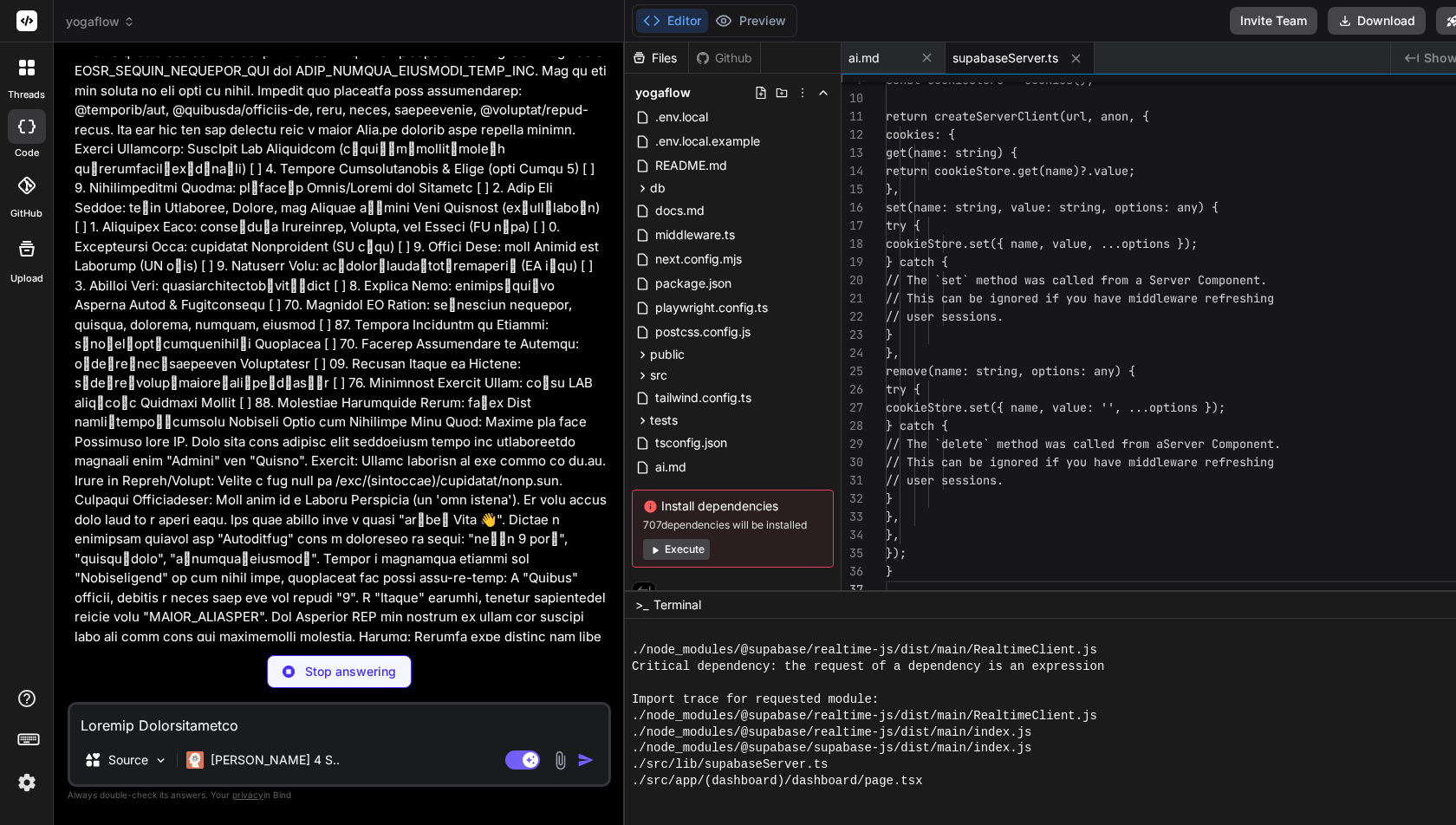
scroll to position [109, 0]
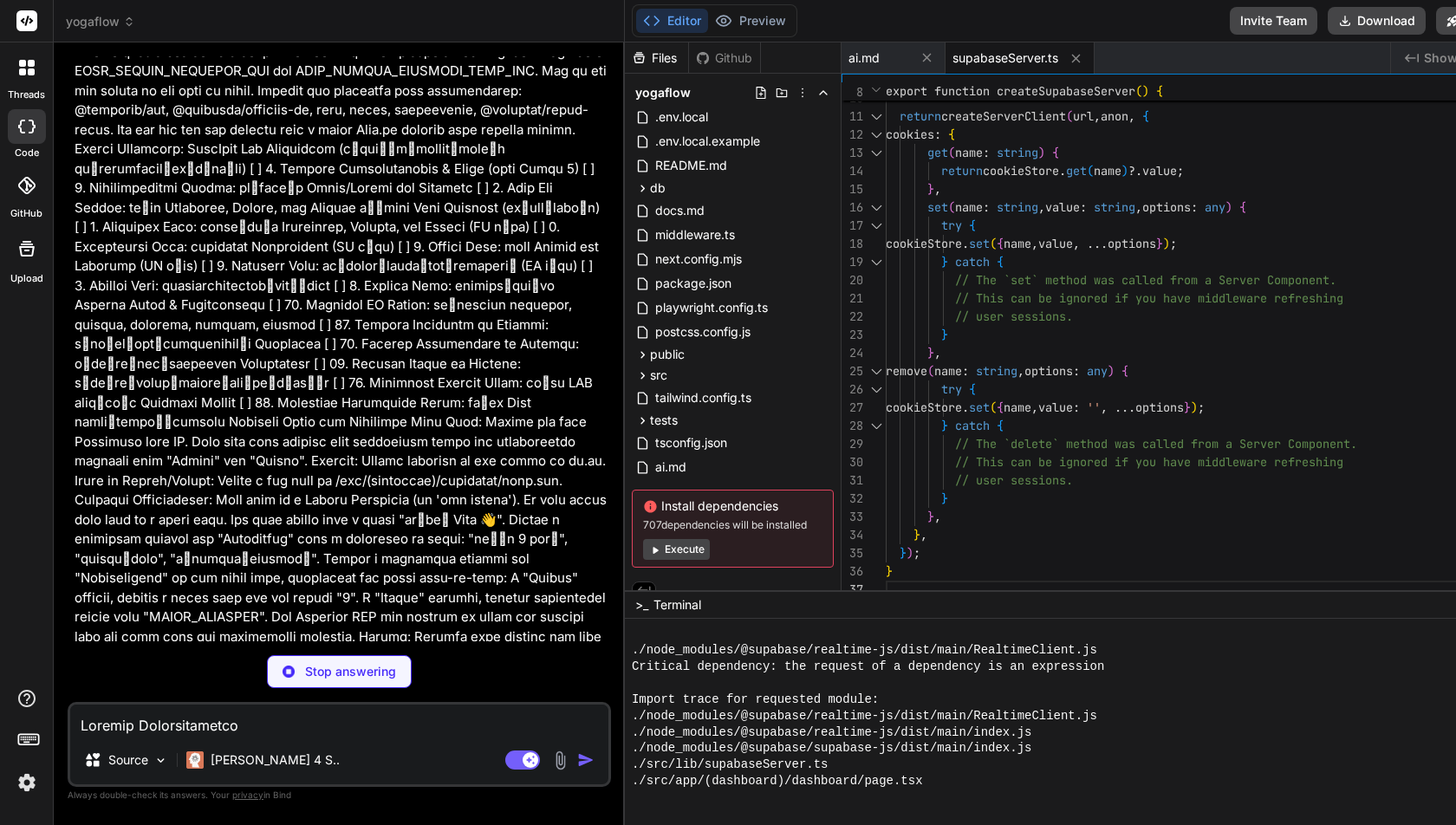
type textarea "x"
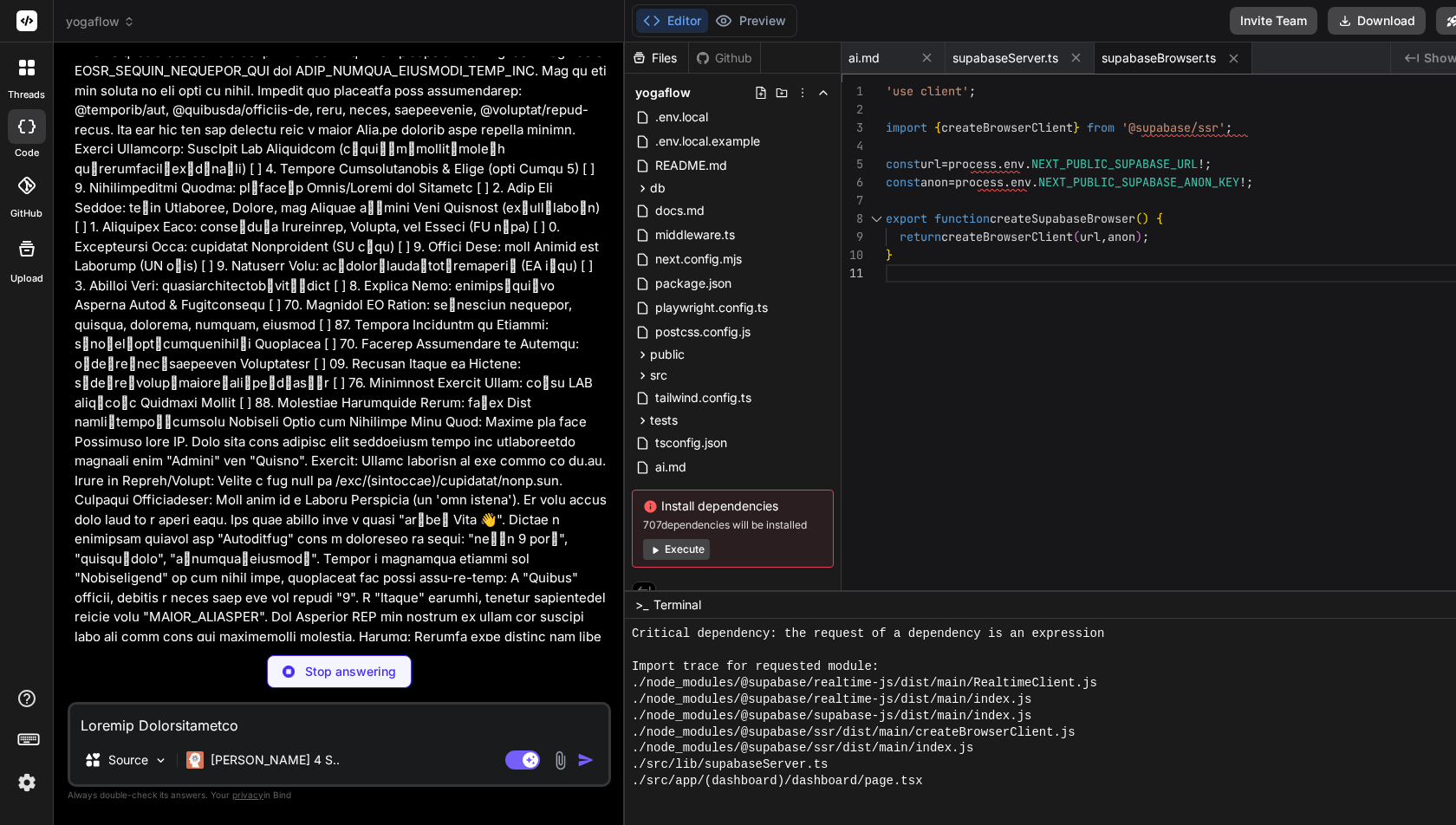
scroll to position [3176, 0]
type textarea "x"
type textarea "$).*)', ], };"
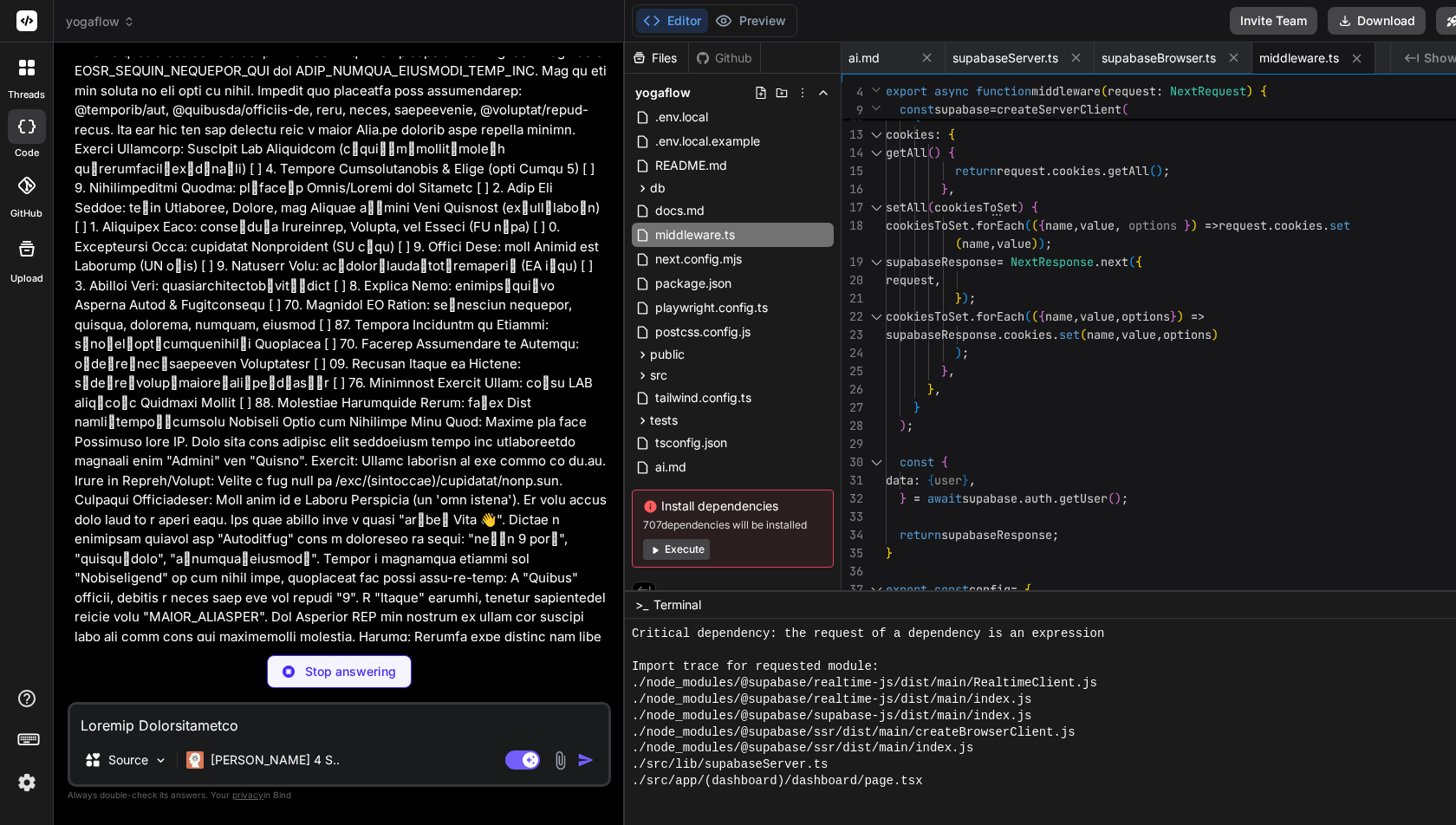
type textarea "x"
type textarea "# Supabase Configuration # Please provide your Supabase URL and Anon Key NEXT_P…"
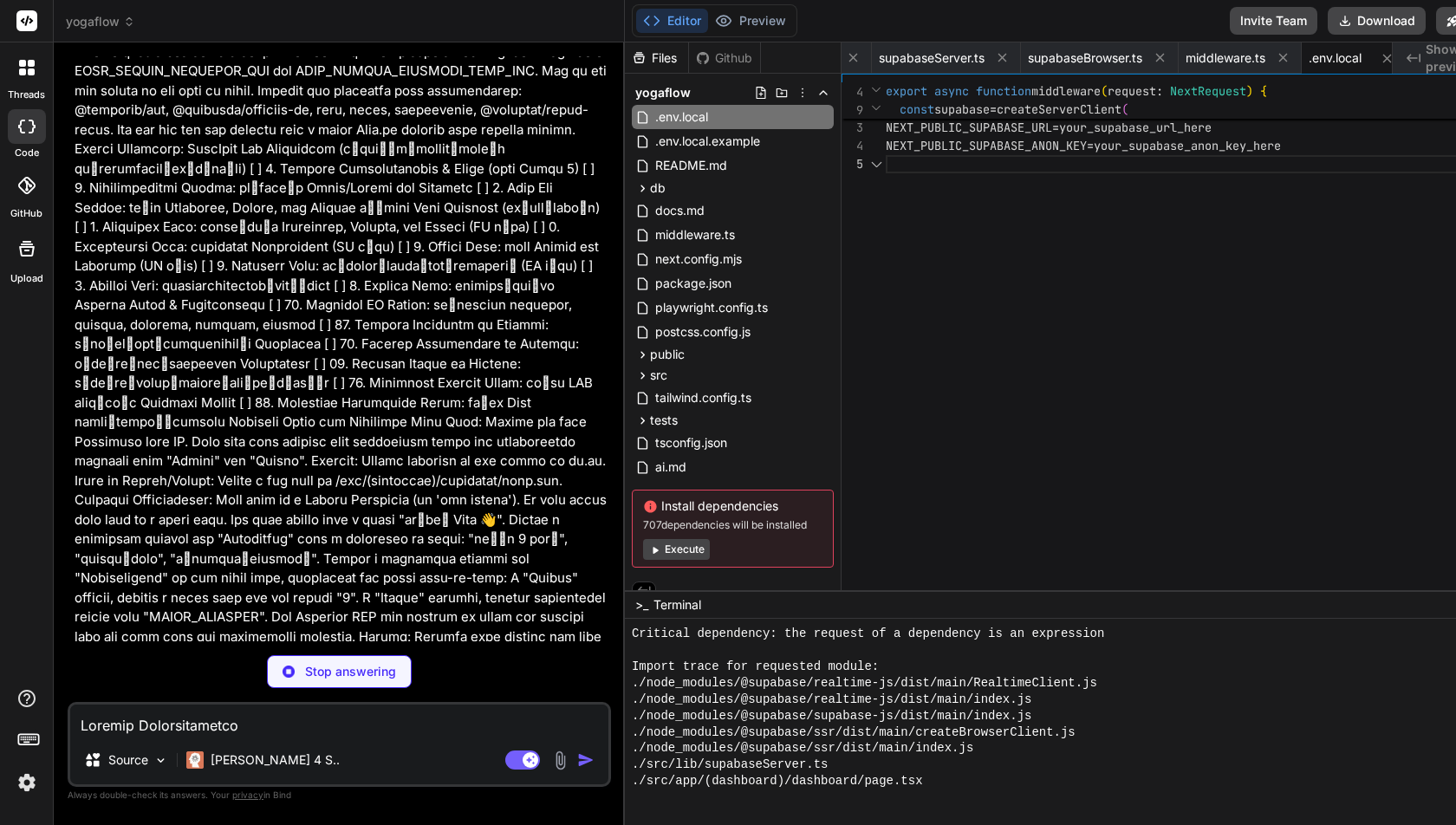
scroll to position [3192, 0]
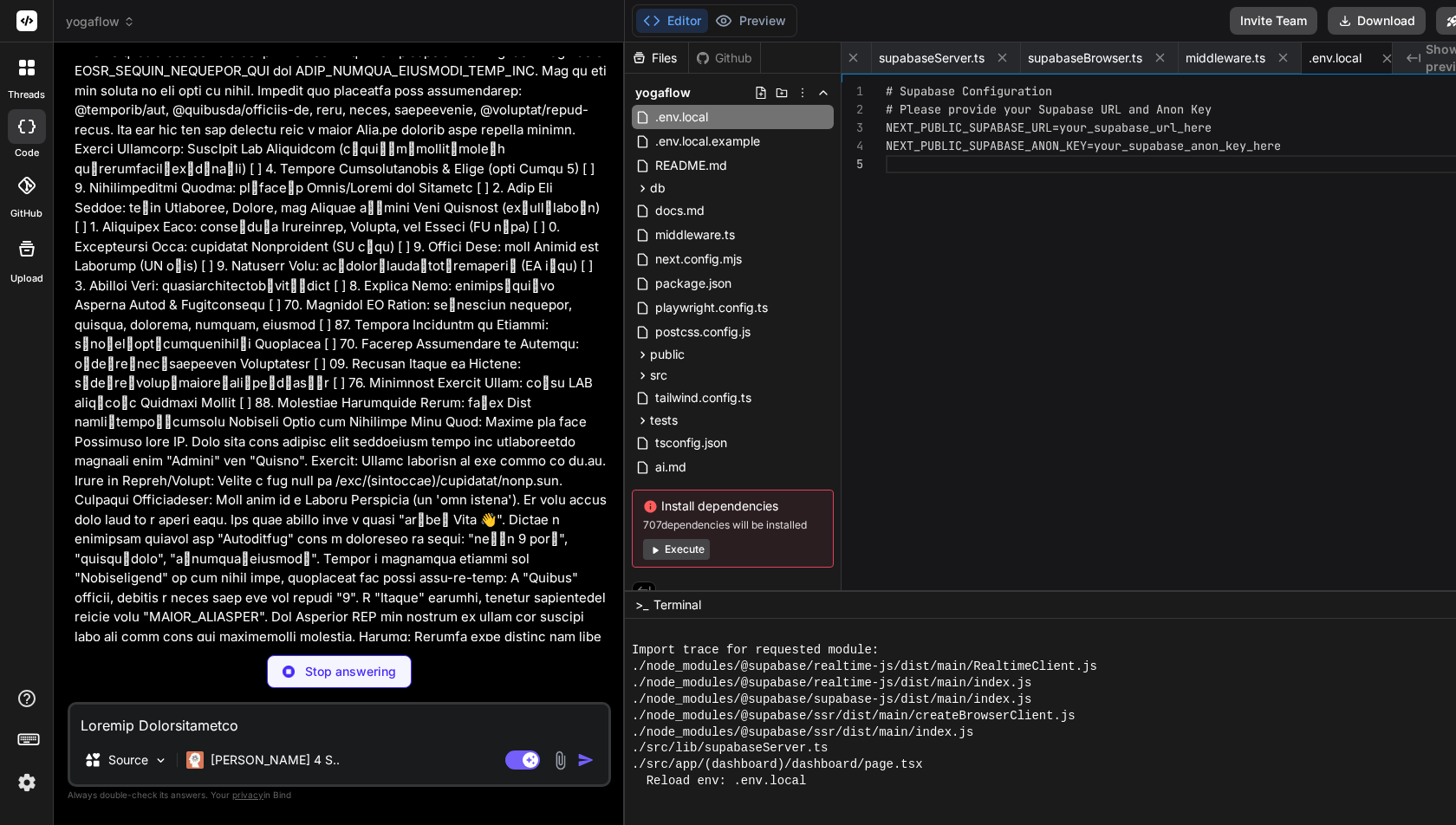
type textarea "x"
type textarea "}"
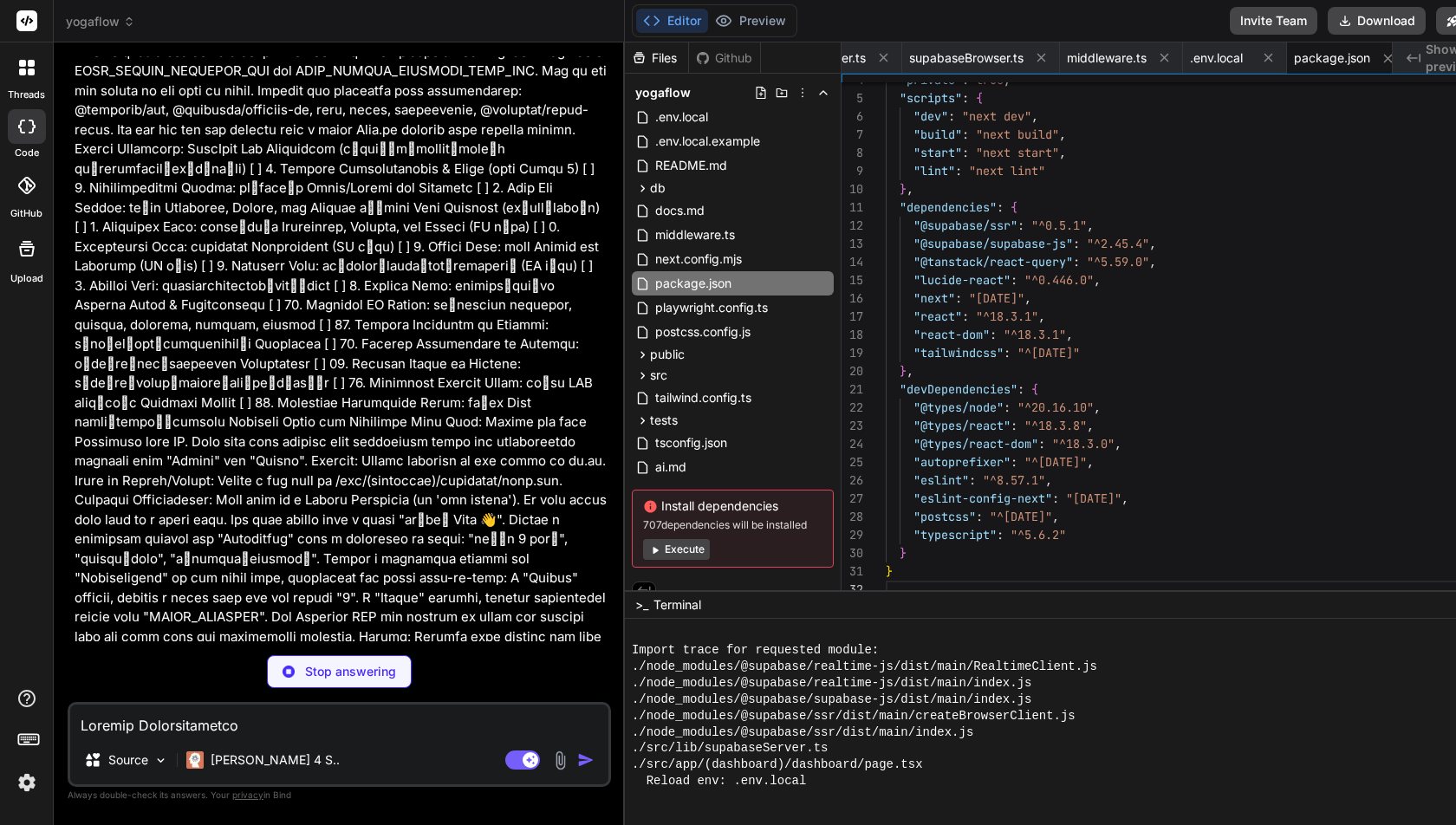
scroll to position [3668, 0]
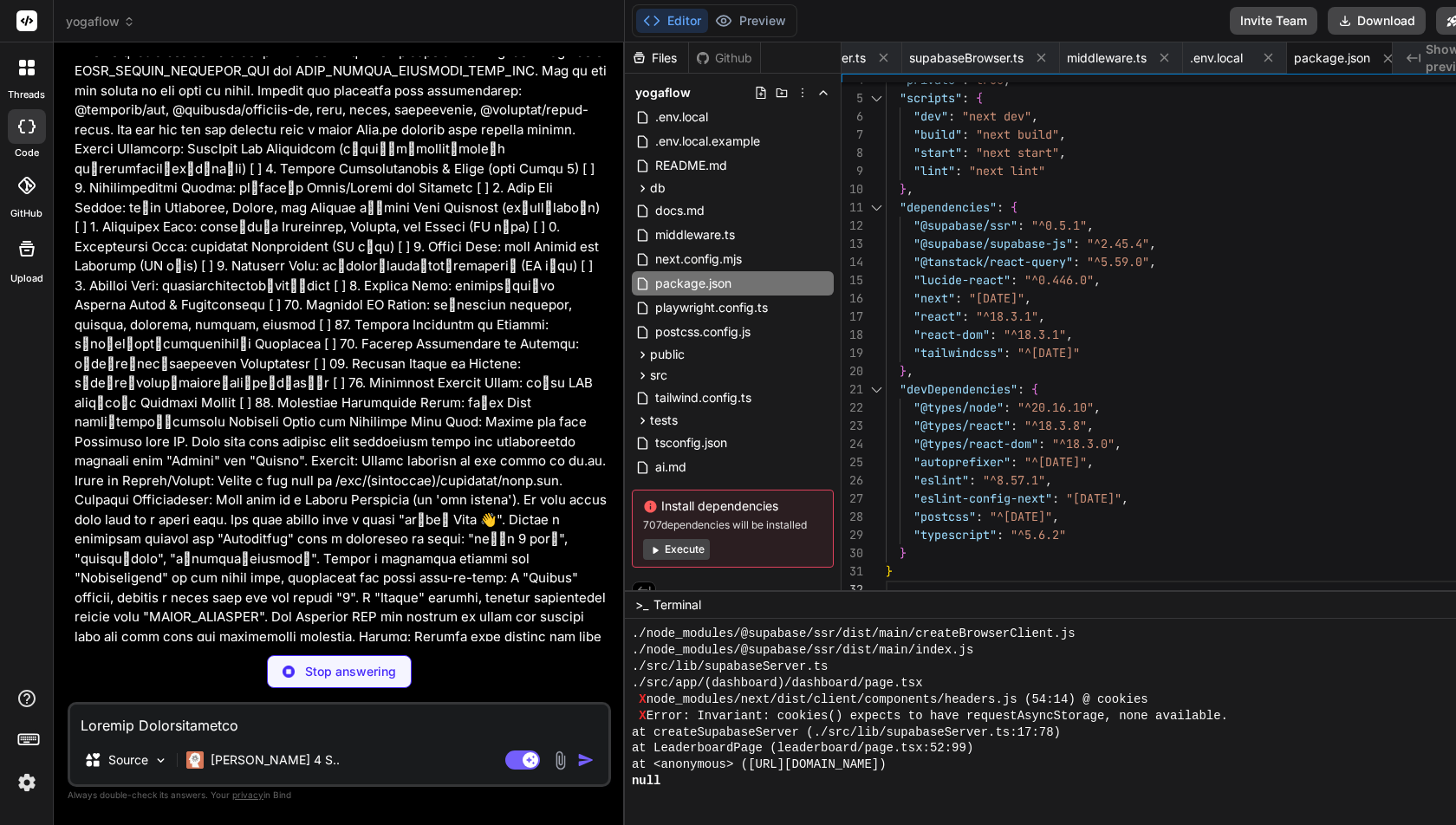
type textarea "x"
type textarea "brand: '#8B5CF6', }, }, }, plugins: [], }"
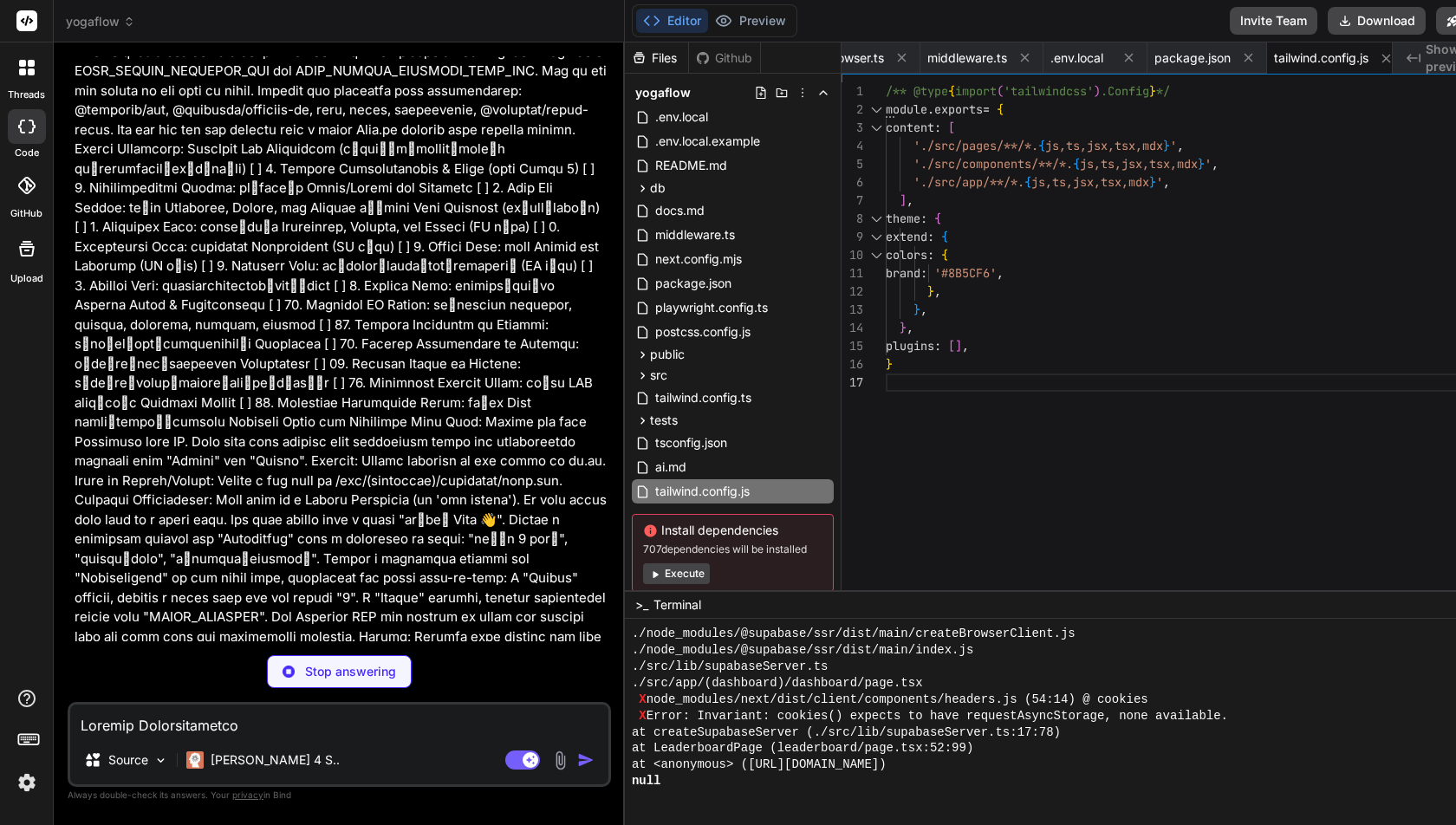
type textarea "x"
type textarea "/** @type {import('postcss-load-config').Config} */ const config = { plugins: {…"
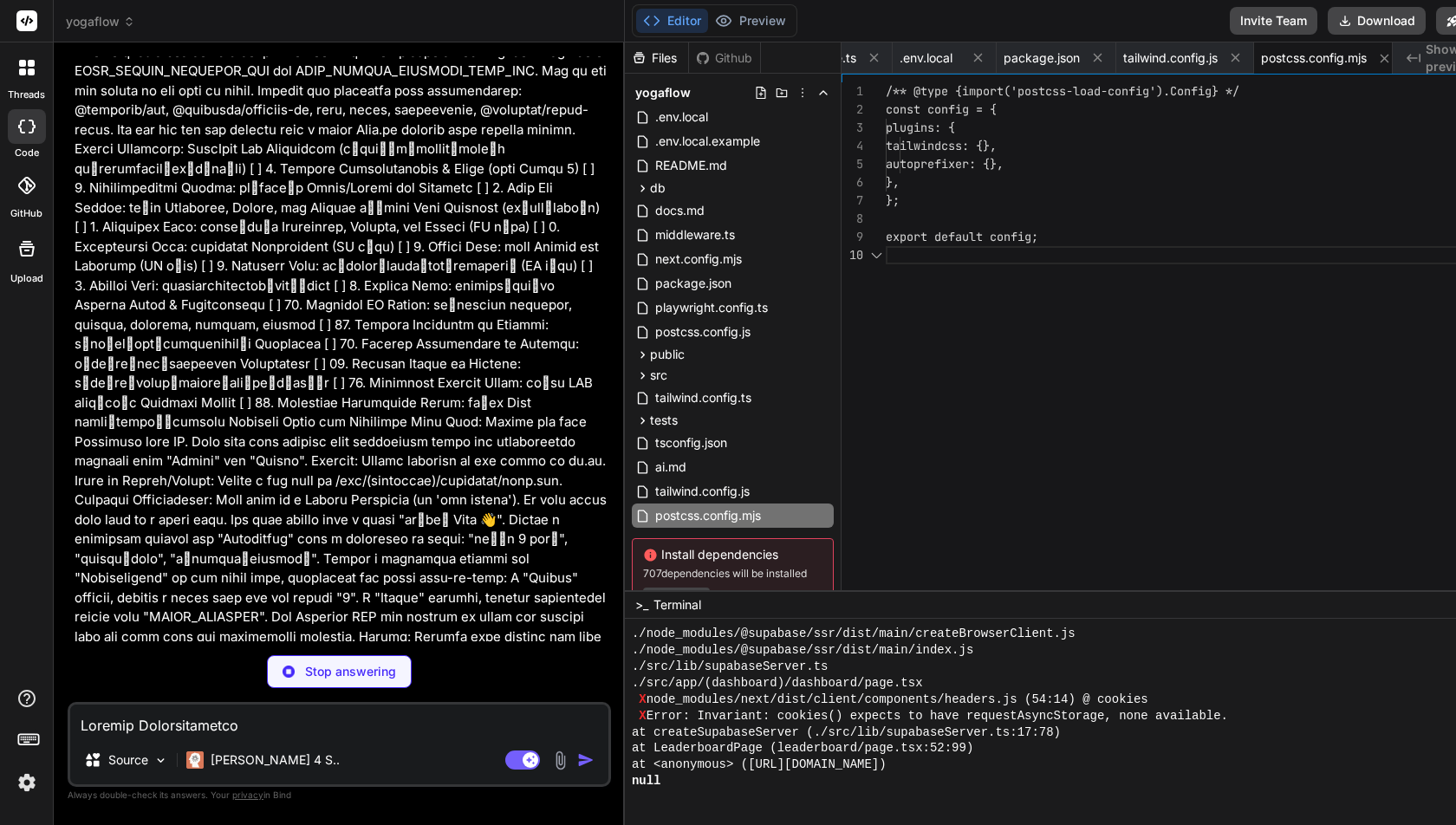
type textarea "x"
type textarea "@tailwind base; @tailwind components; @tailwind utilities;"
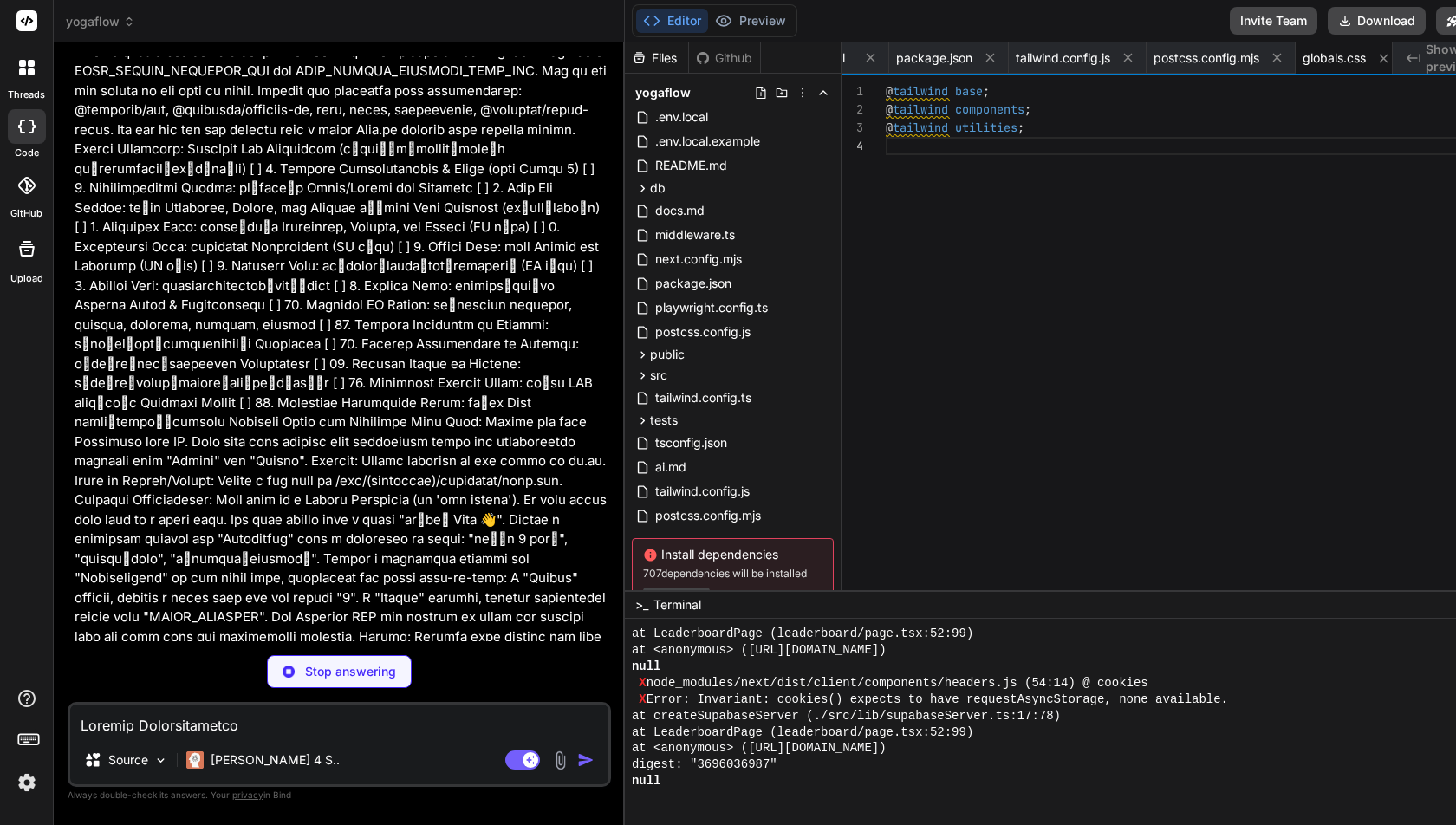
scroll to position [4847, 0]
type textarea "x"
type textarea "}"
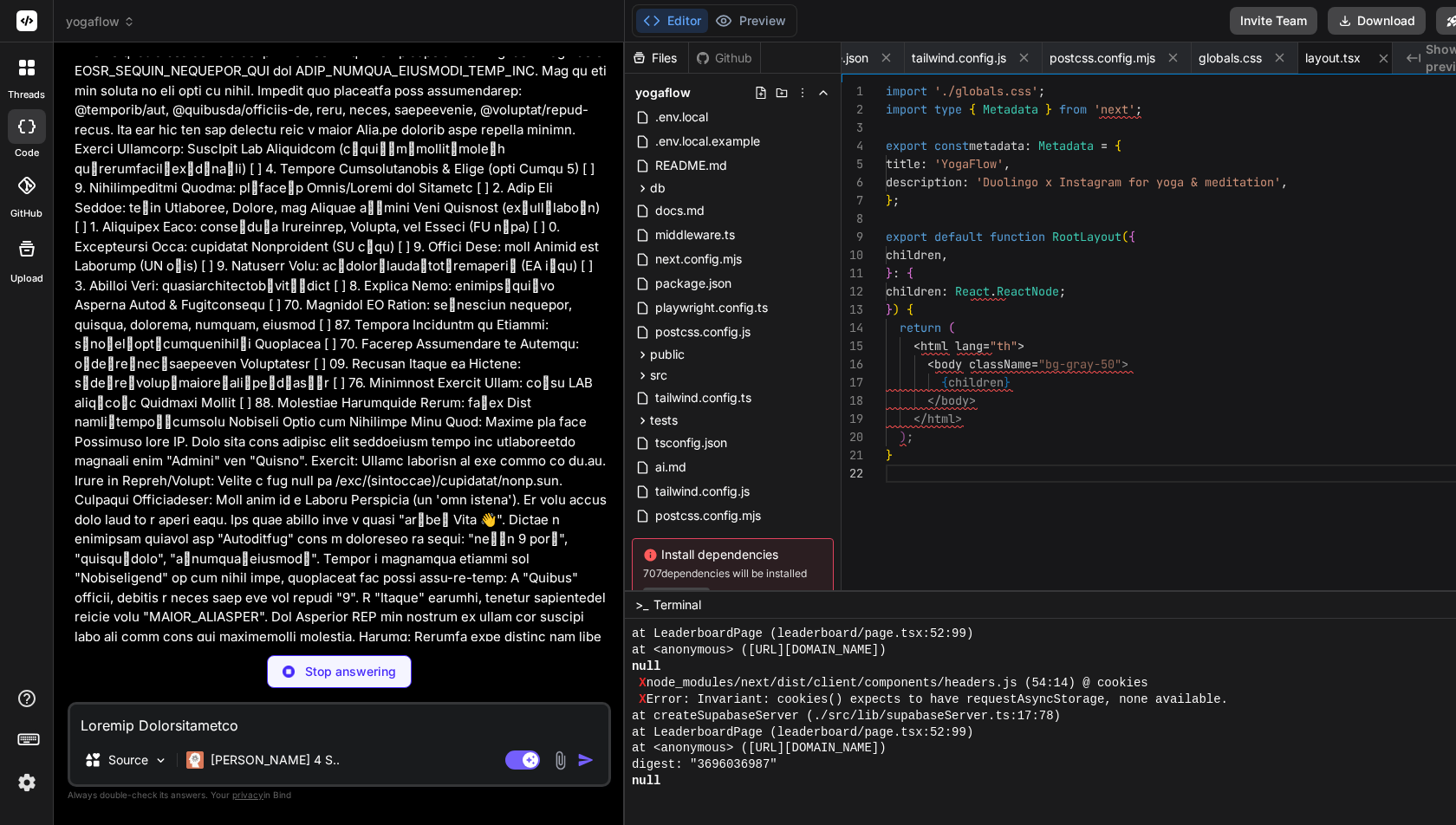
scroll to position [5862, 0]
type textarea "x"
type textarea "{children} </div> </div> ); }"
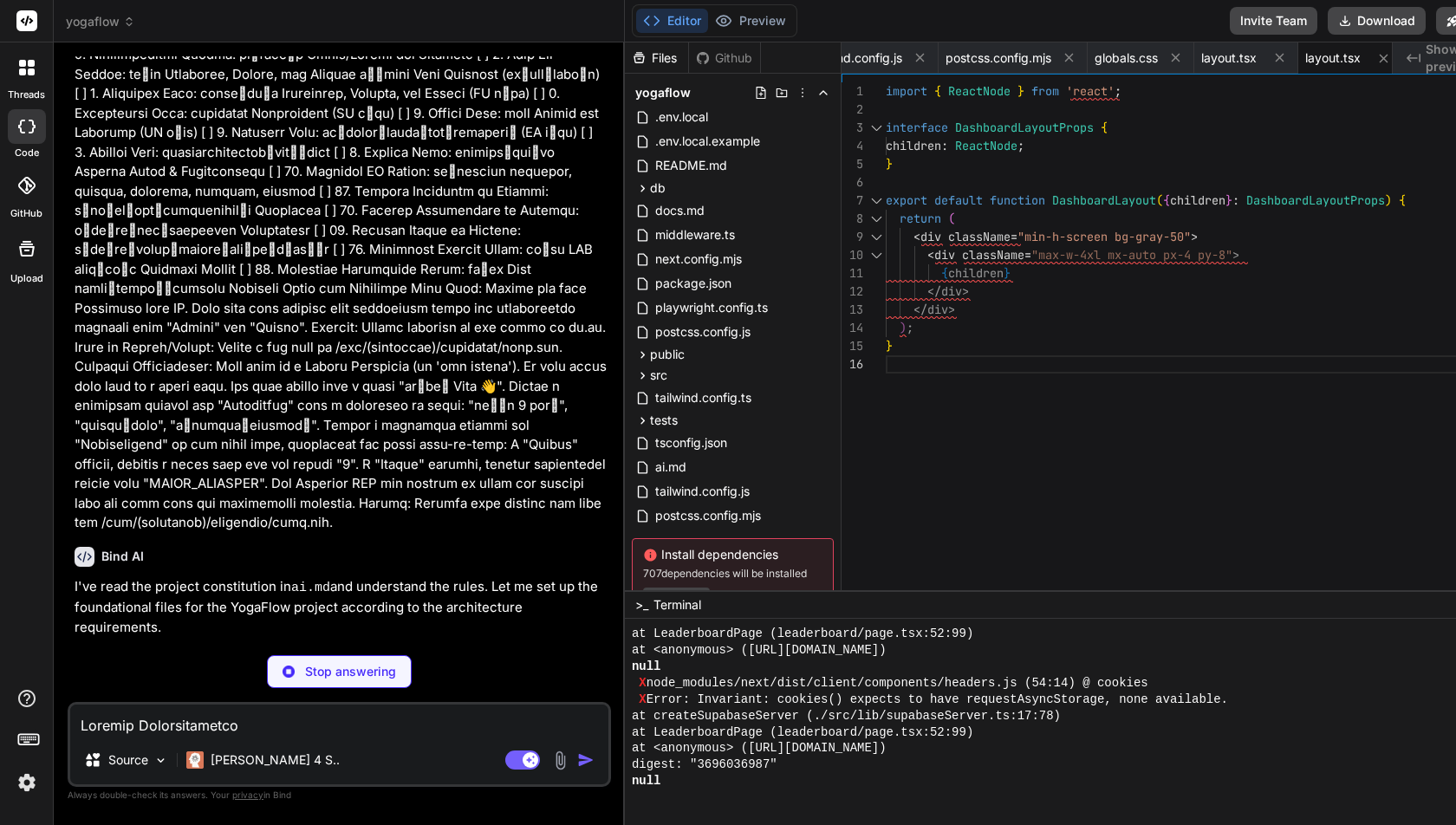
scroll to position [6676, 0]
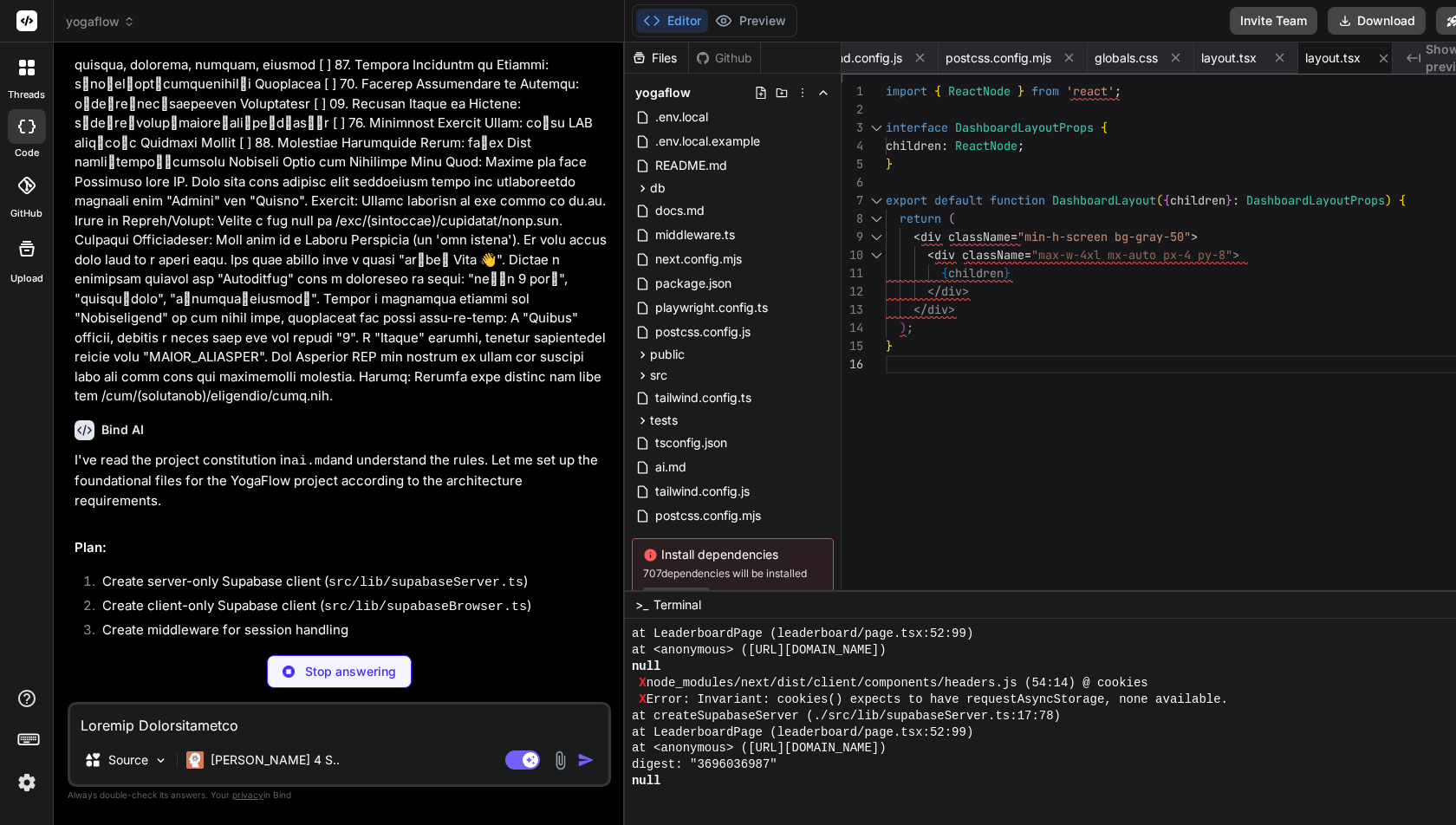
type textarea "x"
type textarea "</div> ); }"
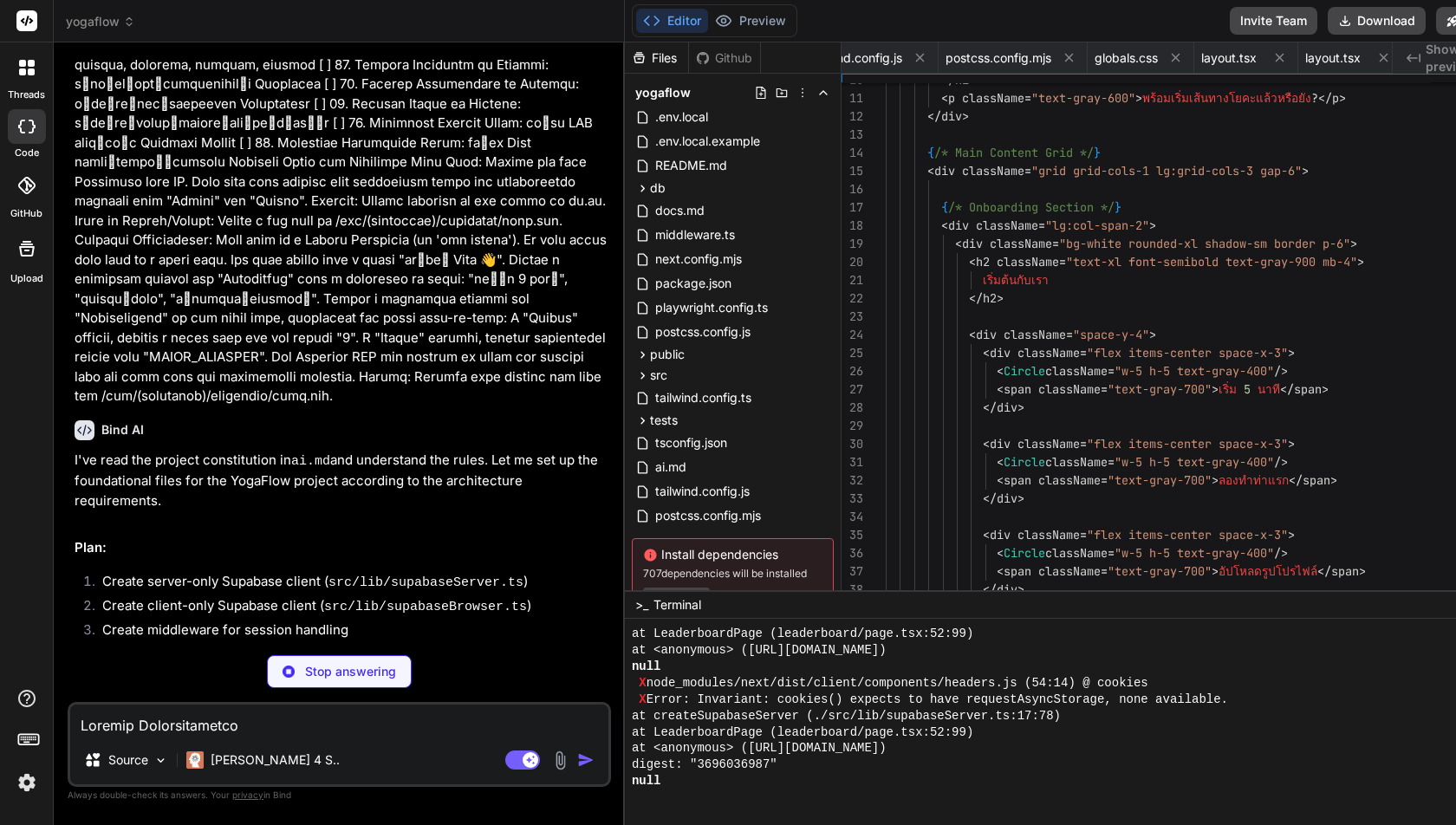
scroll to position [0, 0]
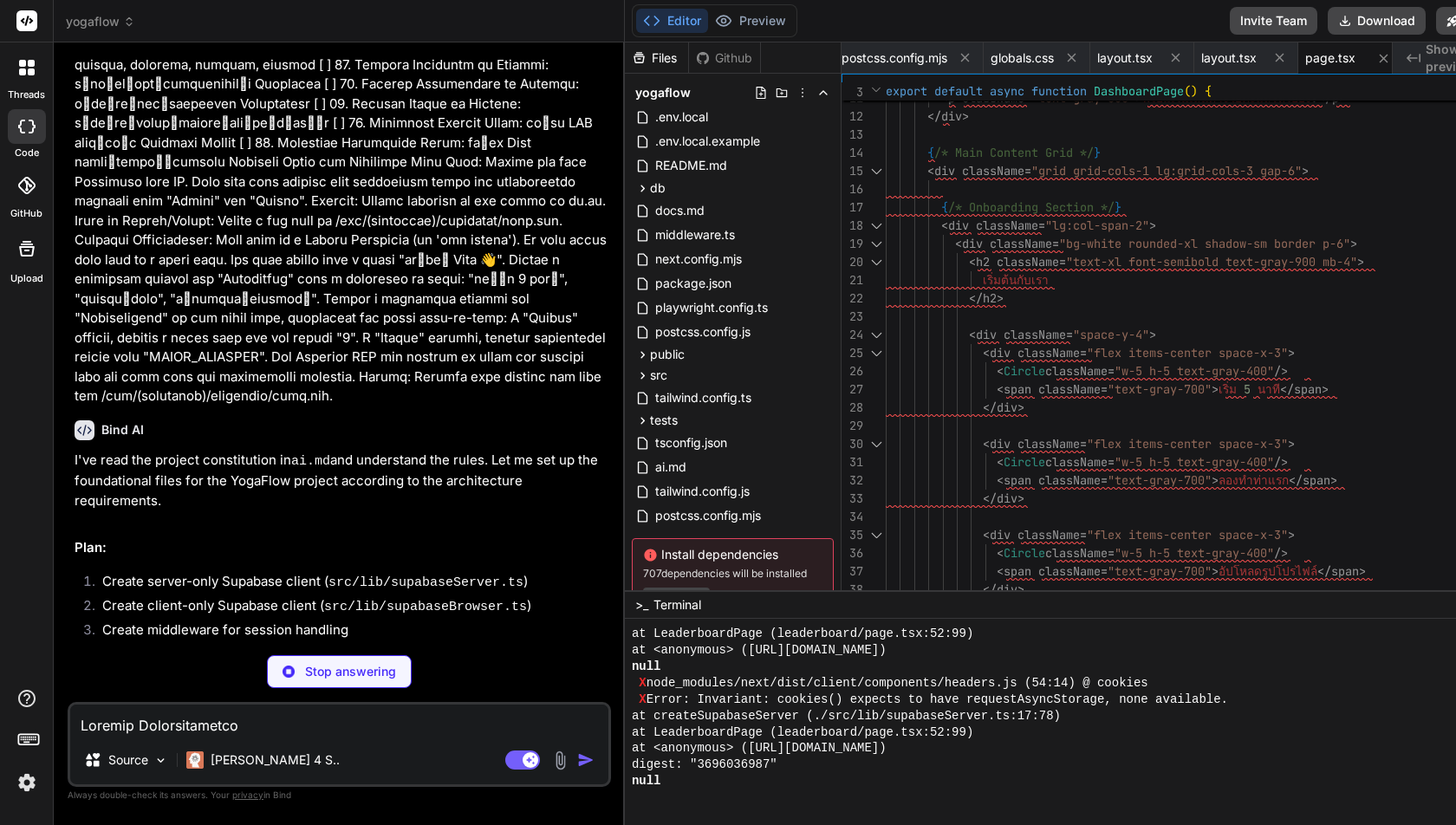
type textarea "x"
type textarea "); }"
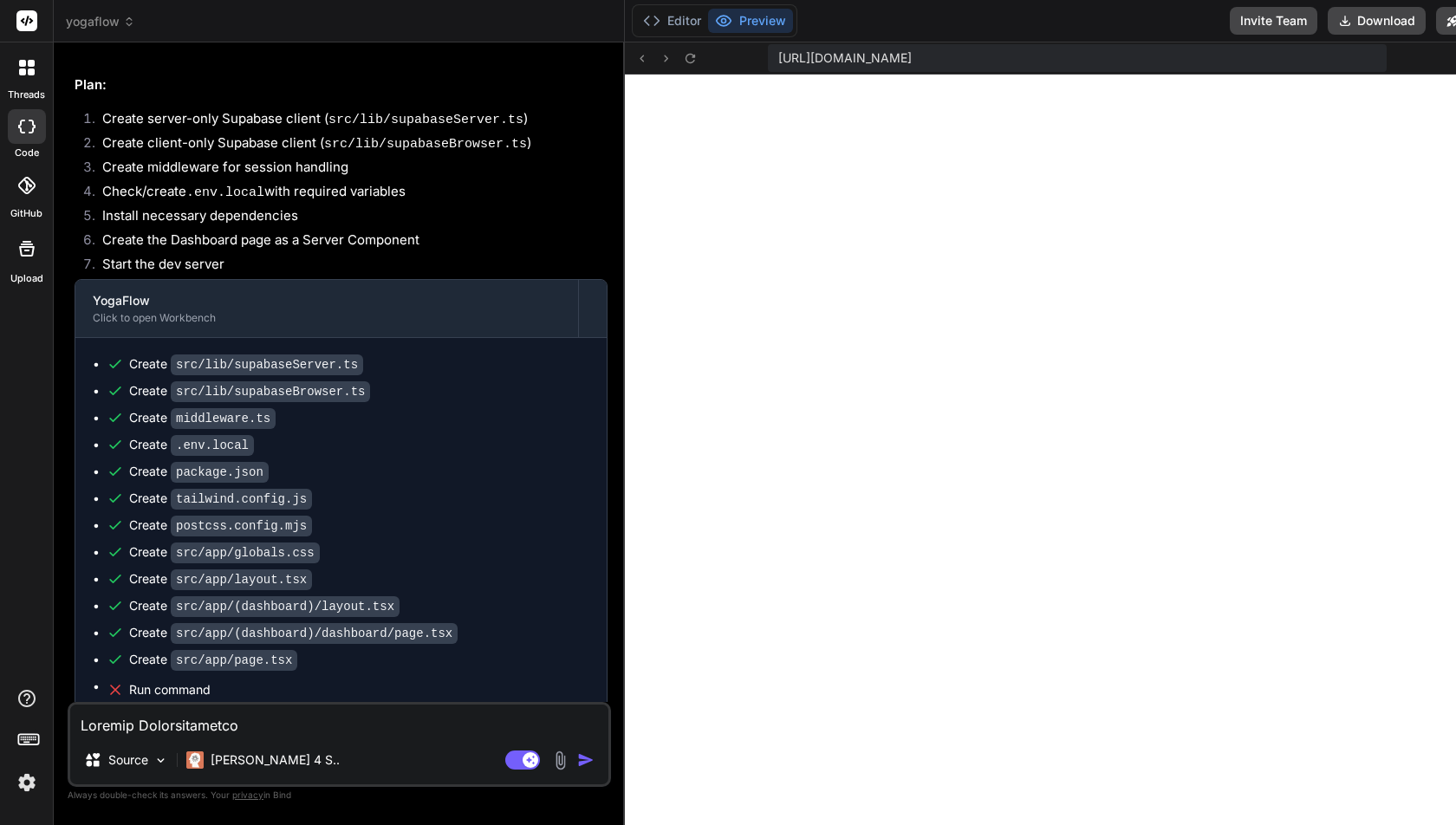
scroll to position [7182, 0]
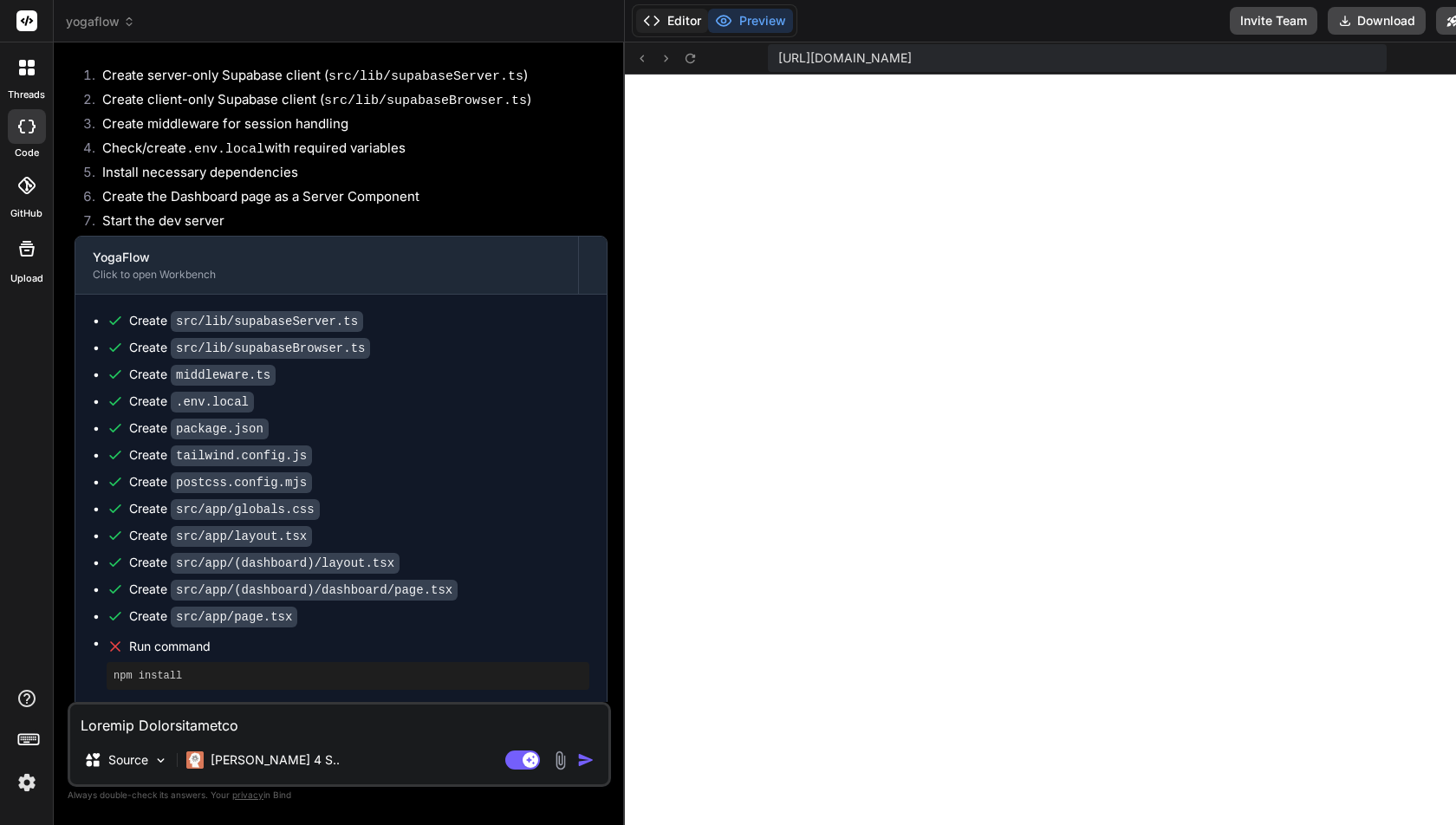
click at [685, 24] on button "Editor" at bounding box center [672, 21] width 72 height 24
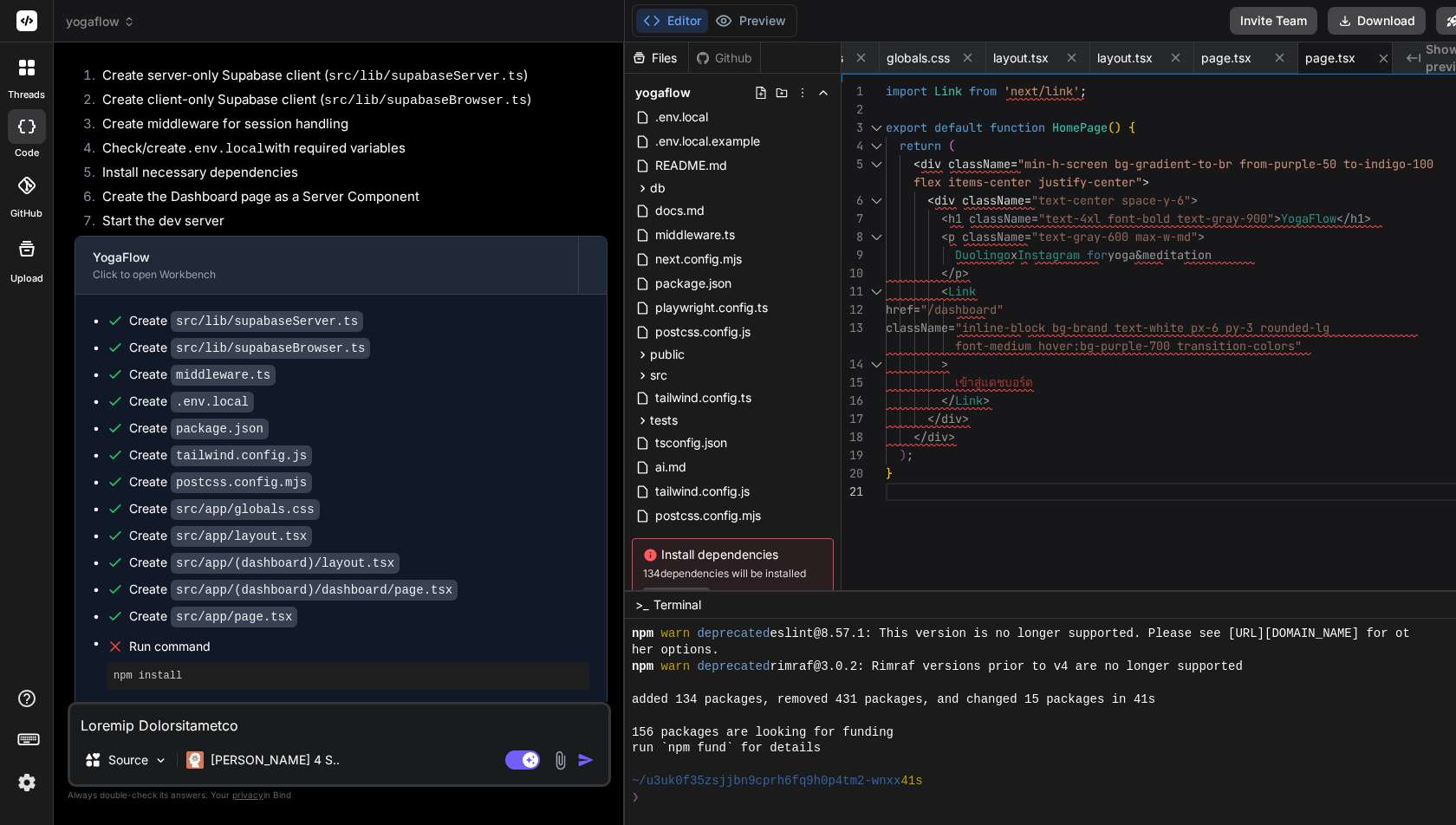
click at [734, 695] on span "added 134 packages, removed 431 packages, and changed 15 packages in 41s" at bounding box center [893, 700] width 524 height 16
click at [714, 805] on div "❯" at bounding box center [1084, 798] width 905 height 16
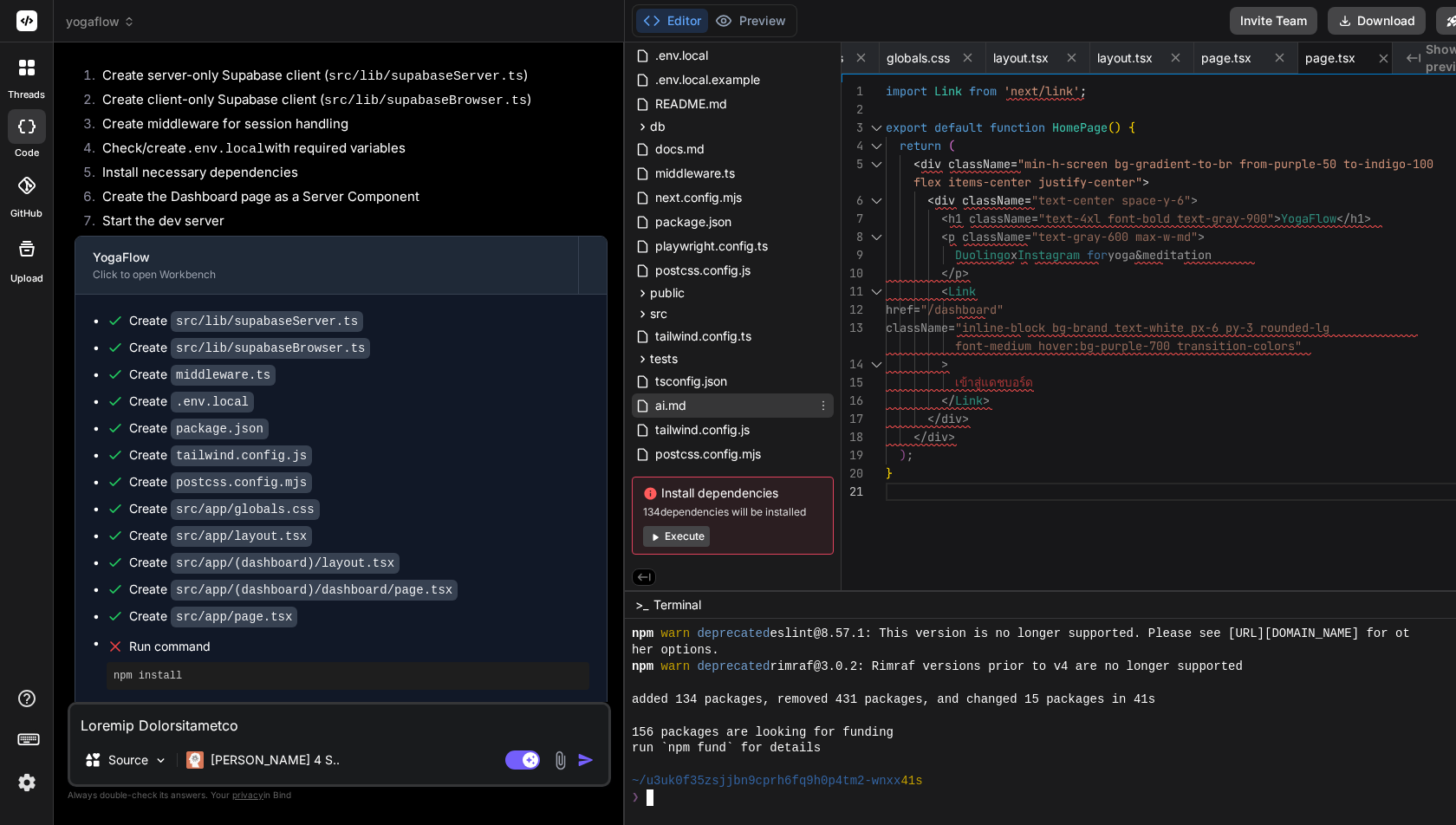
scroll to position [62, 0]
click at [697, 540] on button "Execute" at bounding box center [676, 536] width 67 height 21
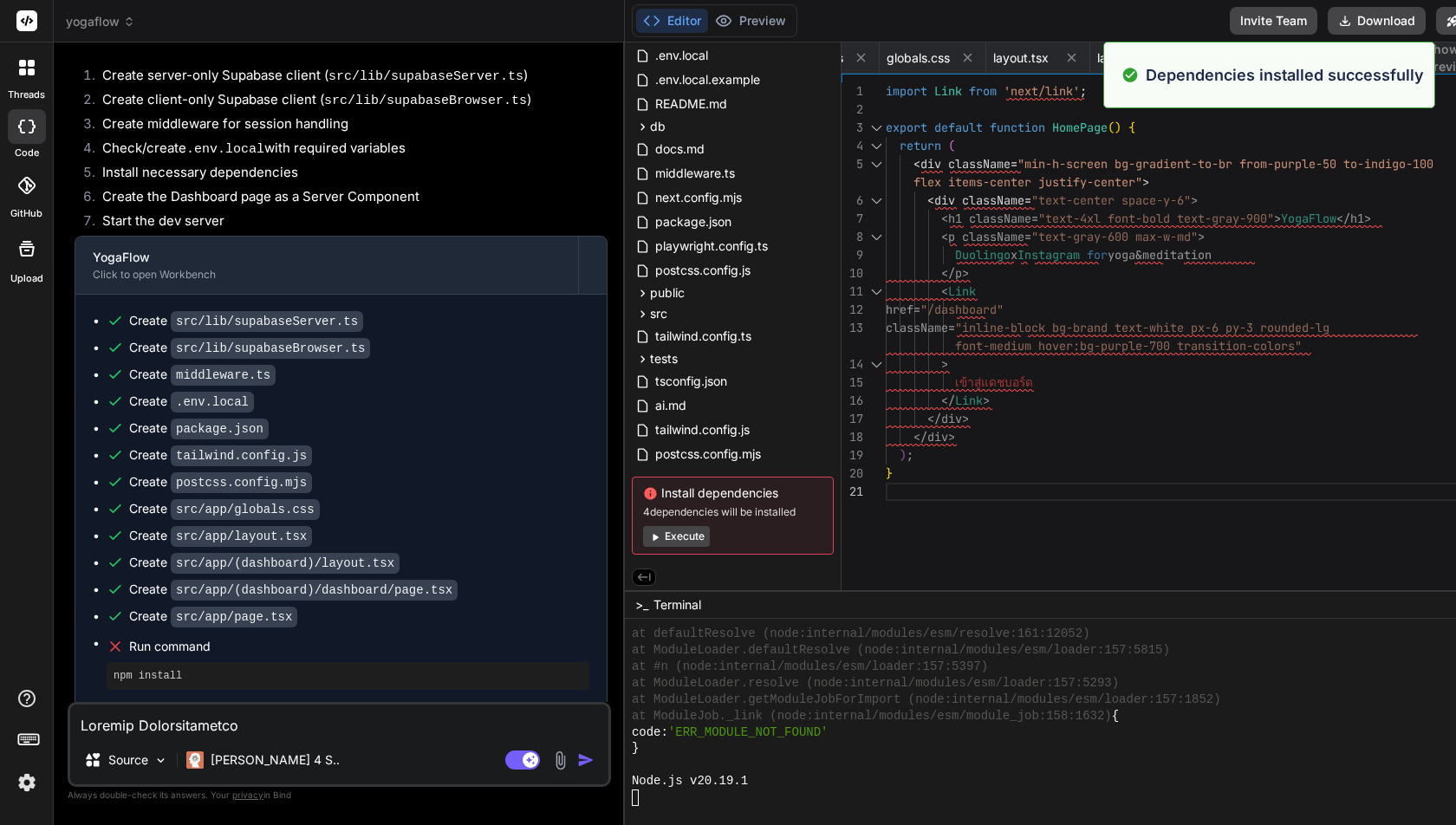
scroll to position [11134, 0]
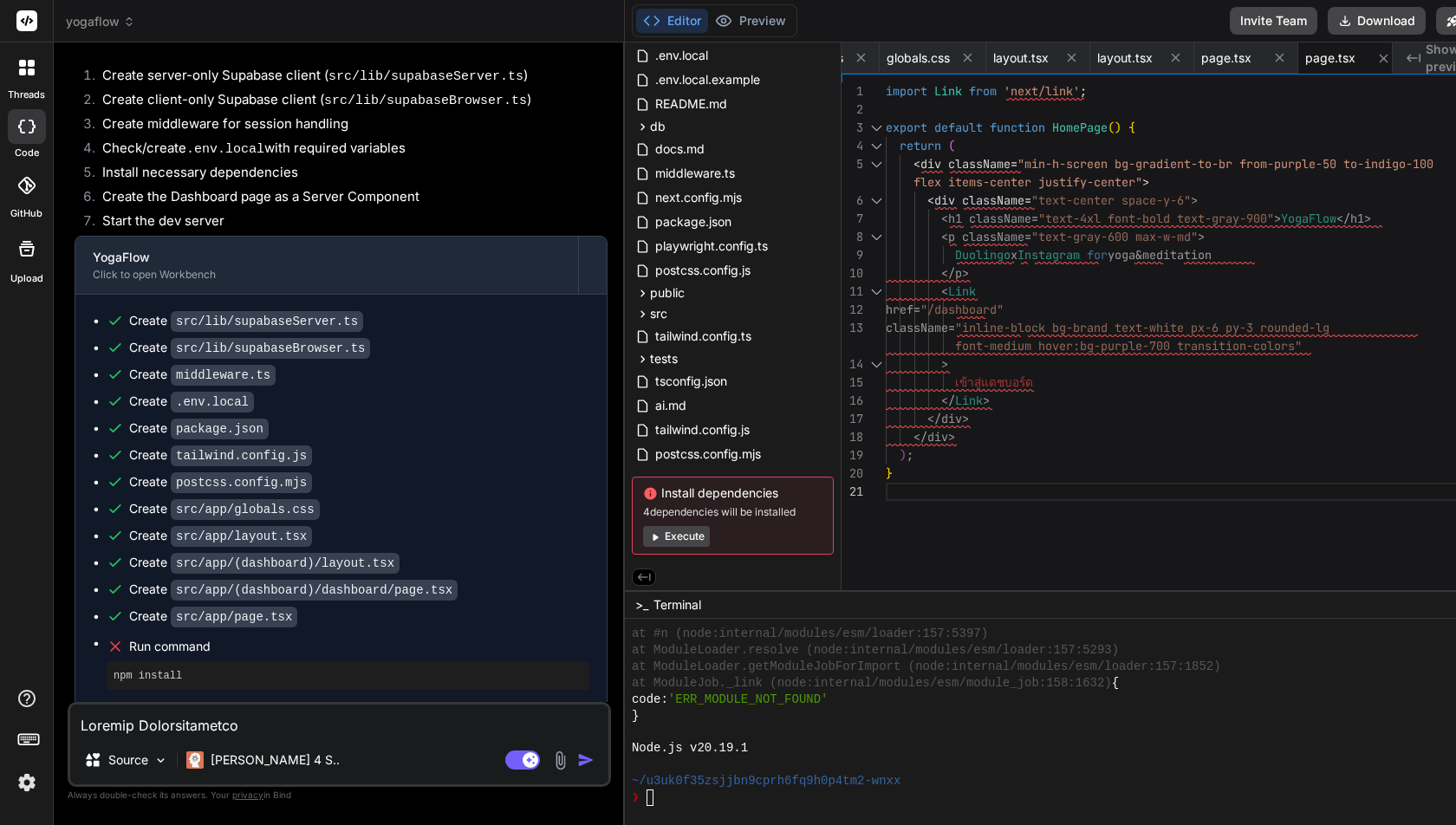
click at [699, 541] on button "Execute" at bounding box center [676, 536] width 67 height 21
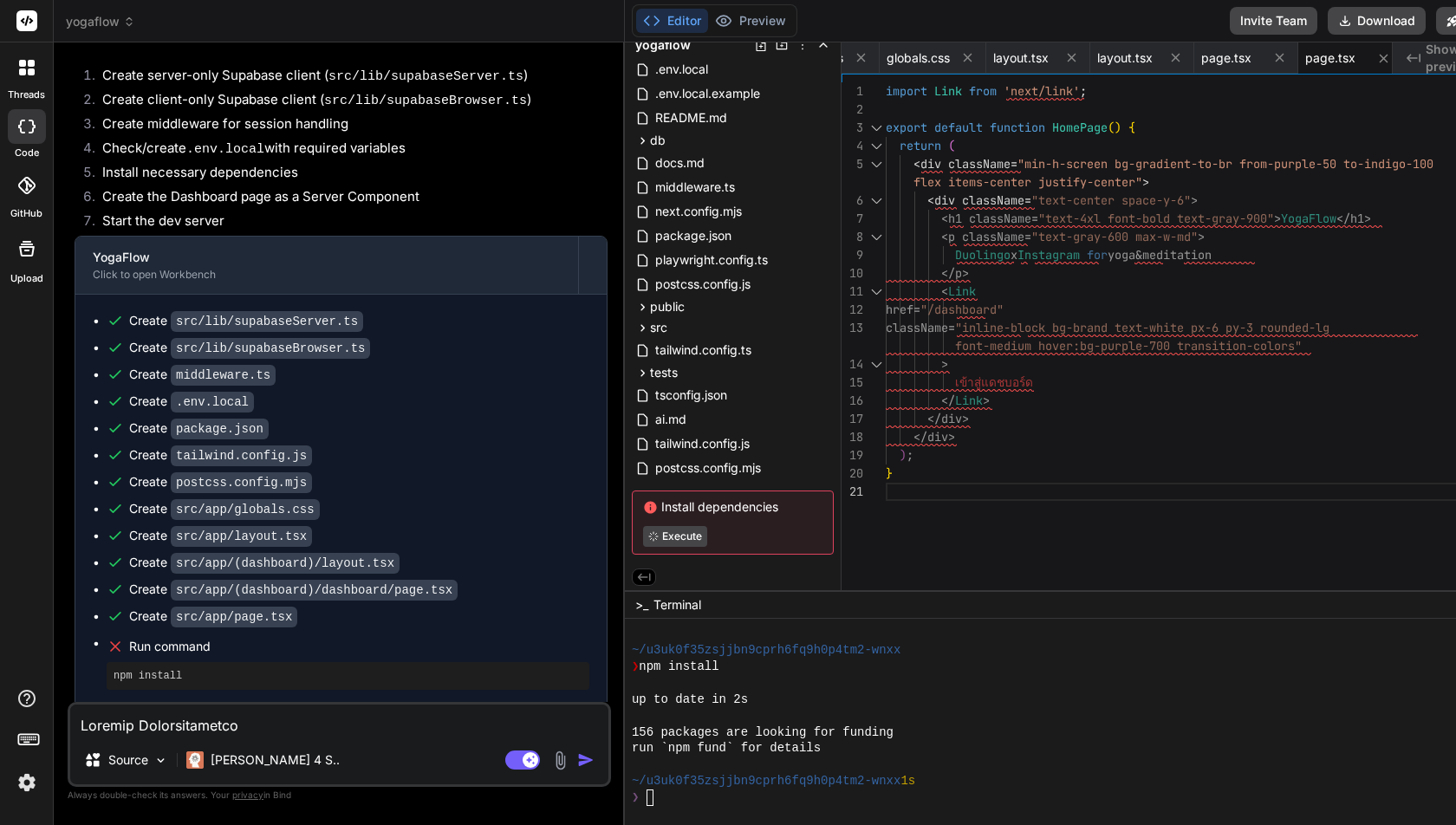
scroll to position [11331, 0]
type textarea "x"
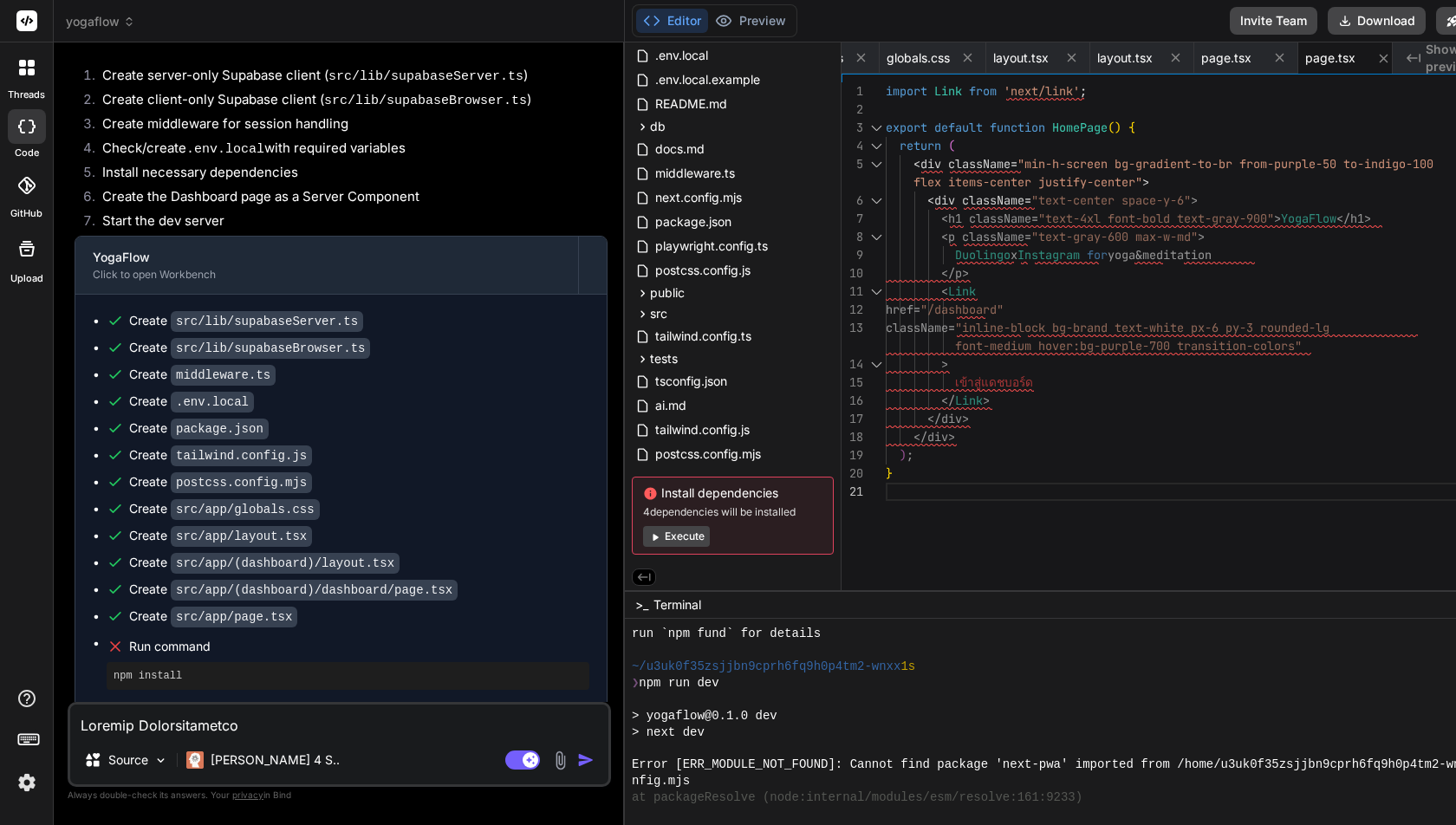
scroll to position [11675, 0]
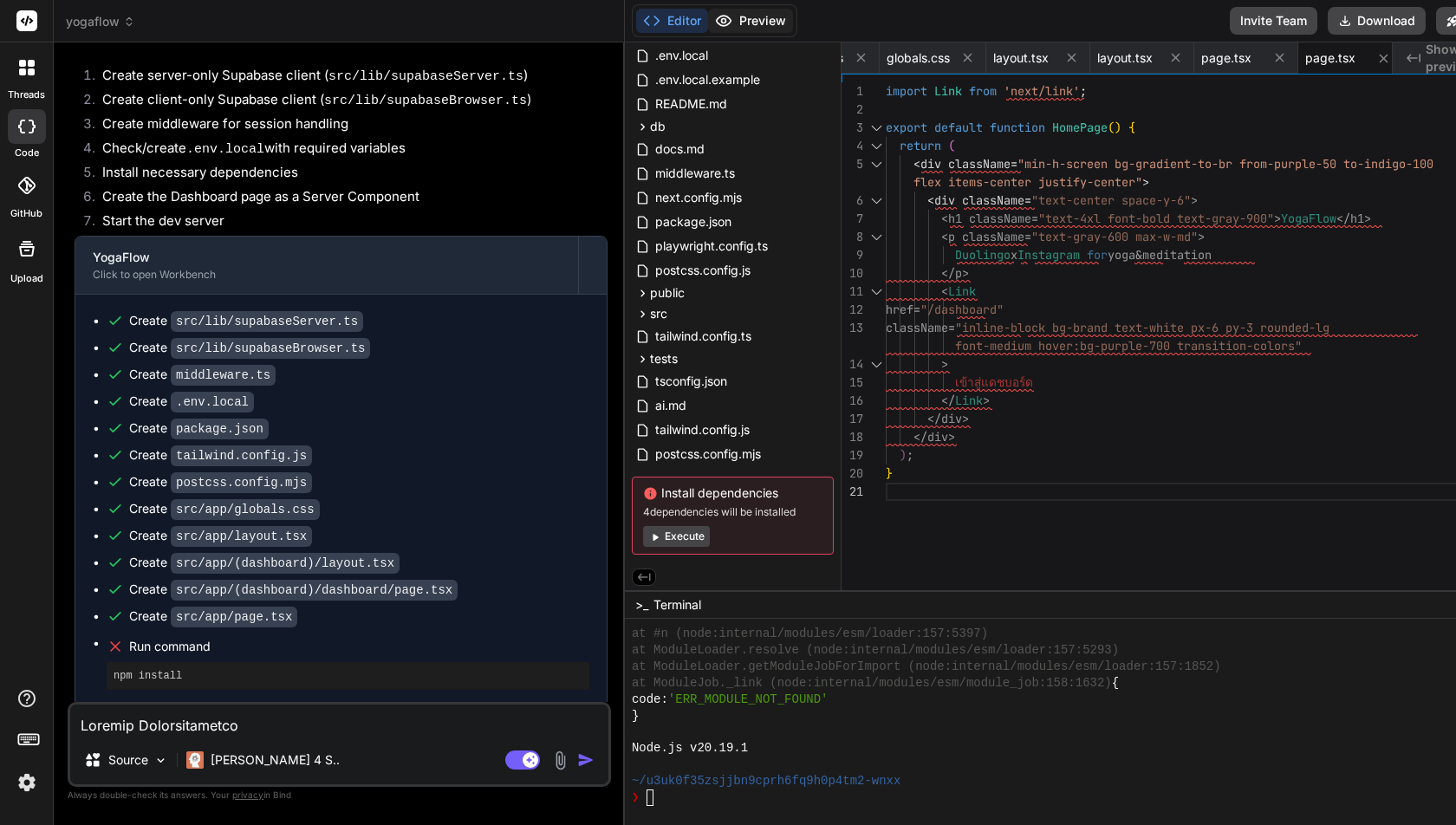
click at [771, 14] on button "Preview" at bounding box center [751, 21] width 85 height 24
